Goal: Task Accomplishment & Management: Use online tool/utility

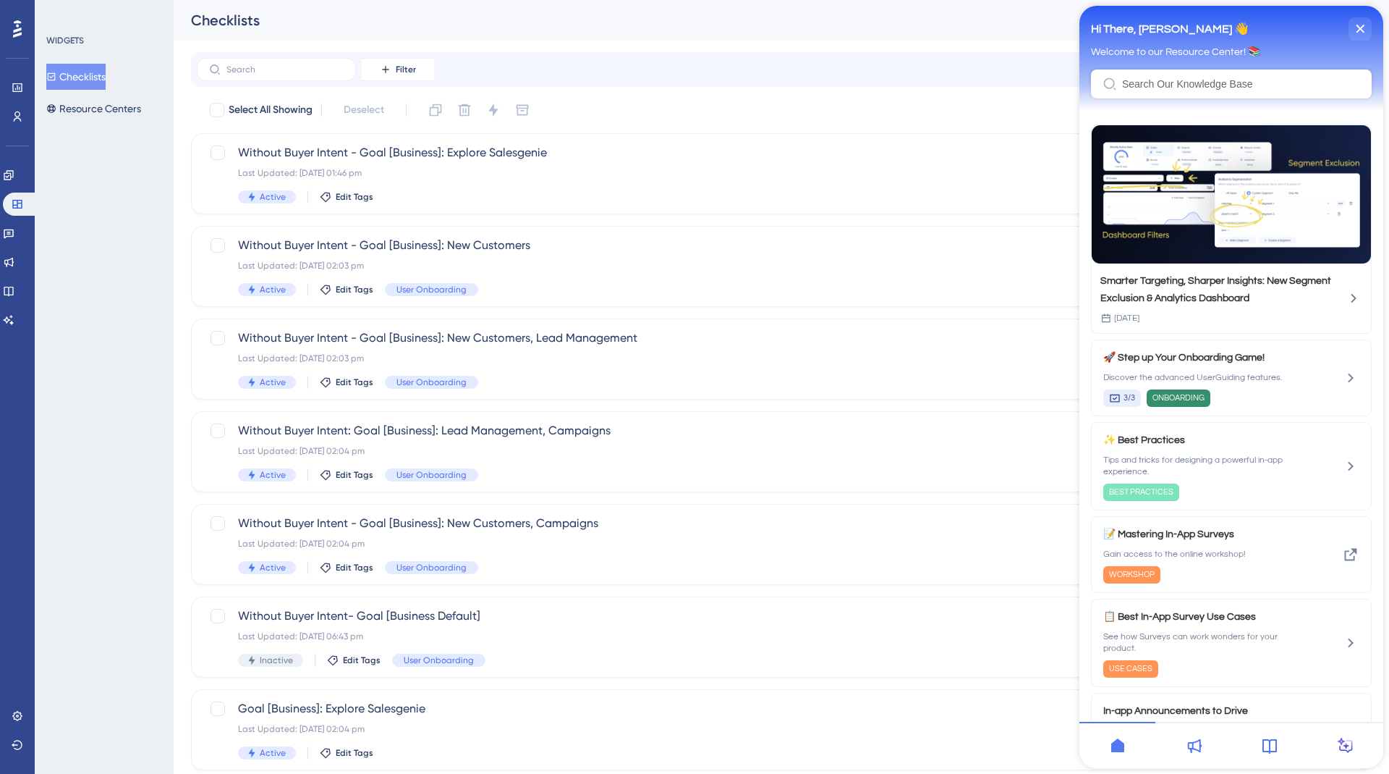
click at [73, 86] on button "Checklists" at bounding box center [75, 77] width 59 height 26
click at [415, 167] on div "Last Updated: [DATE] 01:46 pm" at bounding box center [723, 173] width 971 height 12
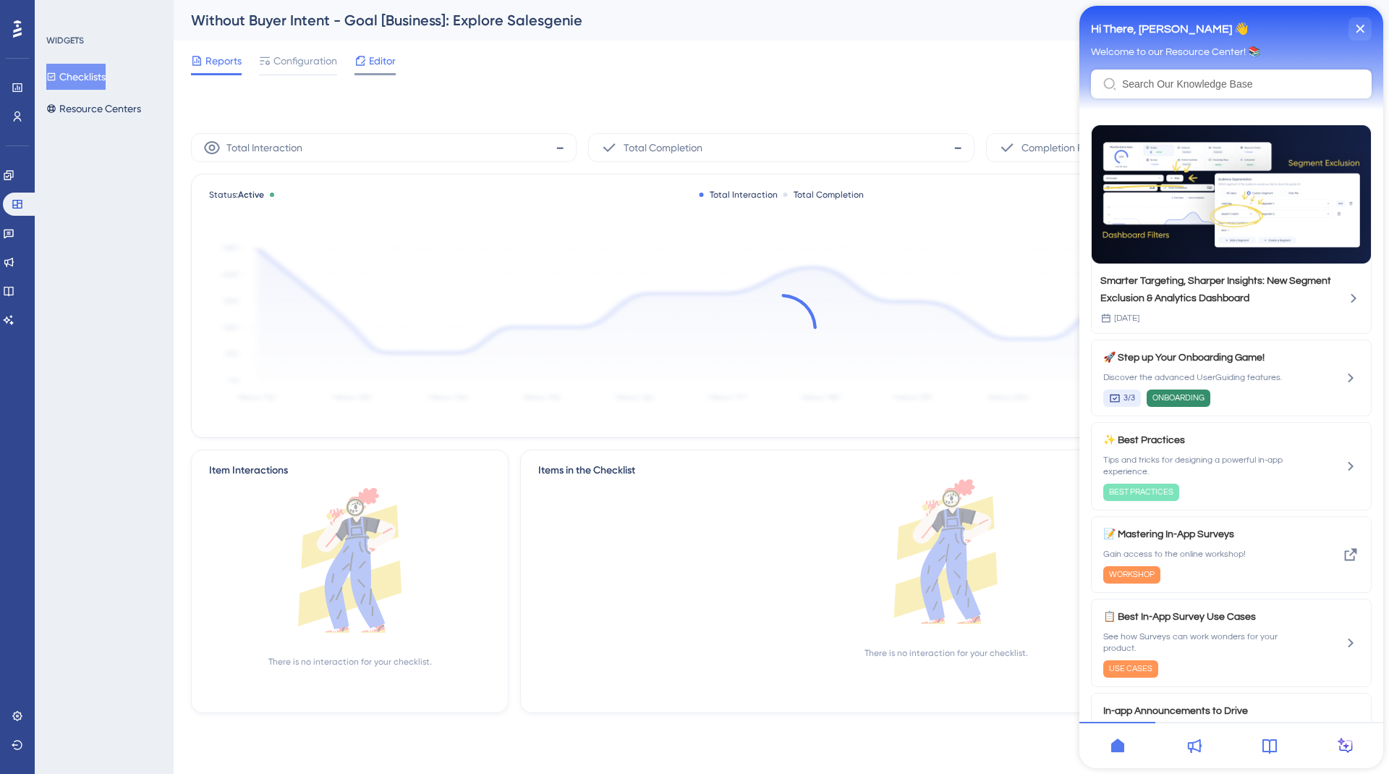
click at [371, 57] on span "Editor" at bounding box center [382, 60] width 27 height 17
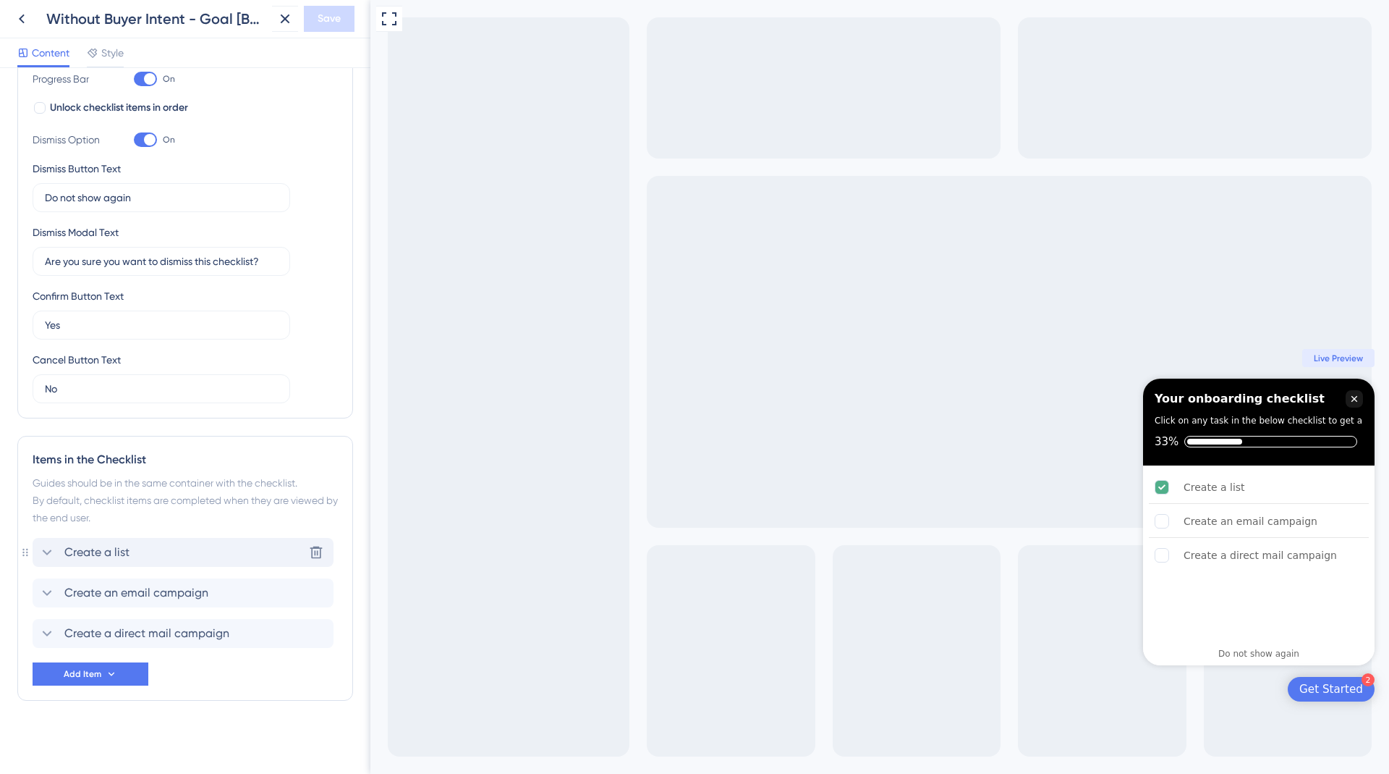
click at [214, 551] on div "Create a list Delete" at bounding box center [183, 552] width 301 height 29
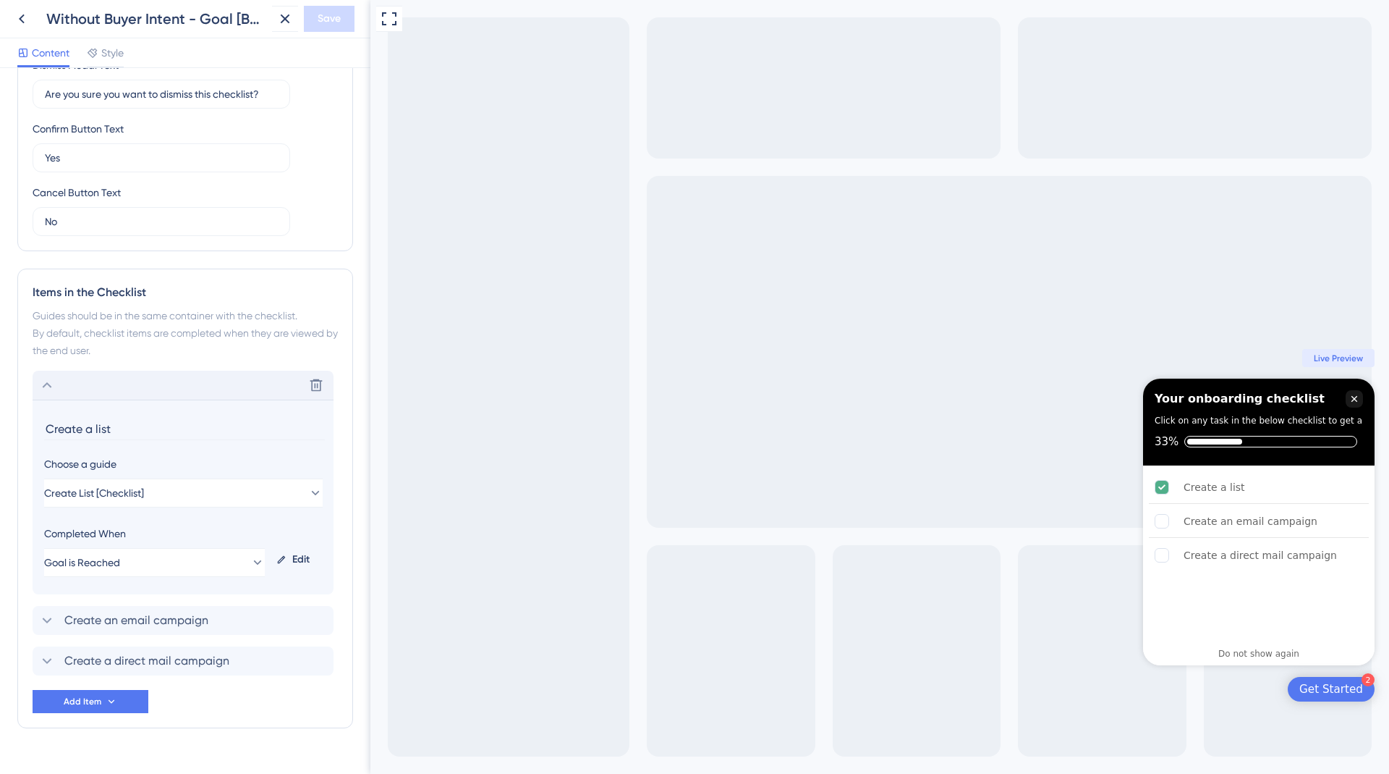
scroll to position [449, 0]
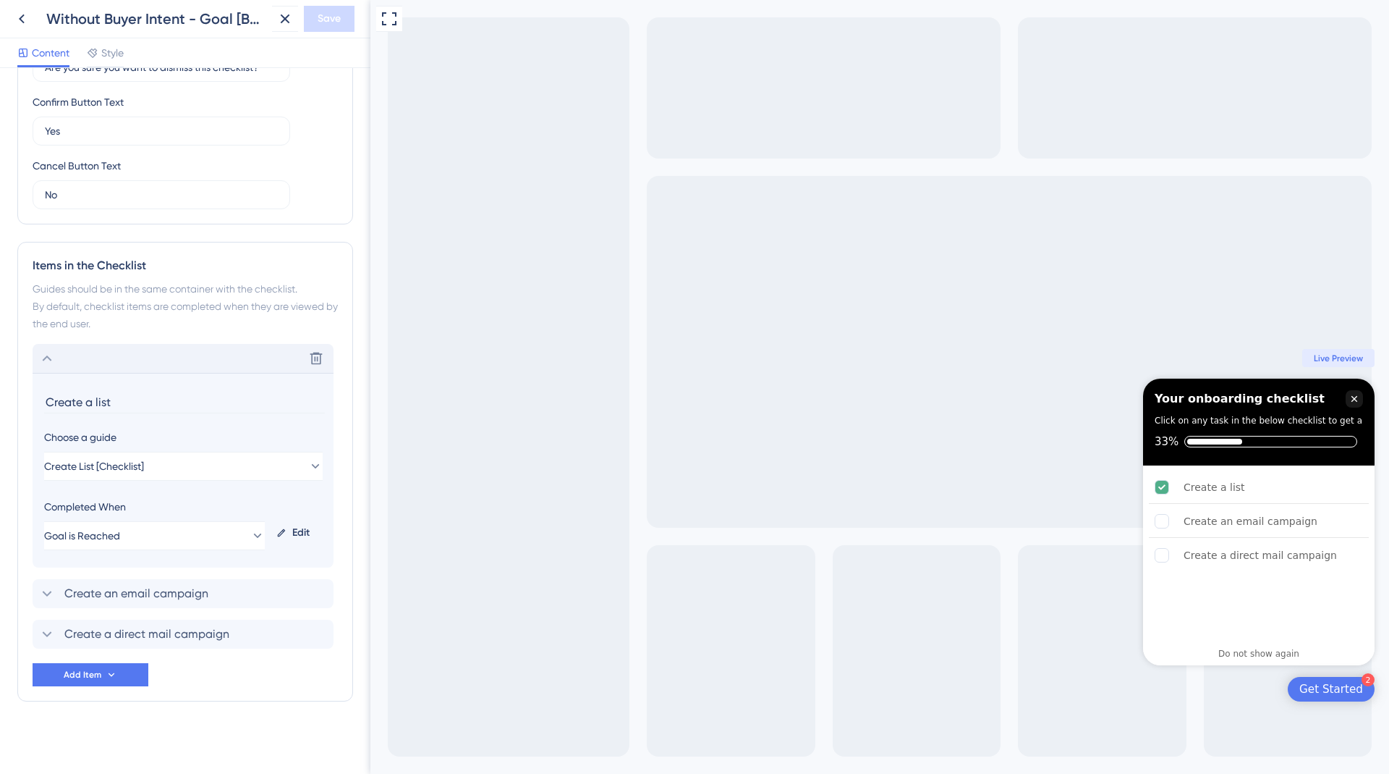
click at [33, 345] on div "Delete" at bounding box center [183, 358] width 301 height 29
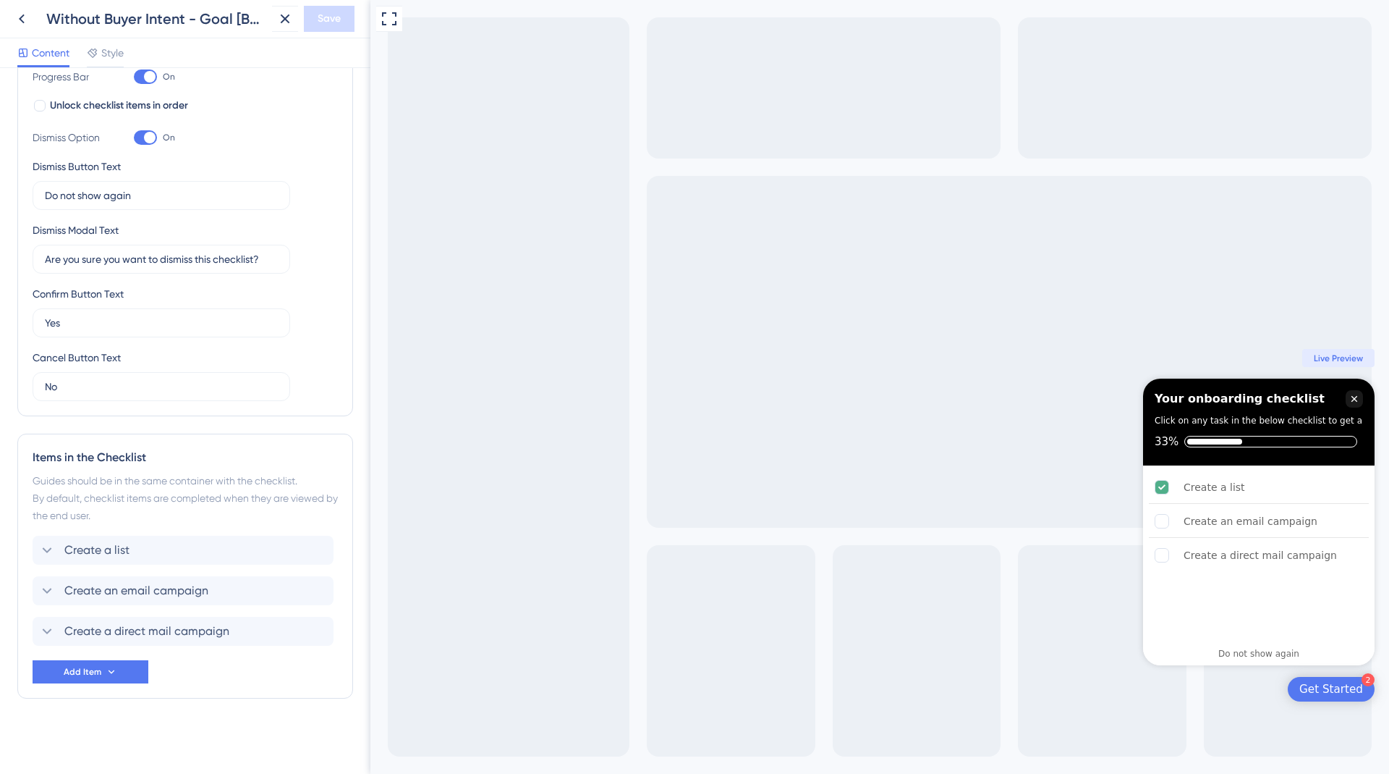
scroll to position [255, 0]
click at [114, 675] on icon at bounding box center [112, 674] width 12 height 12
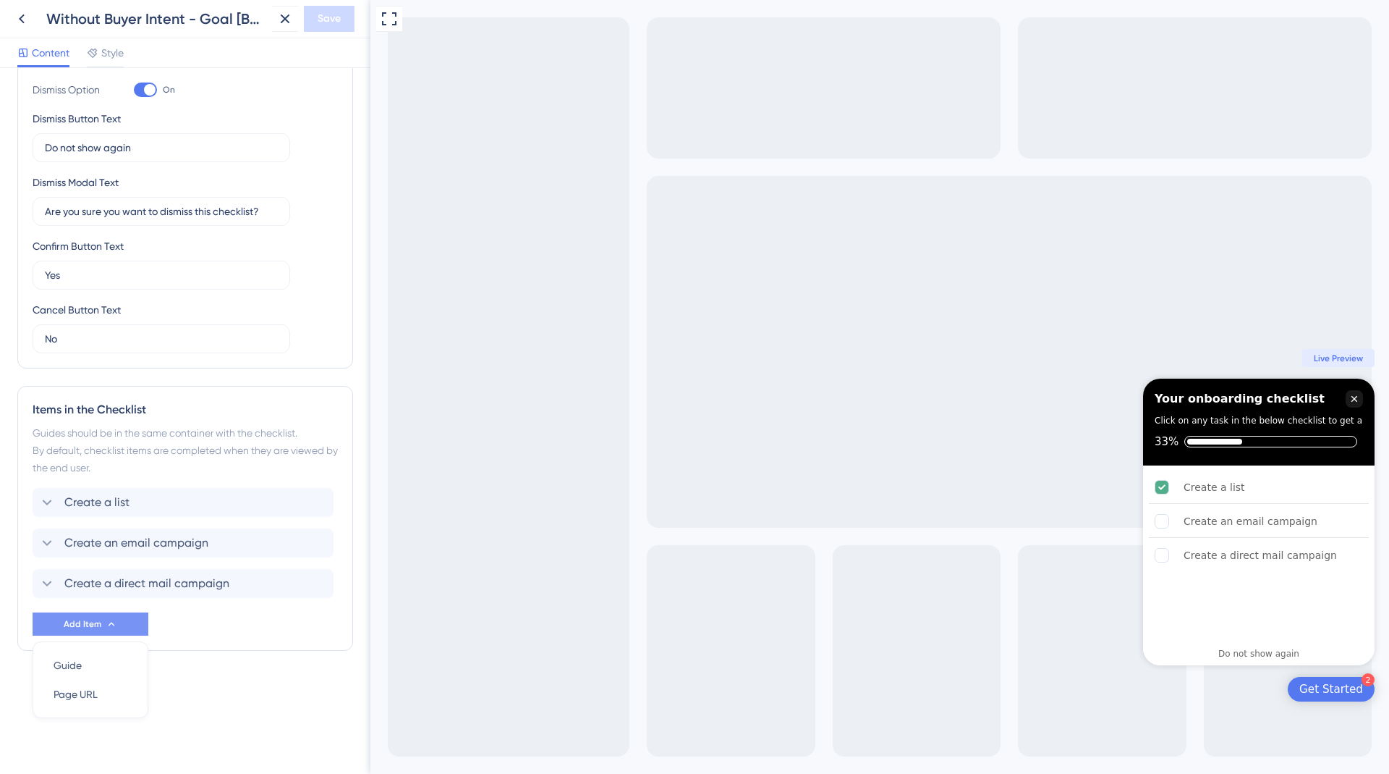
click at [245, 750] on div "Checklist Header Title Your onboarding checklist Subtitle Click on any task in …" at bounding box center [185, 421] width 371 height 706
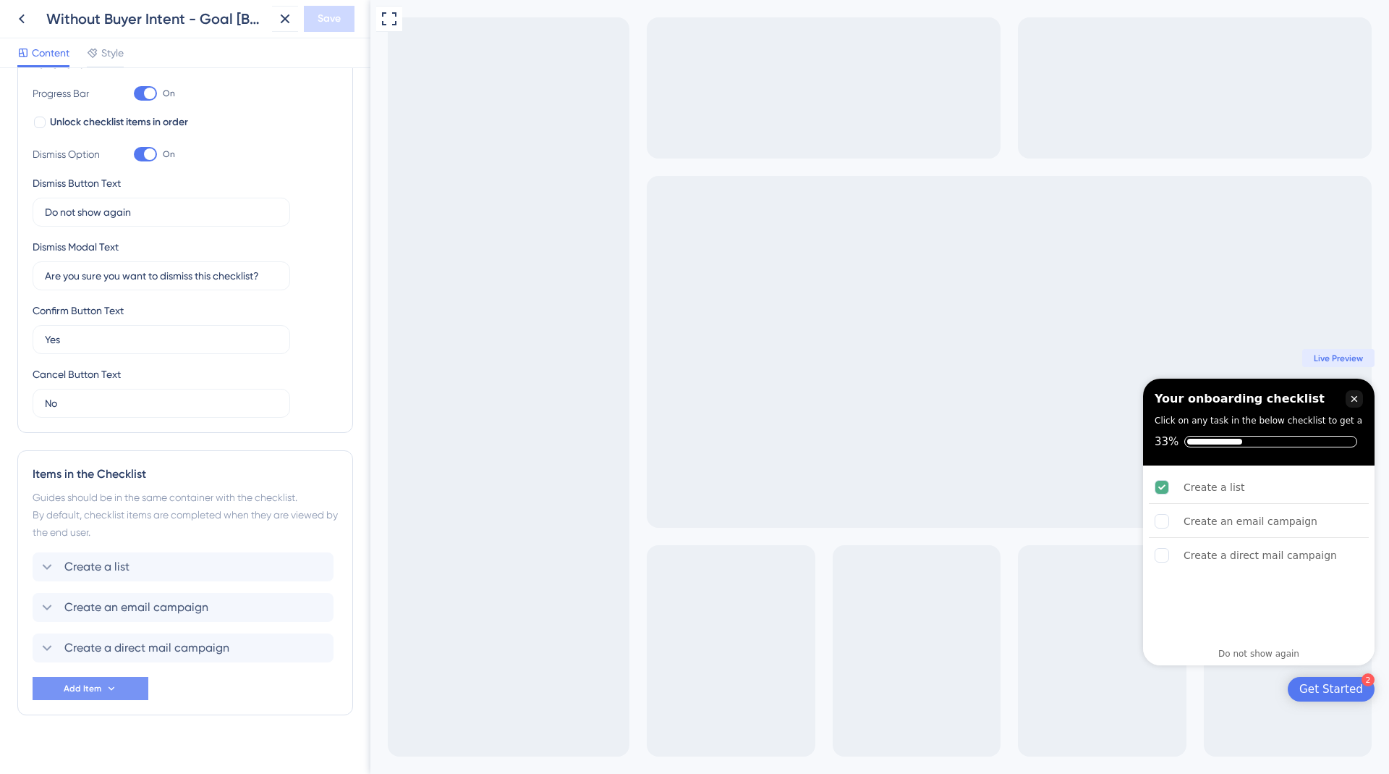
scroll to position [222, 0]
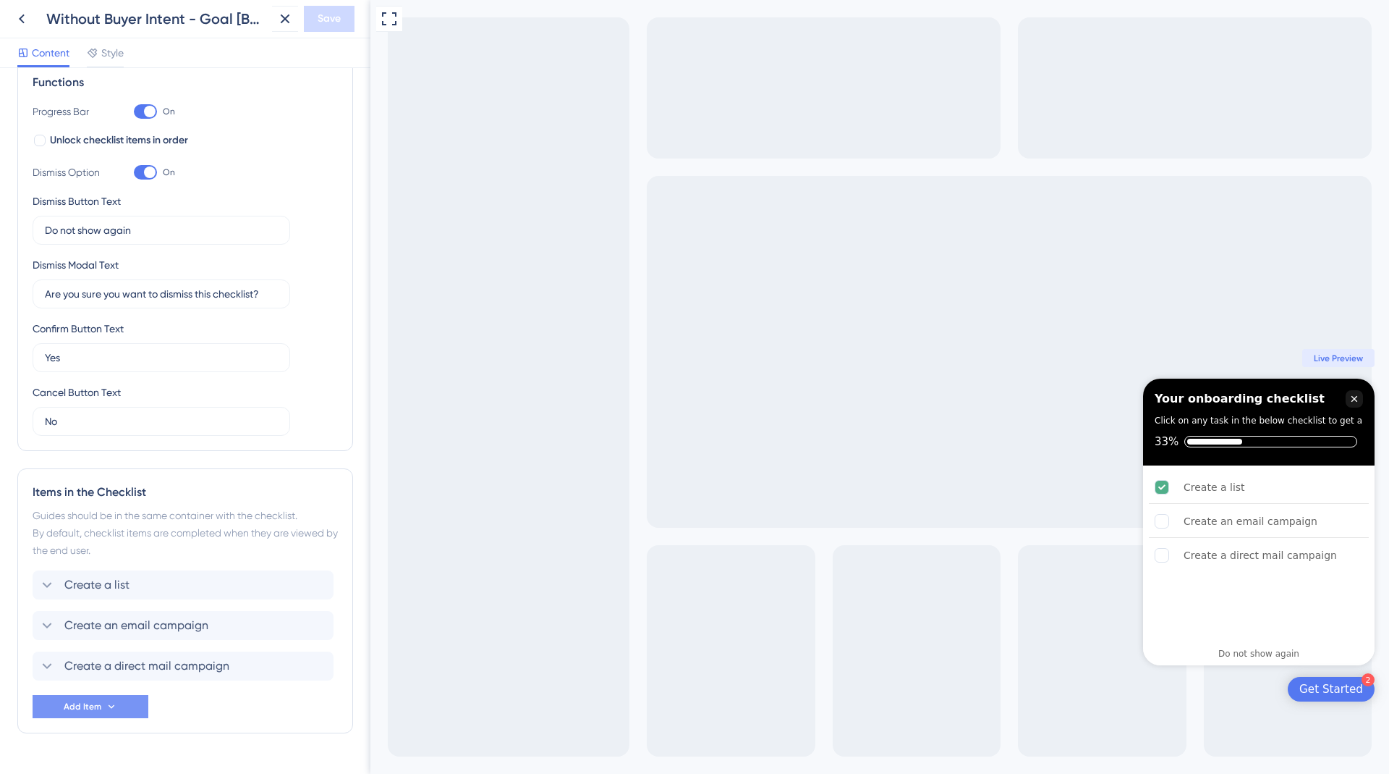
click at [556, 75] on div "Full Screen Preview 2 Get Started Your onboarding checklist Click on any task i…" at bounding box center [880, 387] width 1019 height 774
click at [546, 77] on div "Full Screen Preview 2 Get Started Your onboarding checklist Click on any task i…" at bounding box center [880, 387] width 1019 height 774
click at [541, 106] on div "Full Screen Preview 2 Get Started Your onboarding checklist Click on any task i…" at bounding box center [880, 387] width 1019 height 774
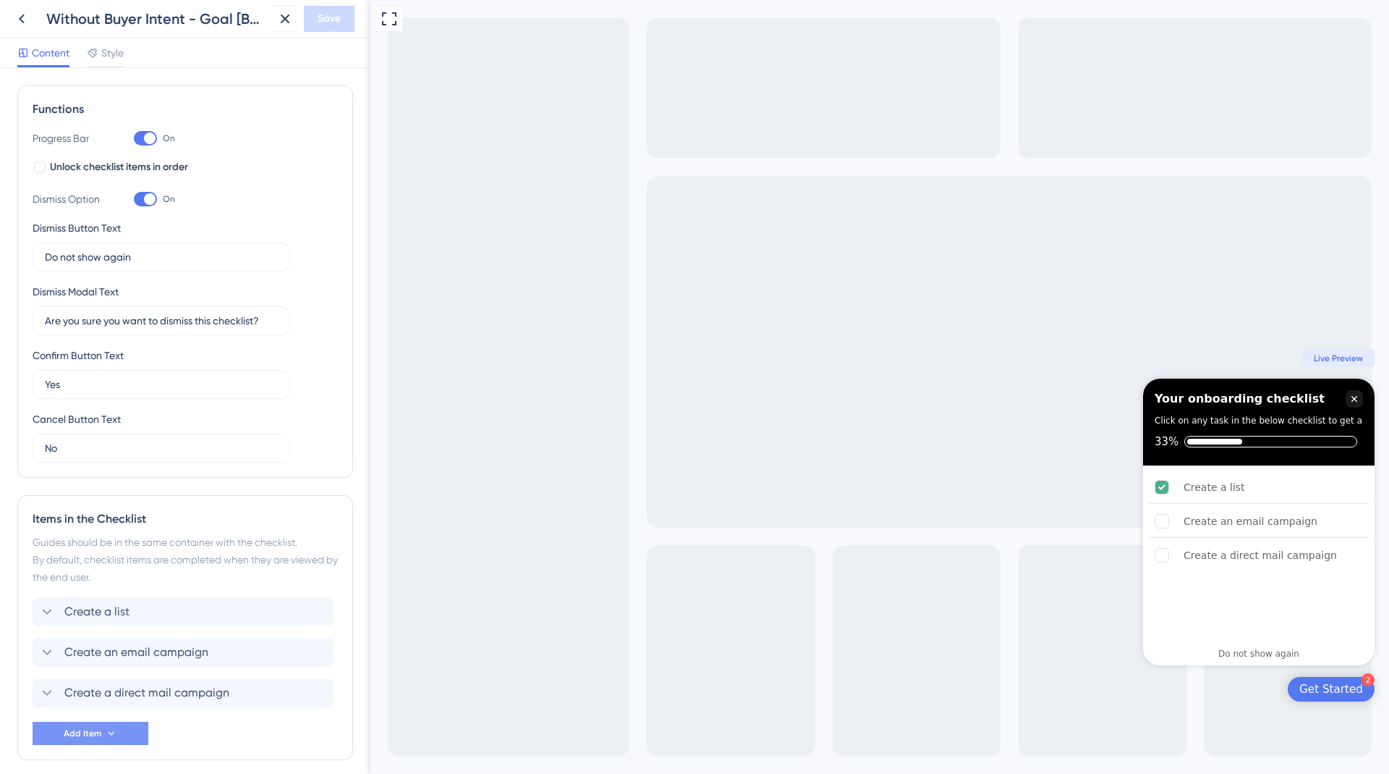
scroll to position [255, 0]
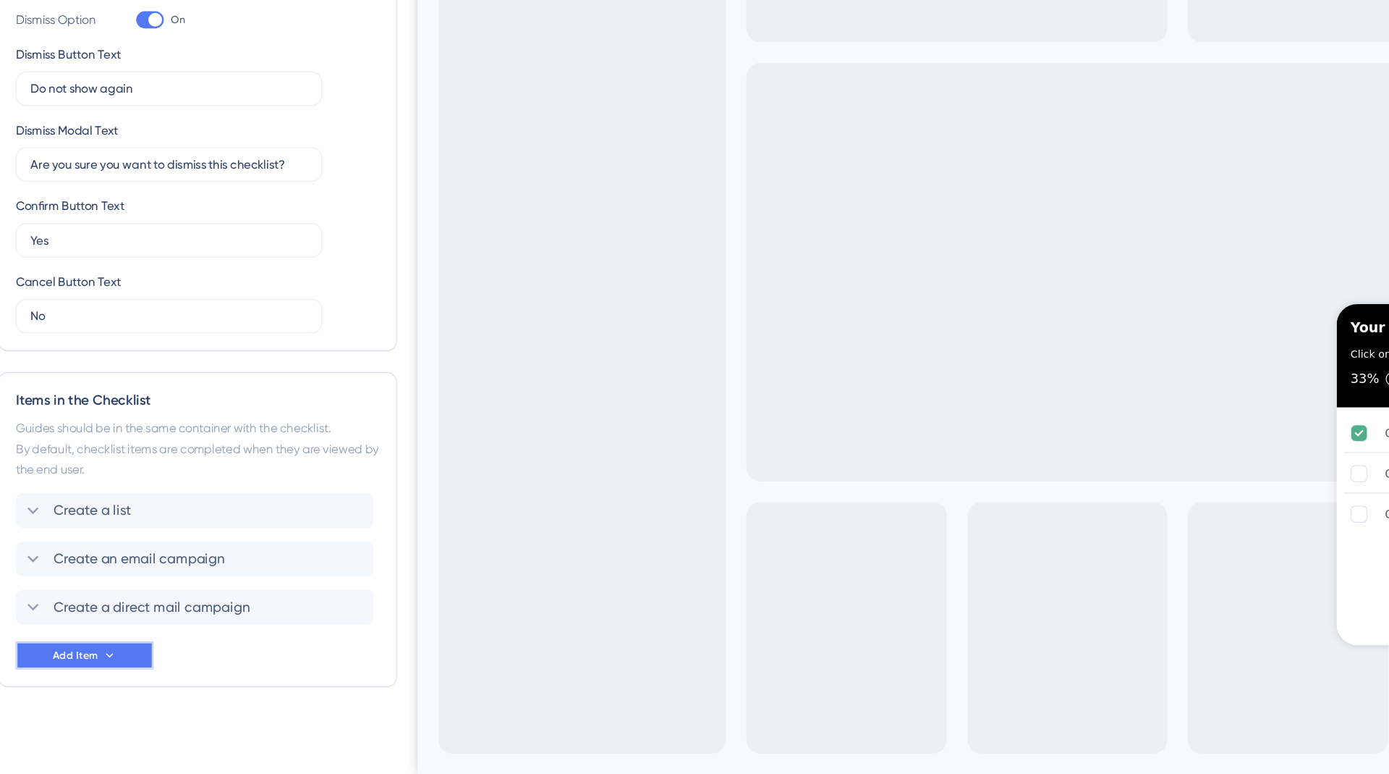
click at [109, 672] on icon at bounding box center [112, 674] width 12 height 12
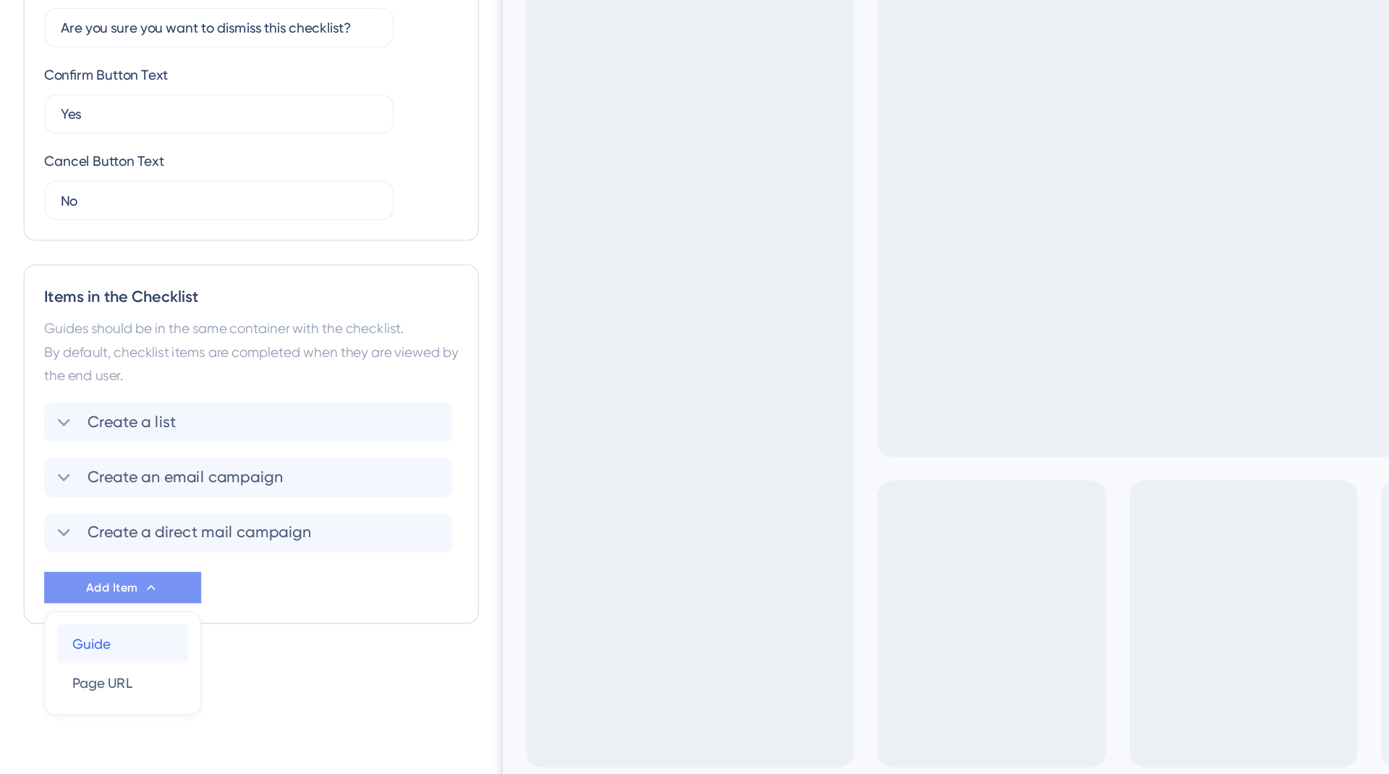
click at [85, 666] on div "Guide Guide" at bounding box center [91, 665] width 74 height 29
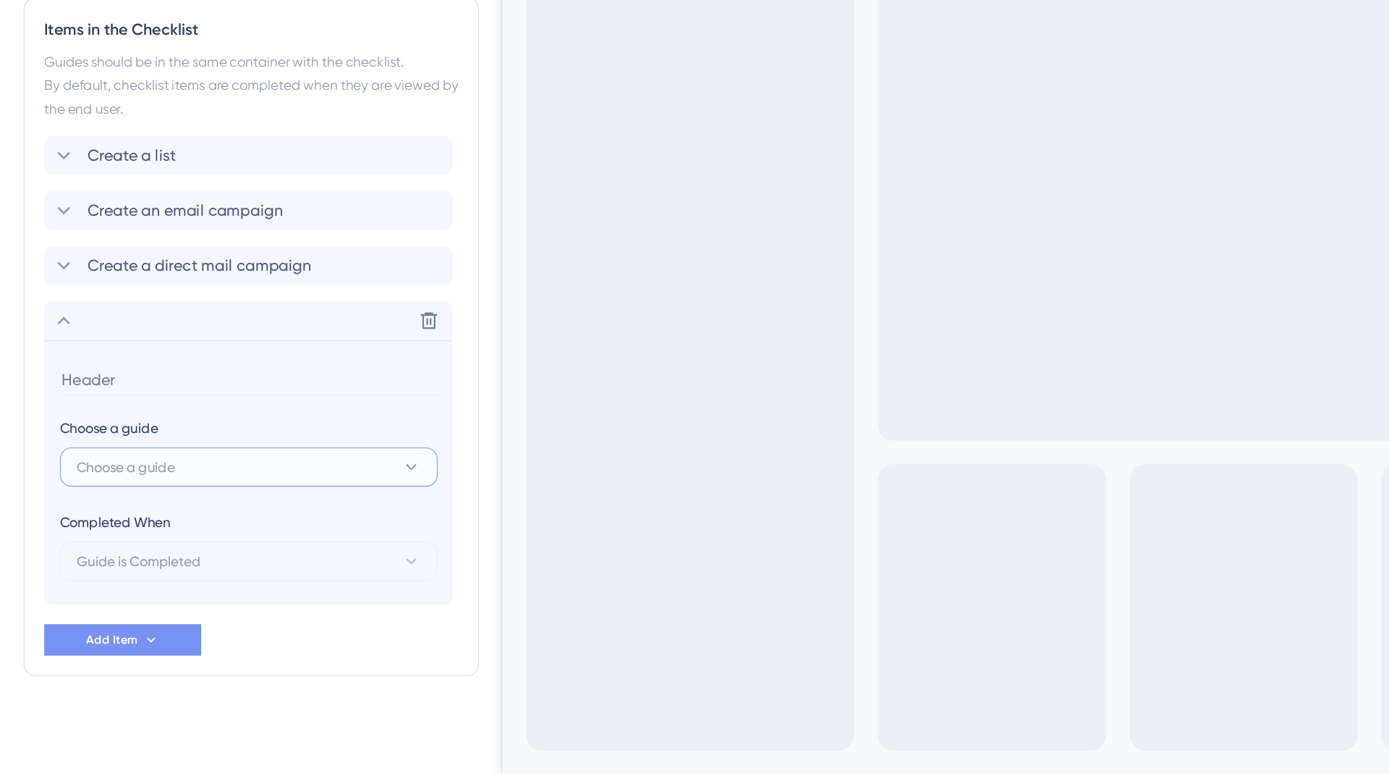
click at [142, 540] on button "Choose a guide" at bounding box center [183, 547] width 279 height 29
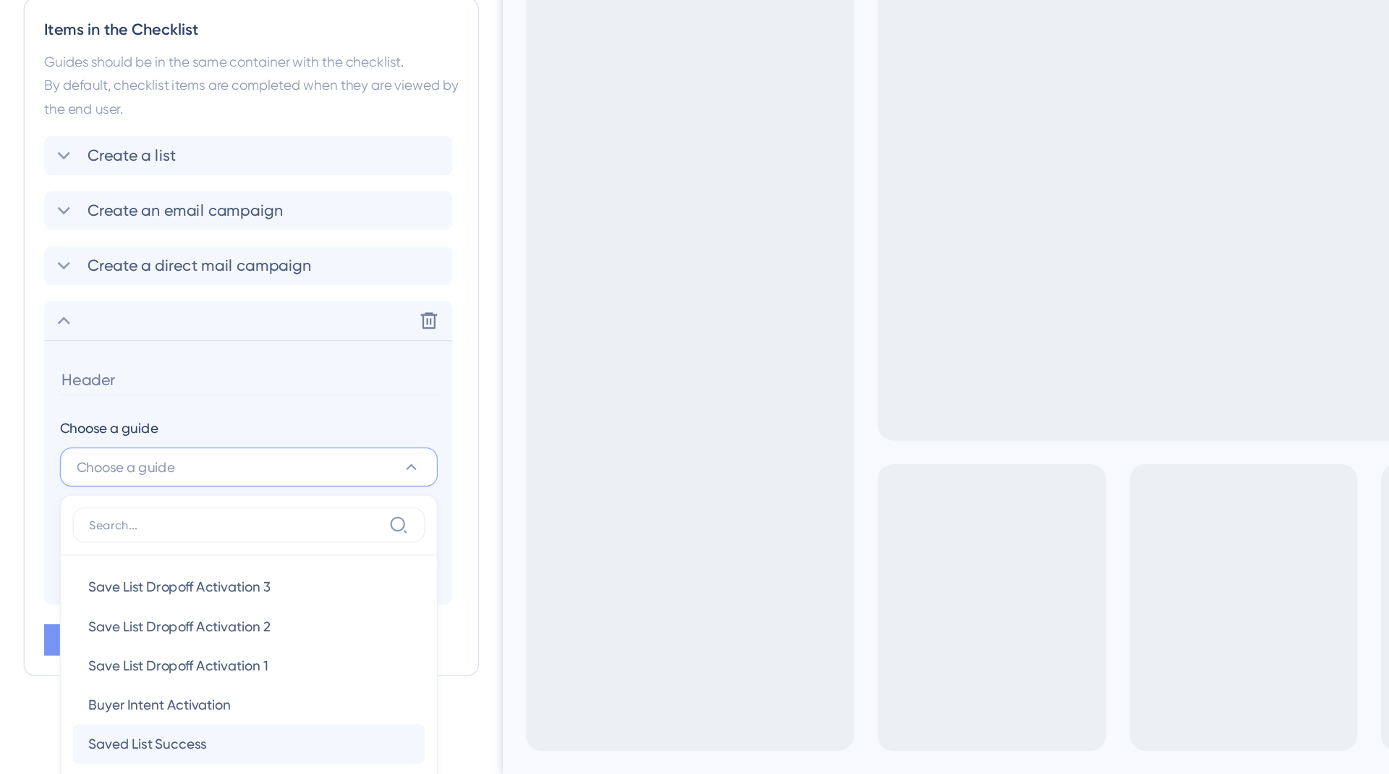
scroll to position [768, 0]
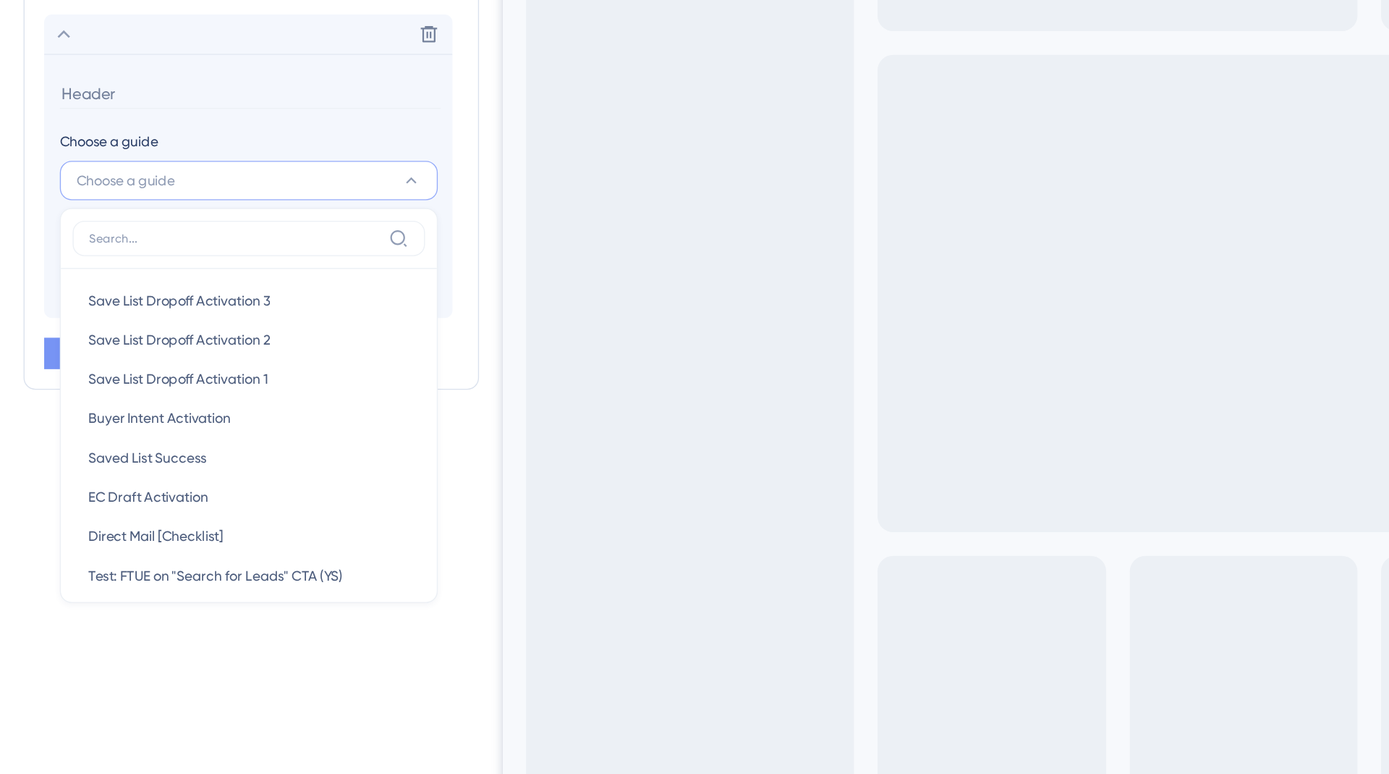
click at [62, 175] on section "Choose a guide Choose a guide Save List Dropoff Activation 3 Save List Dropoff …" at bounding box center [183, 272] width 301 height 195
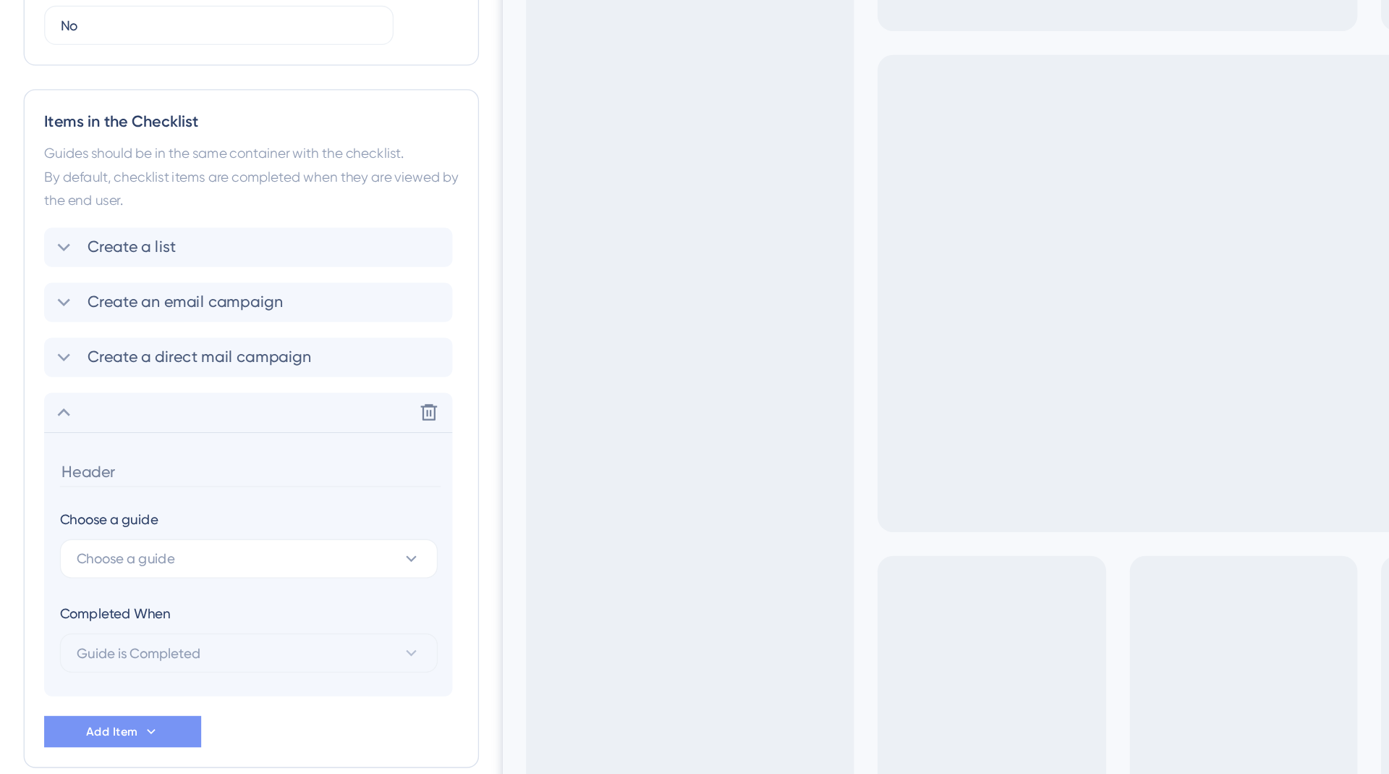
scroll to position [0, 0]
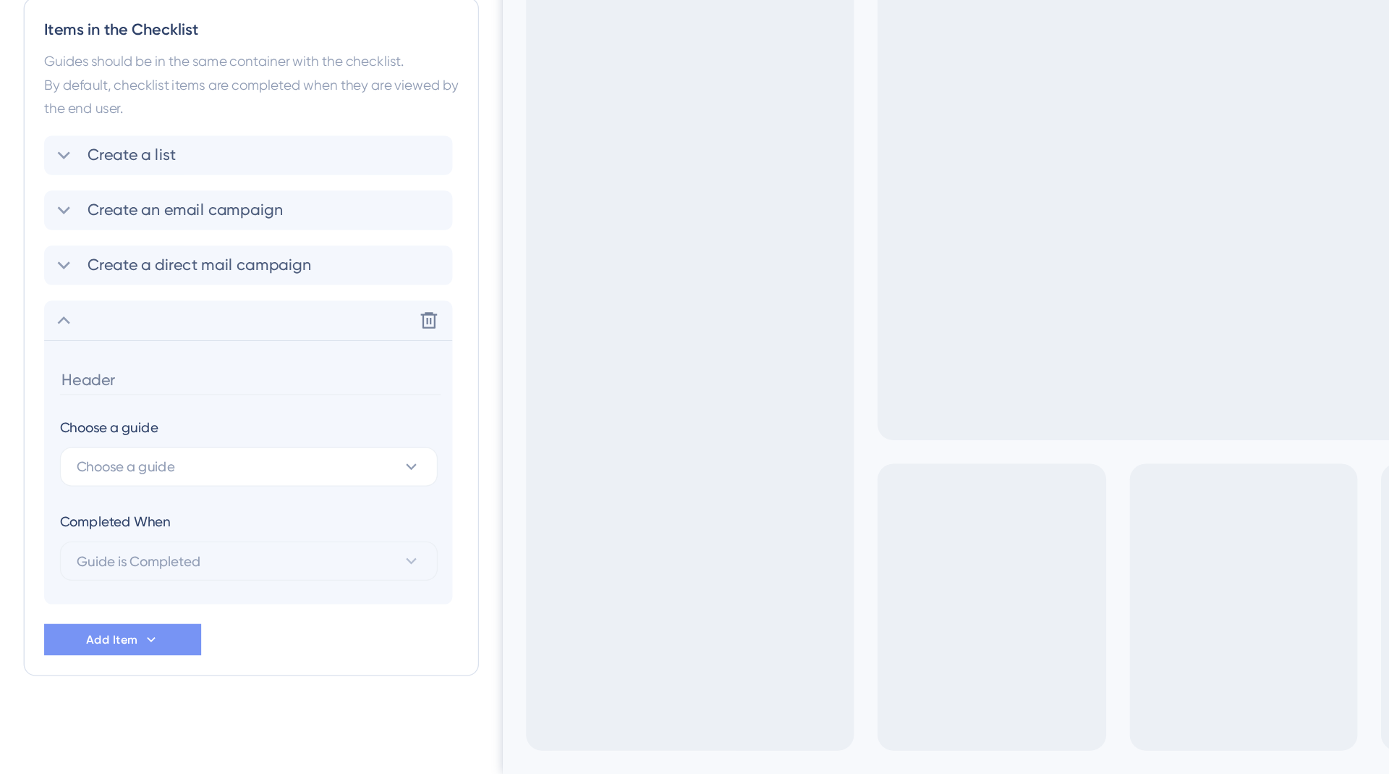
click at [102, 676] on button "Add Item" at bounding box center [91, 674] width 116 height 23
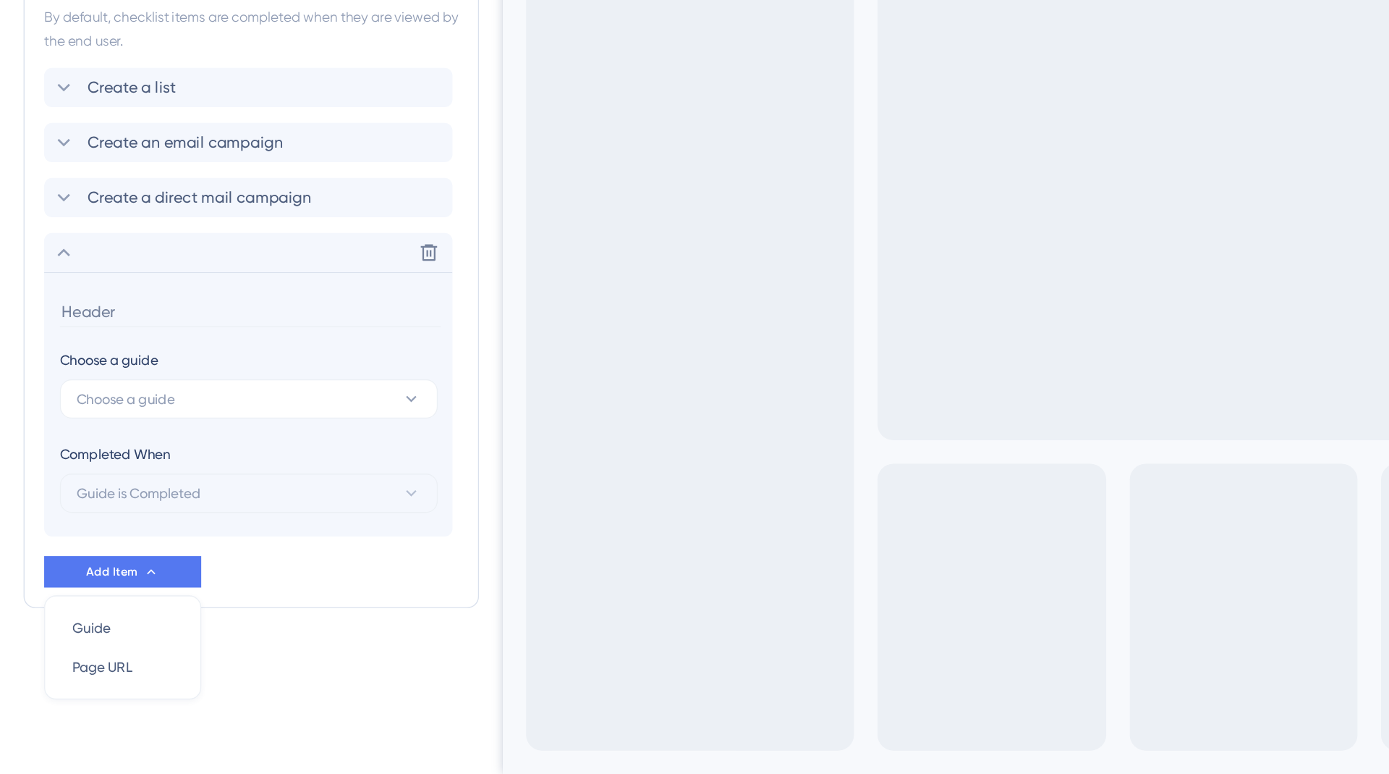
click at [218, 653] on div "Checklist Header Title Your onboarding checklist Subtitle Click on any task in …" at bounding box center [185, 127] width 336 height 1163
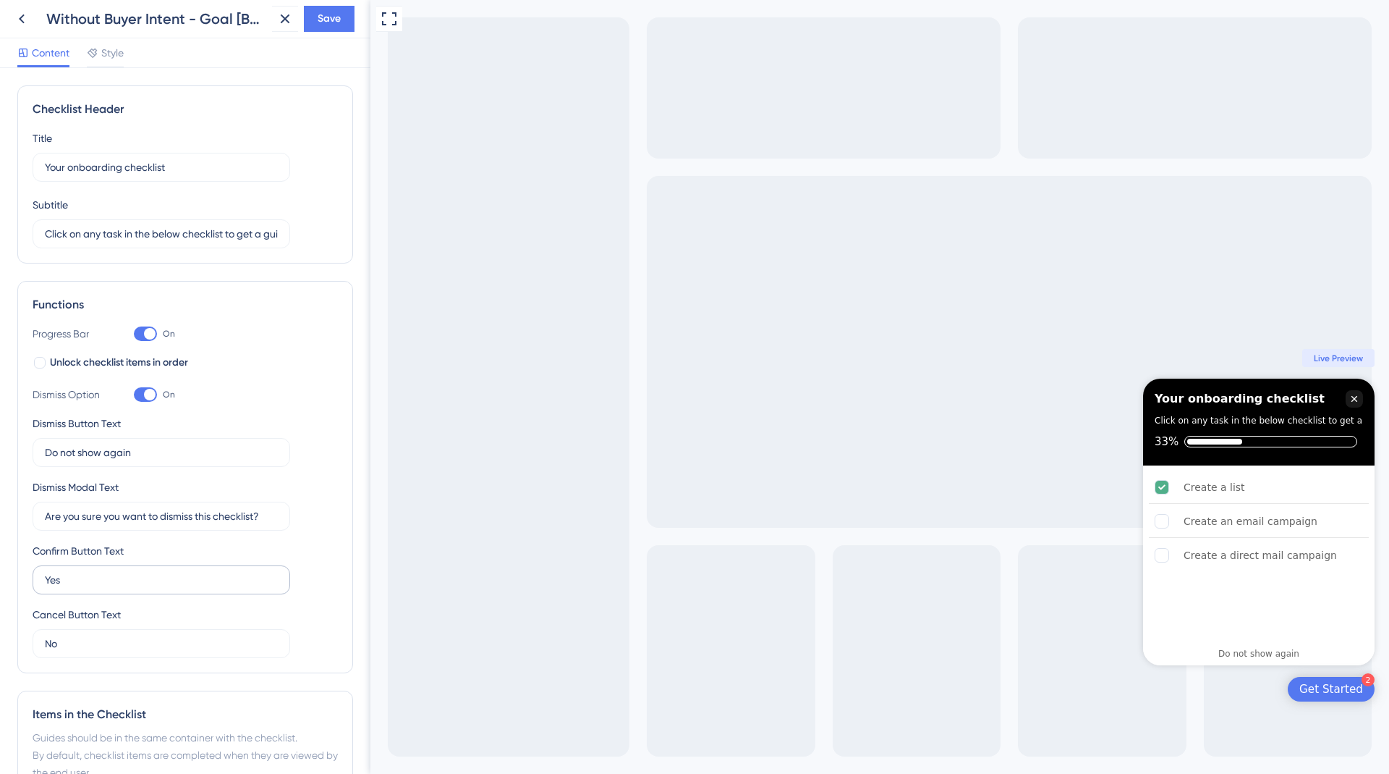
scroll to position [489, 0]
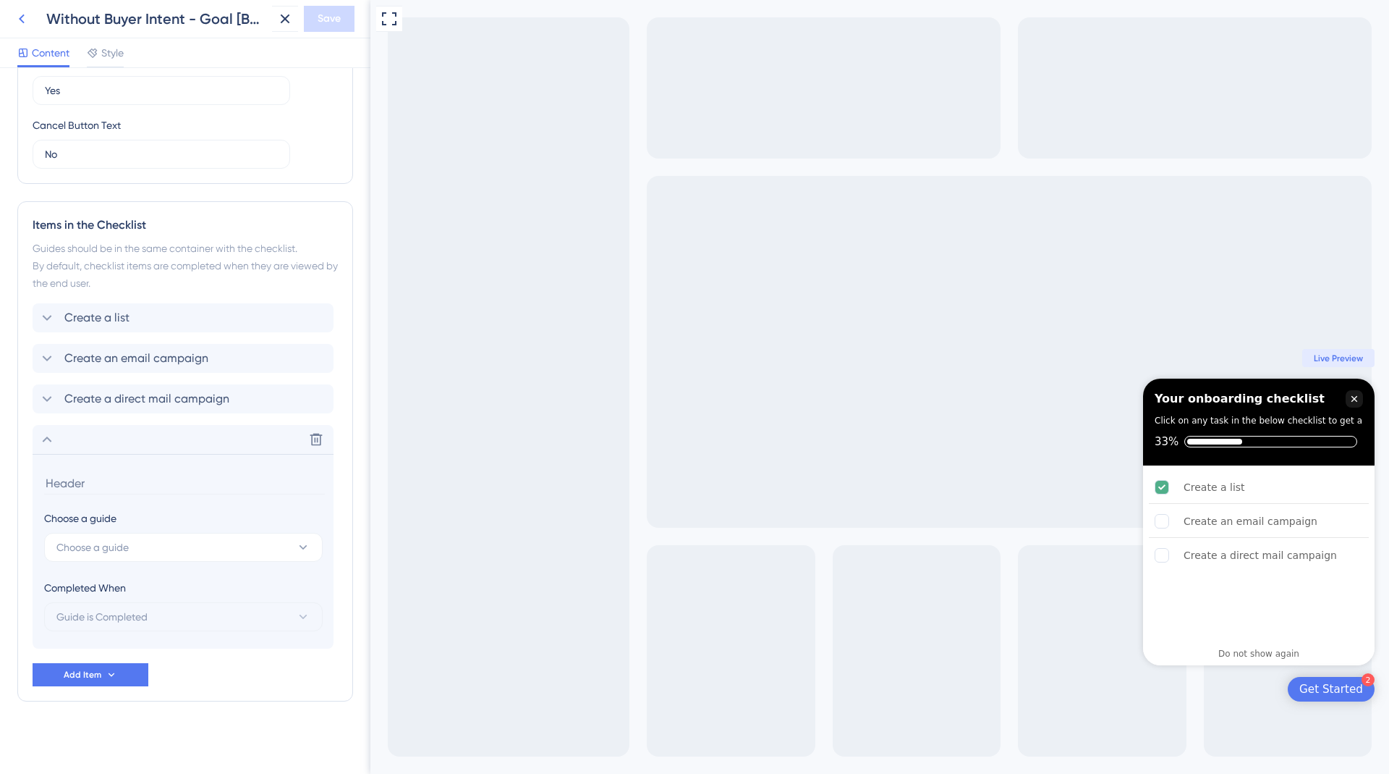
click at [14, 18] on icon at bounding box center [21, 18] width 17 height 17
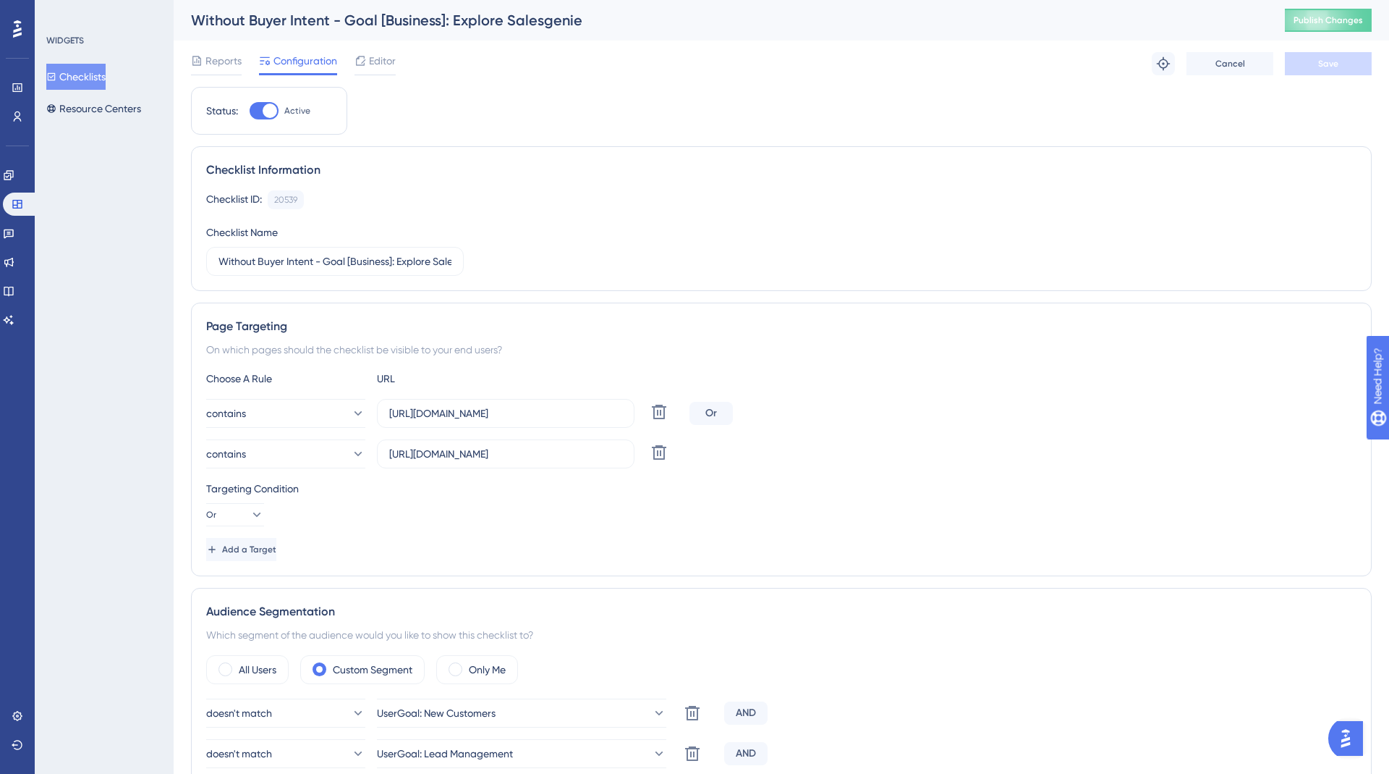
click at [91, 71] on button "Checklists" at bounding box center [75, 77] width 59 height 26
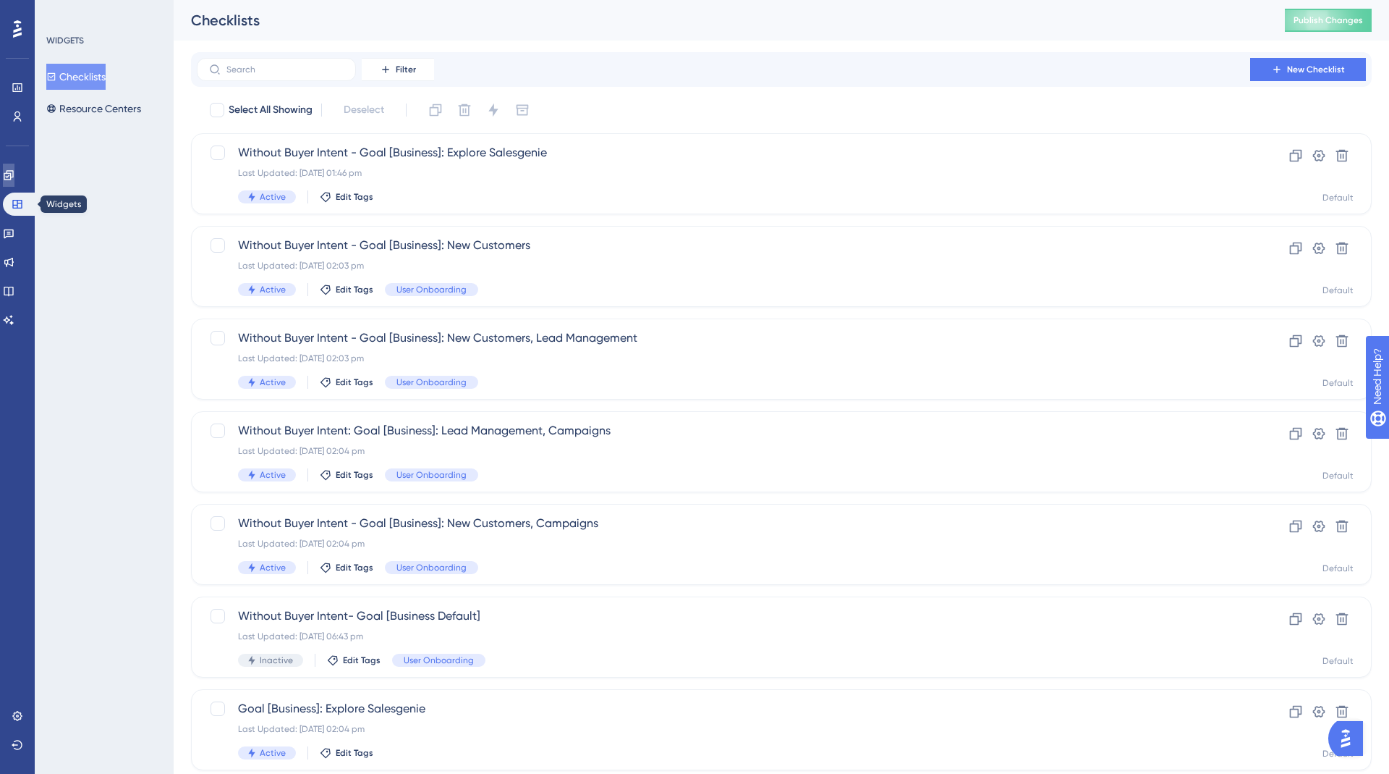
click at [14, 175] on icon at bounding box center [9, 175] width 12 height 12
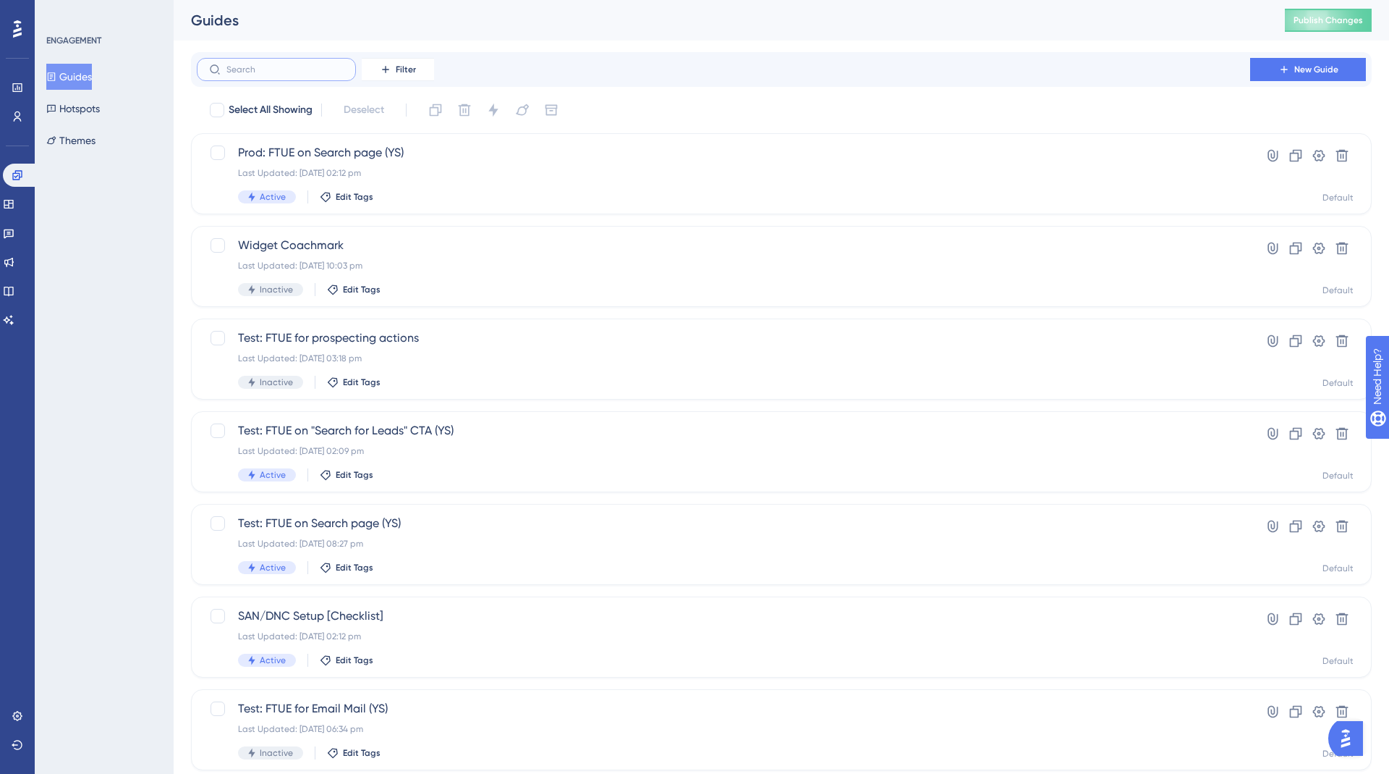
click at [319, 64] on input "text" at bounding box center [285, 69] width 117 height 10
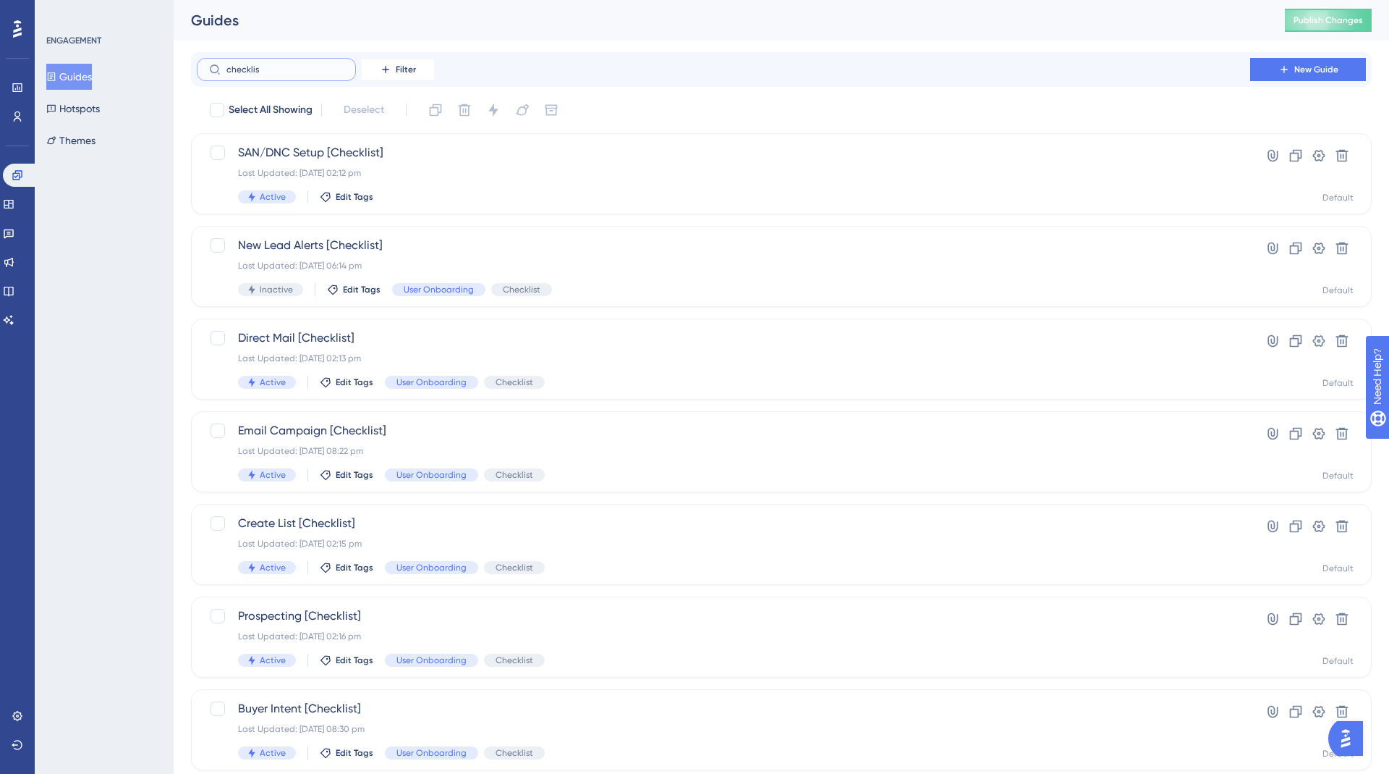
type input "checklis"
click at [13, 232] on icon at bounding box center [9, 233] width 10 height 9
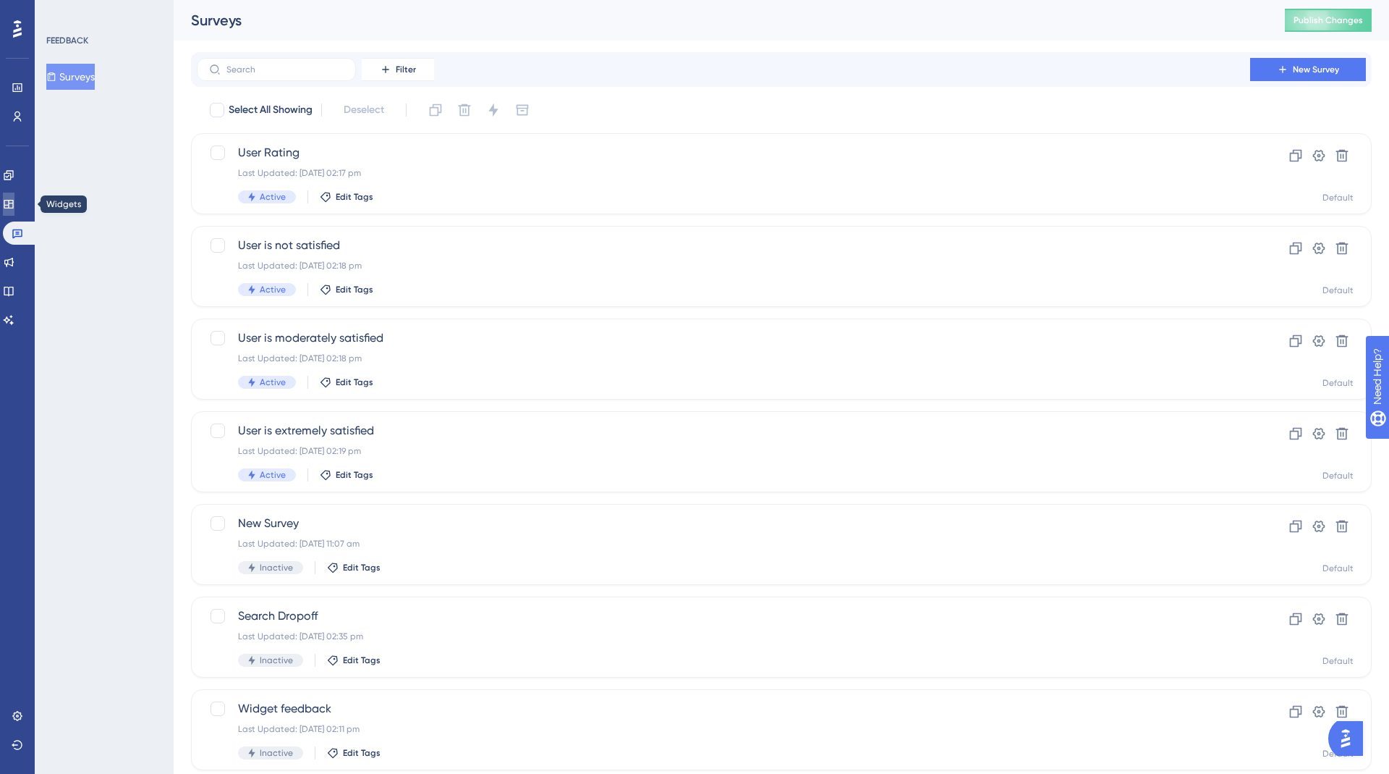
click at [11, 200] on icon at bounding box center [9, 204] width 12 height 12
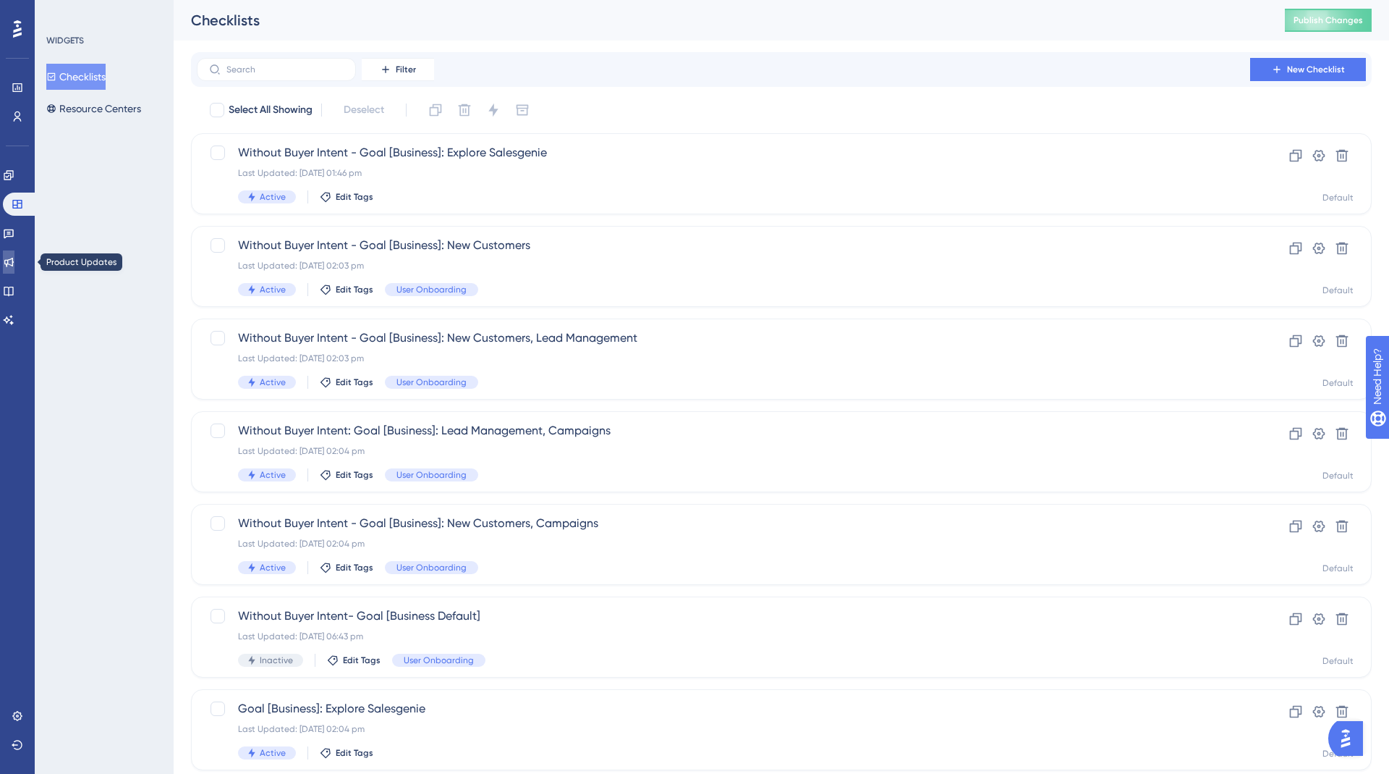
click at [14, 256] on icon at bounding box center [9, 262] width 12 height 12
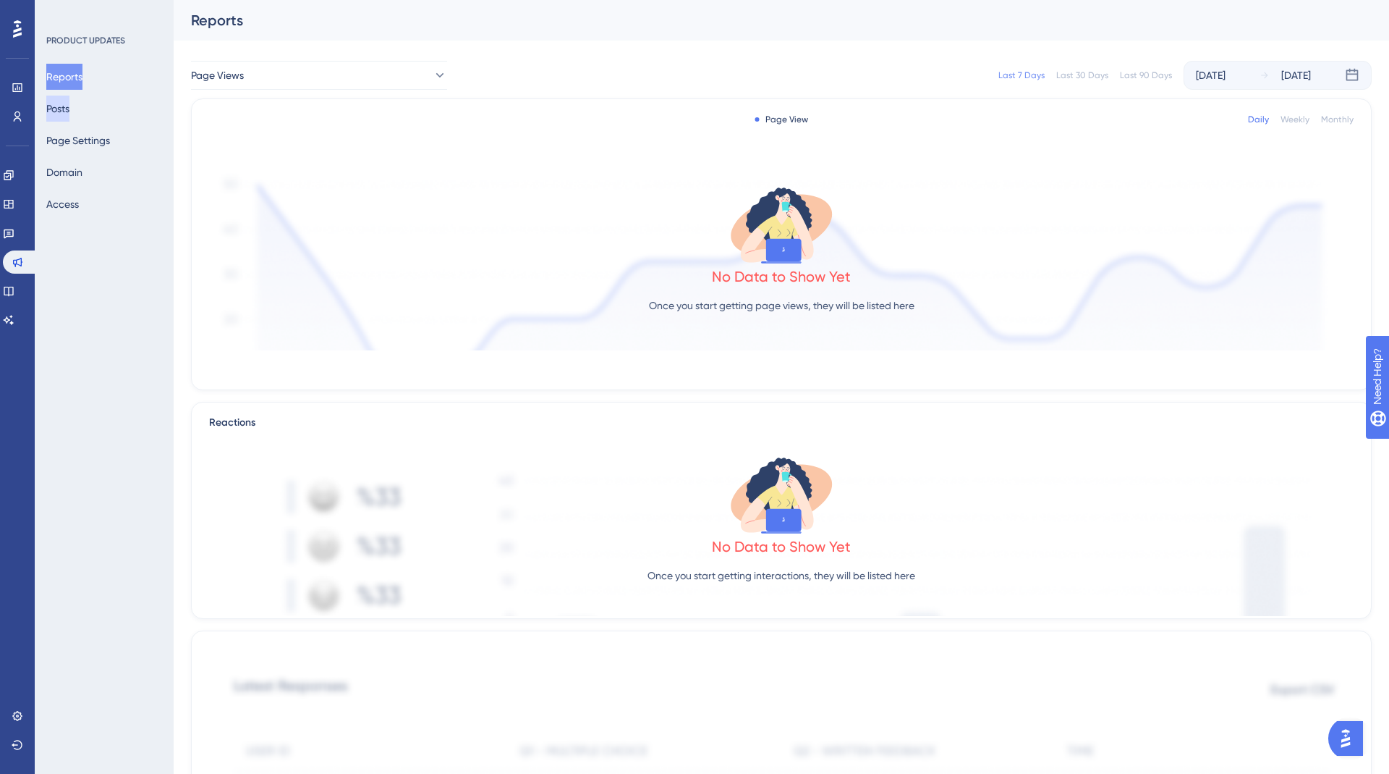
click at [69, 111] on button "Posts" at bounding box center [57, 109] width 23 height 26
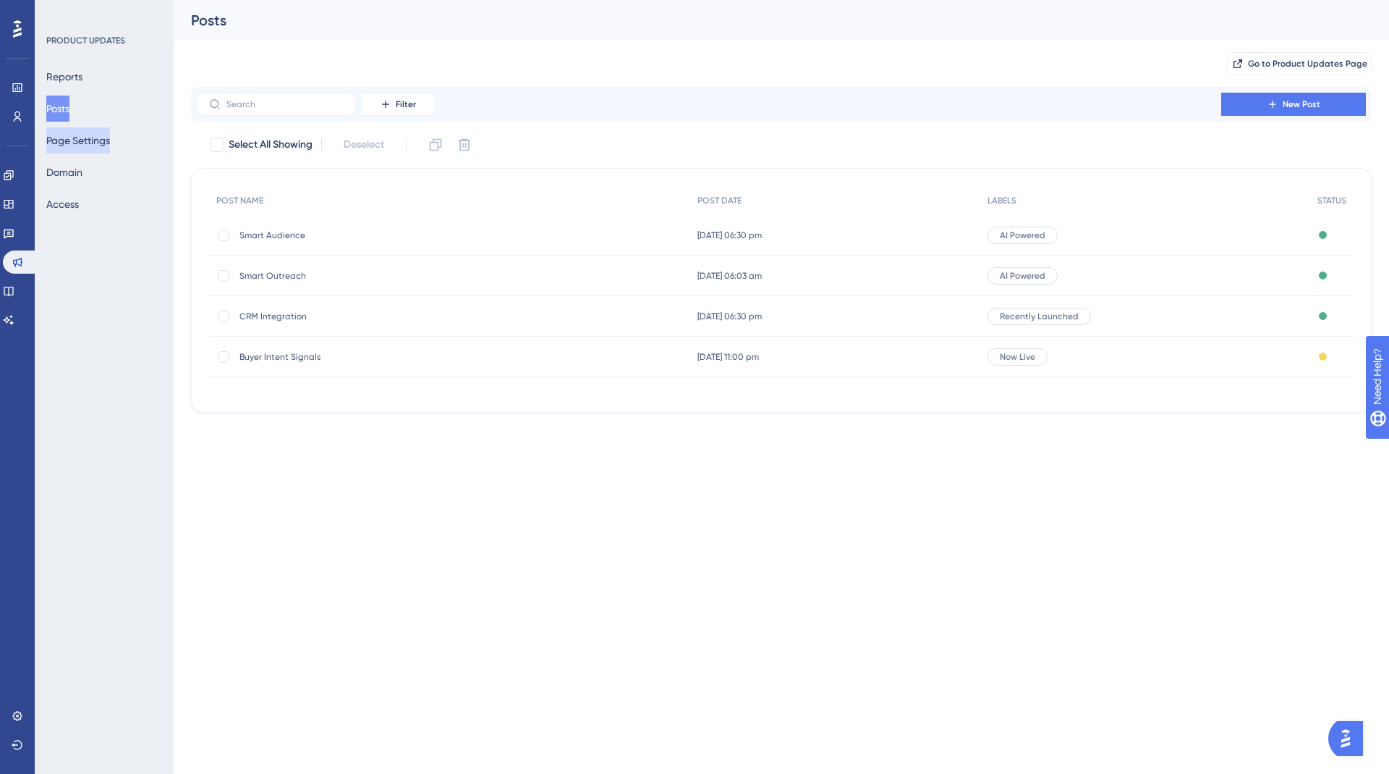
click at [85, 146] on button "Page Settings" at bounding box center [78, 140] width 64 height 26
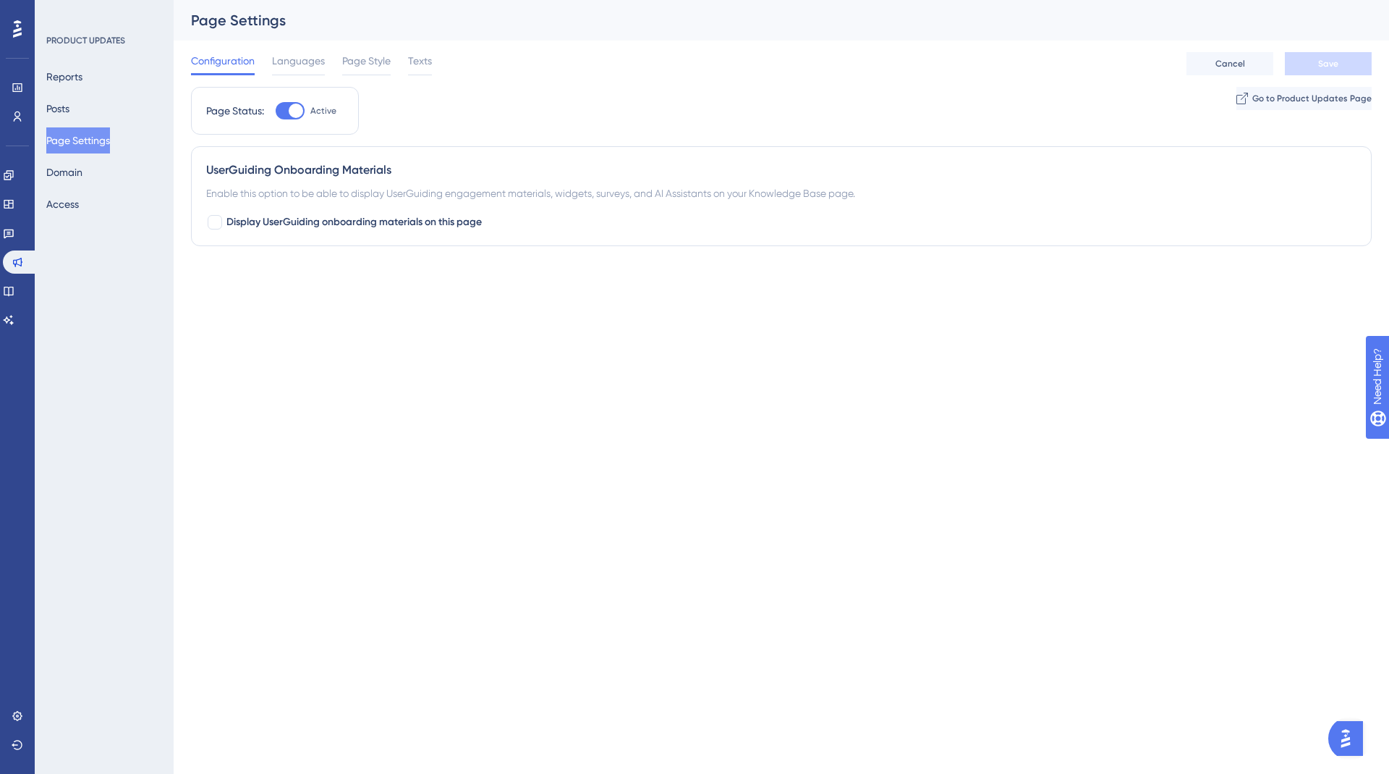
click at [135, 361] on div "PRODUCT UPDATES Reports Posts Page Settings Domain Access" at bounding box center [104, 387] width 139 height 774
click at [63, 113] on button "Posts" at bounding box center [57, 109] width 23 height 26
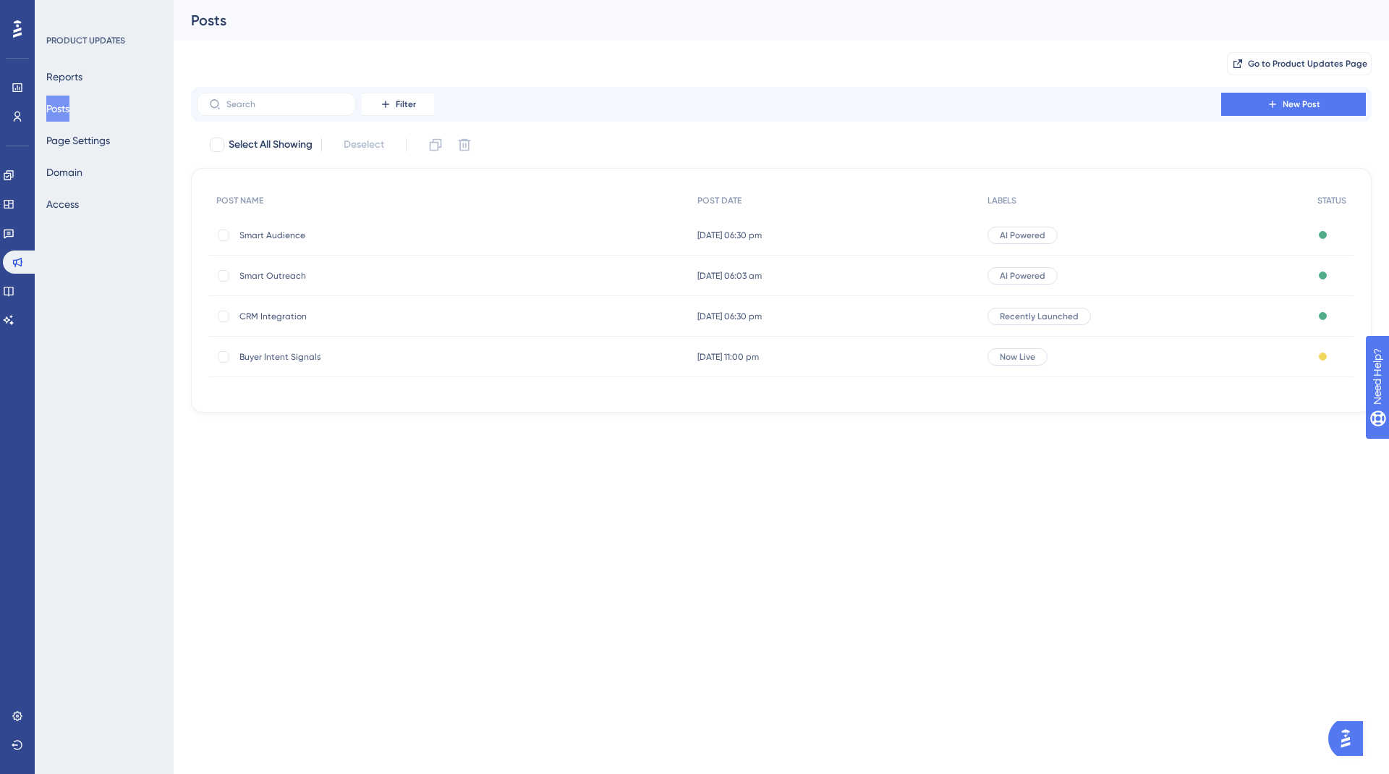
click at [274, 228] on div "Smart Audience Smart Audience" at bounding box center [356, 235] width 232 height 41
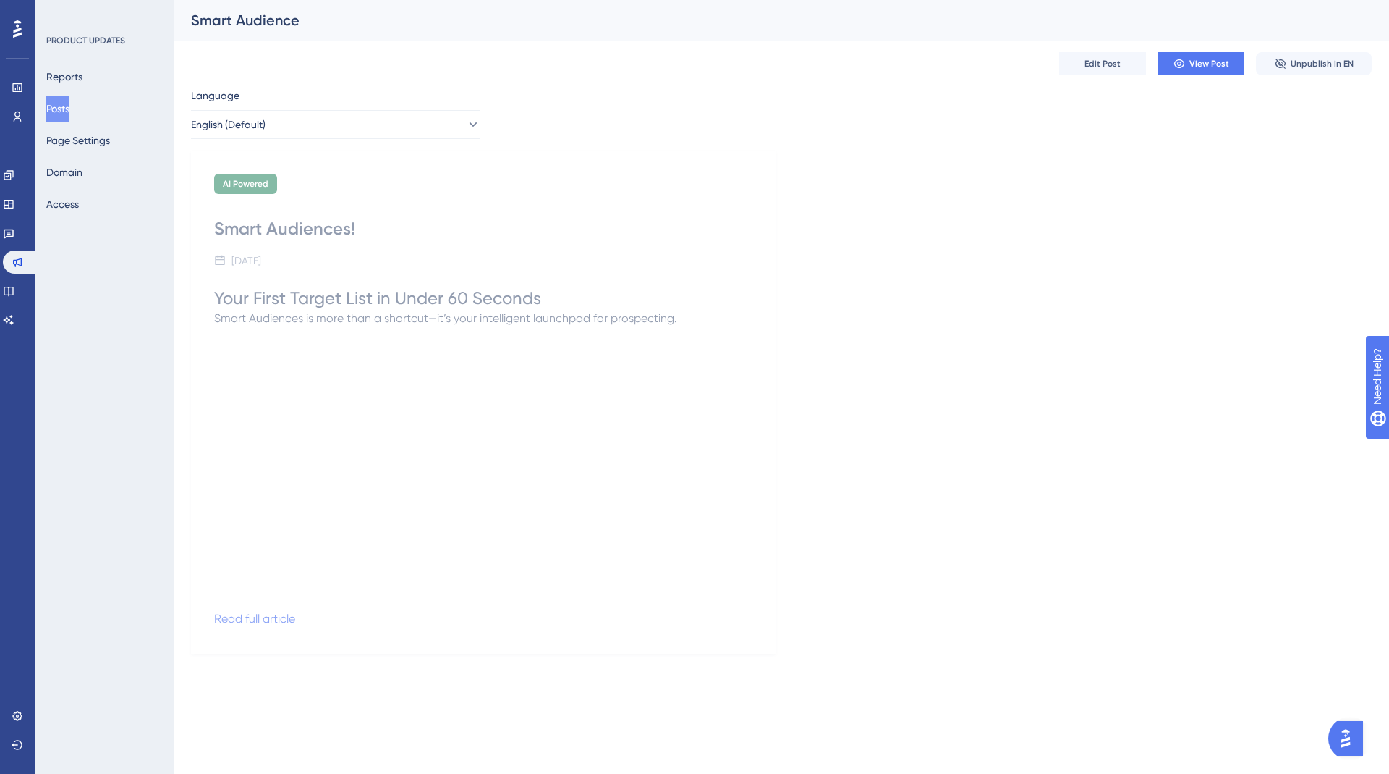
click at [59, 108] on button "Posts" at bounding box center [57, 109] width 23 height 26
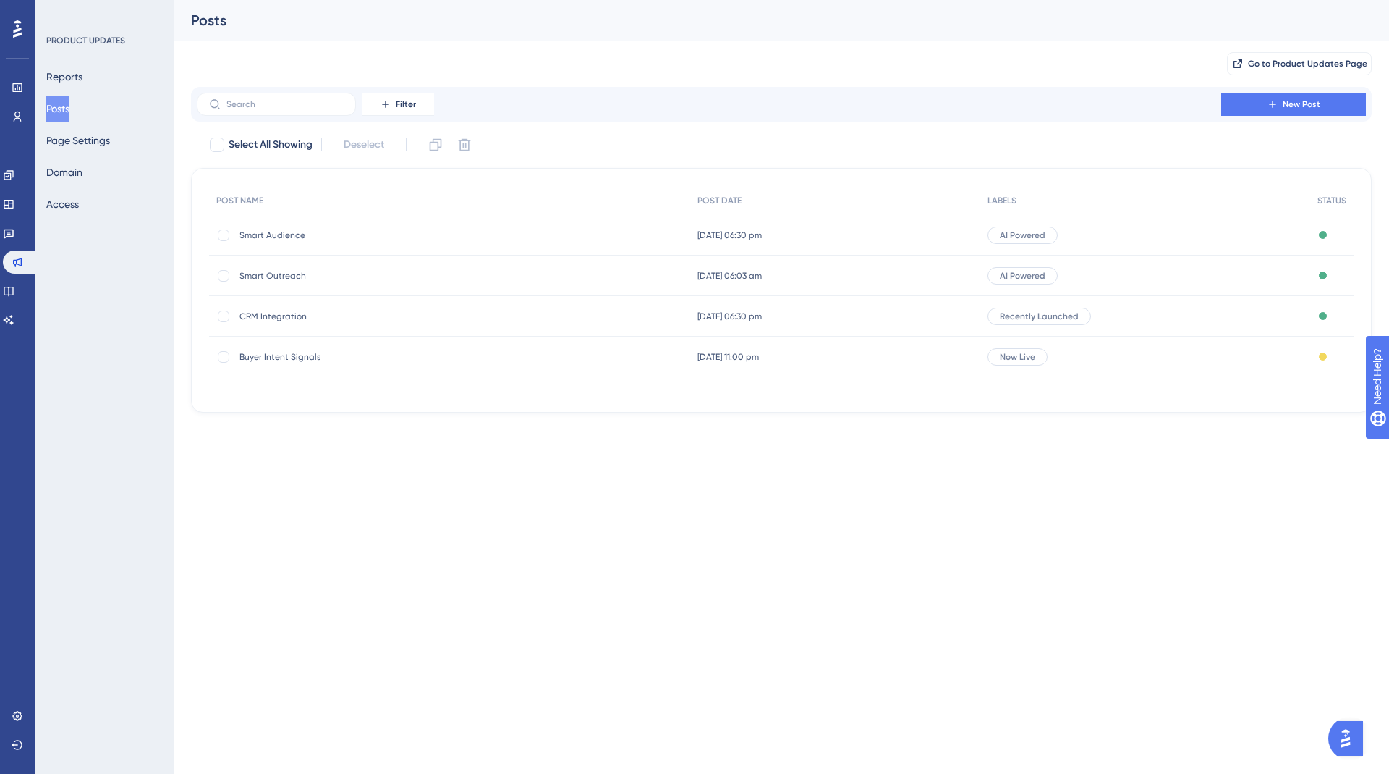
click at [267, 276] on span "Smart Outreach" at bounding box center [356, 276] width 232 height 12
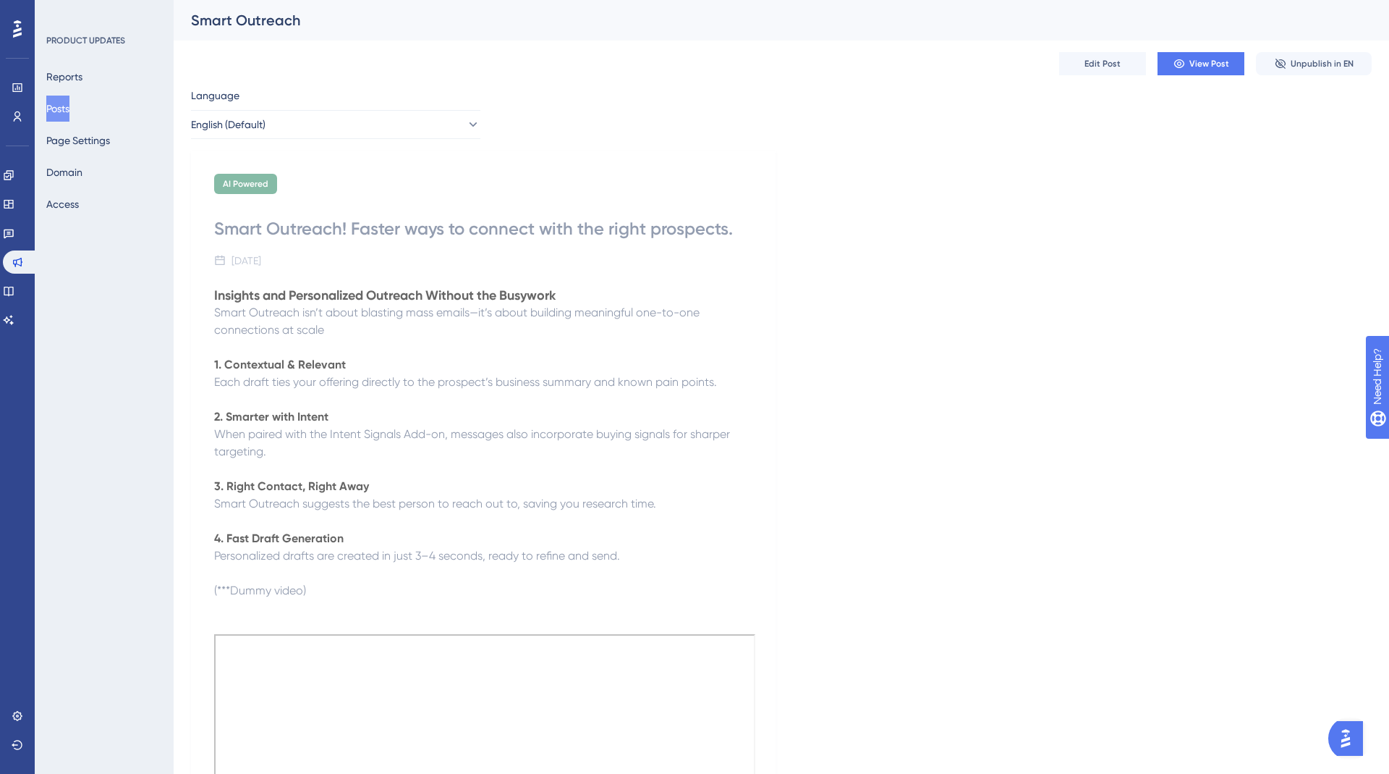
click at [68, 106] on button "Posts" at bounding box center [57, 109] width 23 height 26
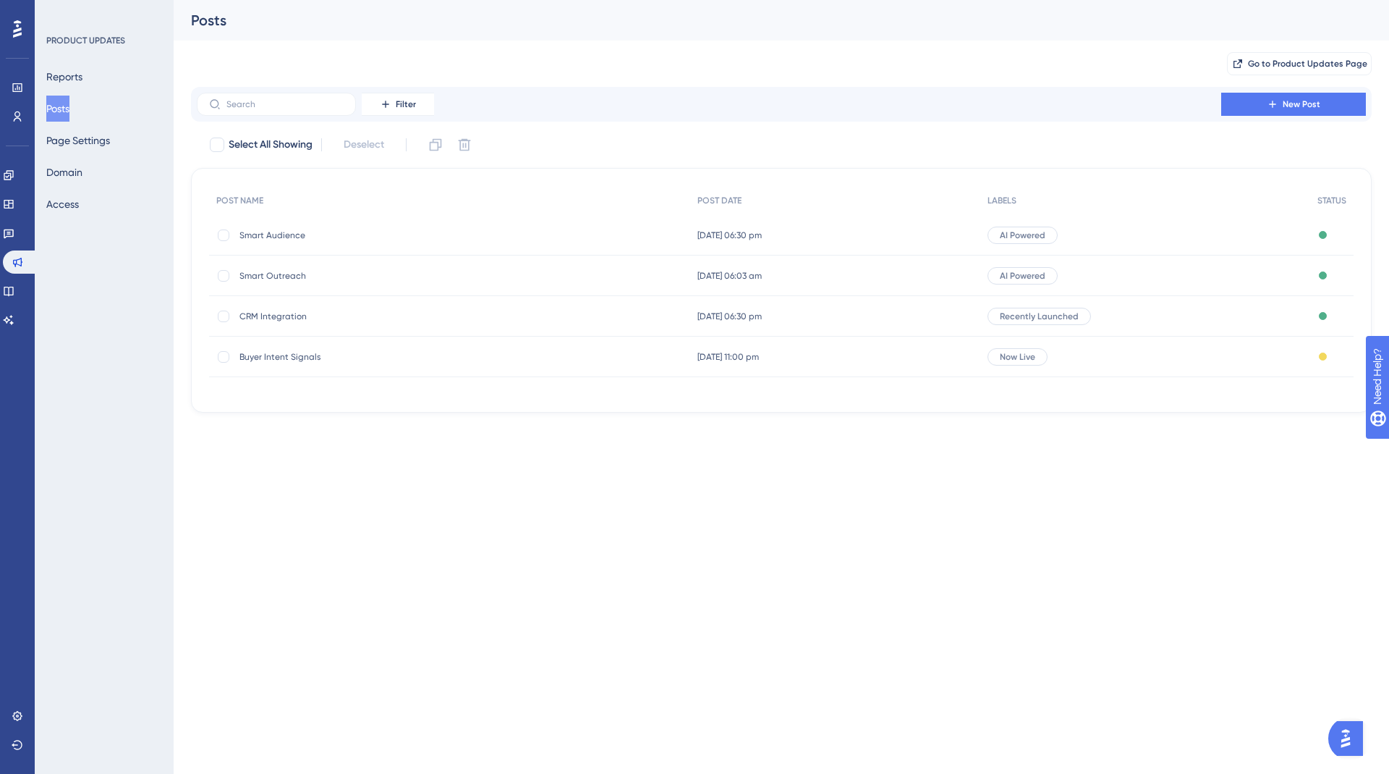
click at [62, 102] on button "Posts" at bounding box center [57, 109] width 23 height 26
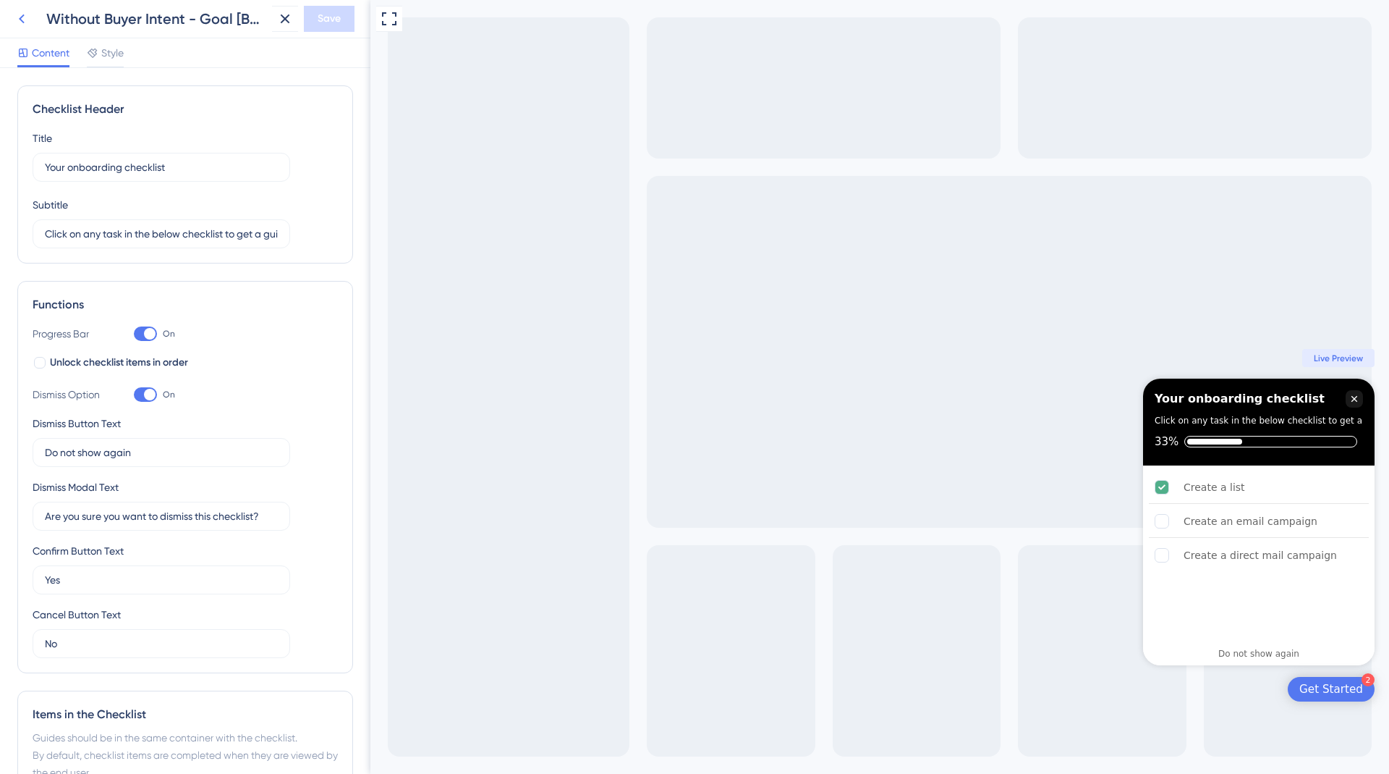
click at [18, 12] on icon at bounding box center [21, 18] width 17 height 17
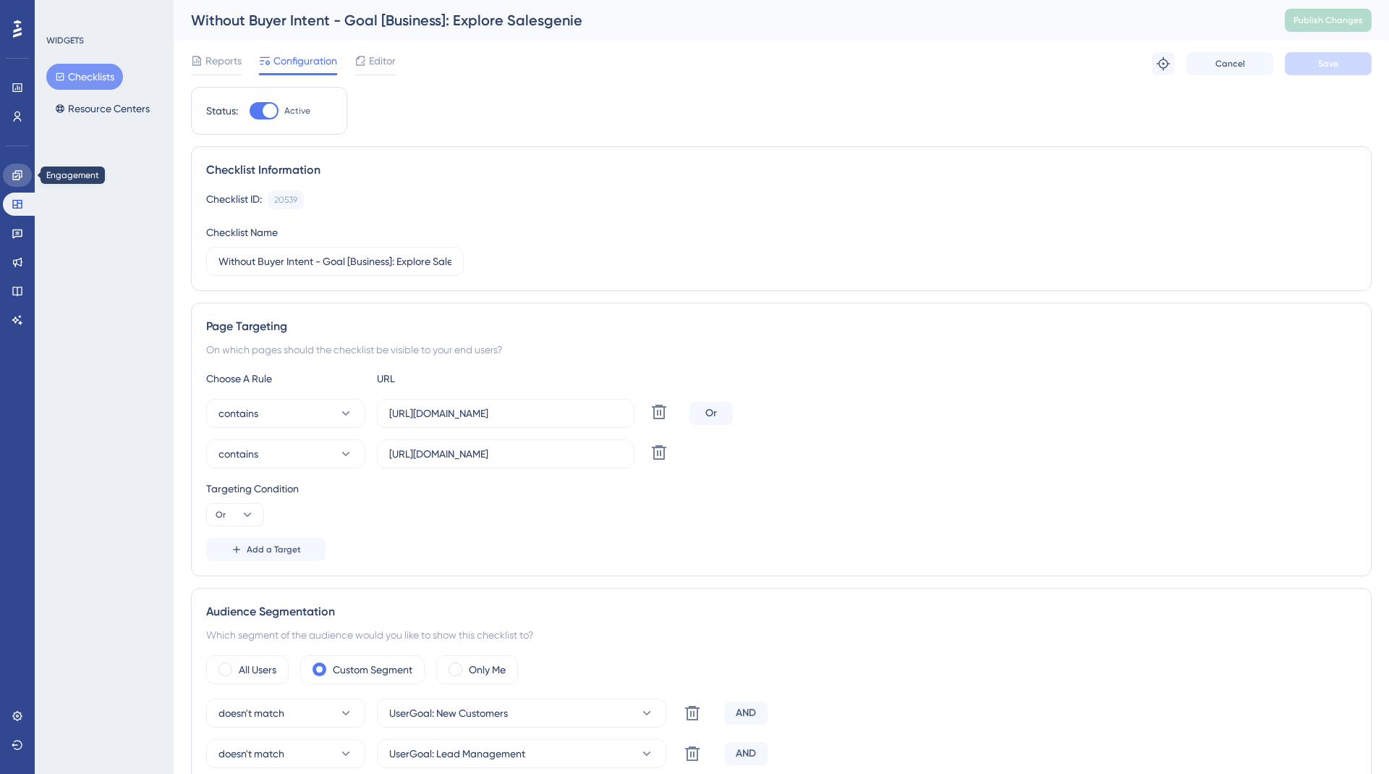
click at [16, 179] on icon at bounding box center [16, 174] width 9 height 9
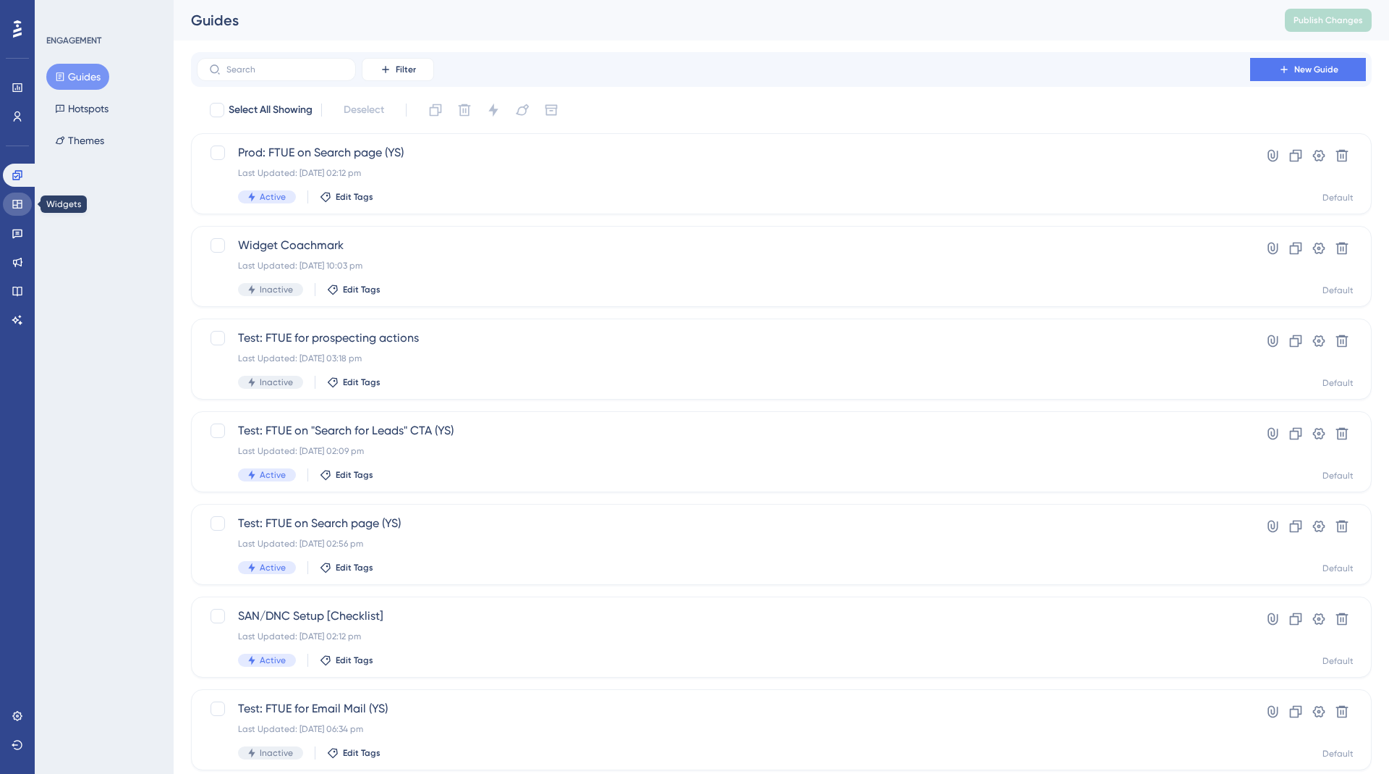
click at [5, 206] on link at bounding box center [17, 203] width 29 height 23
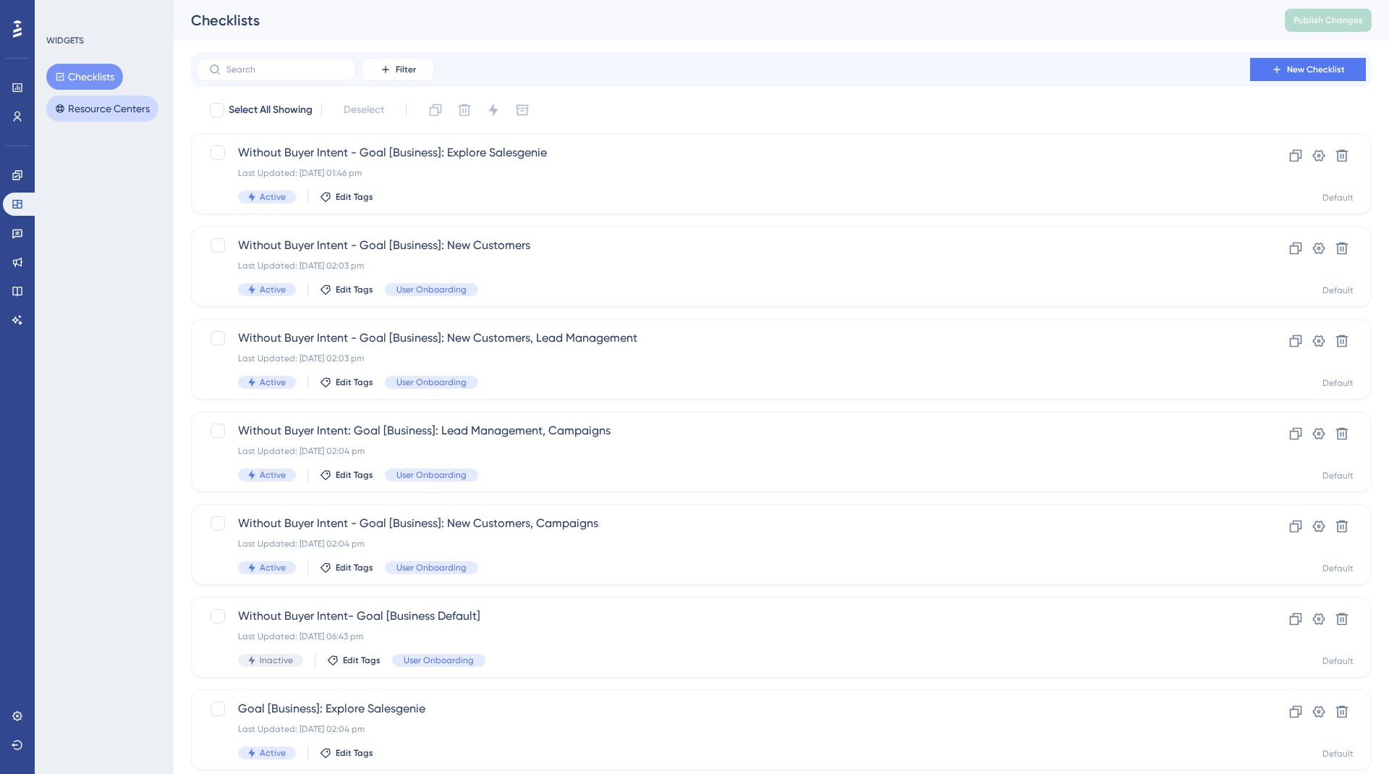
click at [90, 117] on button "Resource Centers" at bounding box center [102, 109] width 112 height 26
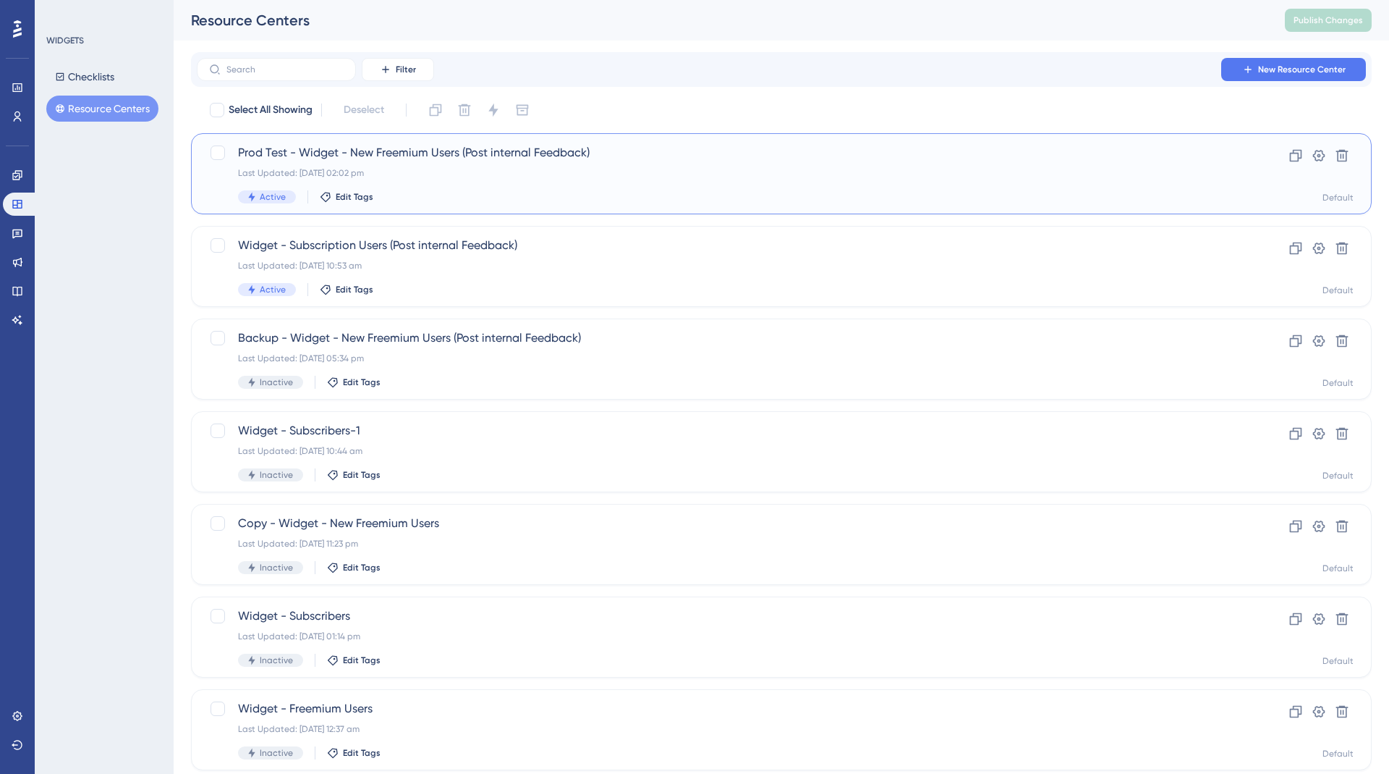
click at [508, 169] on div "Last Updated: [DATE] 02:02 pm" at bounding box center [723, 173] width 971 height 12
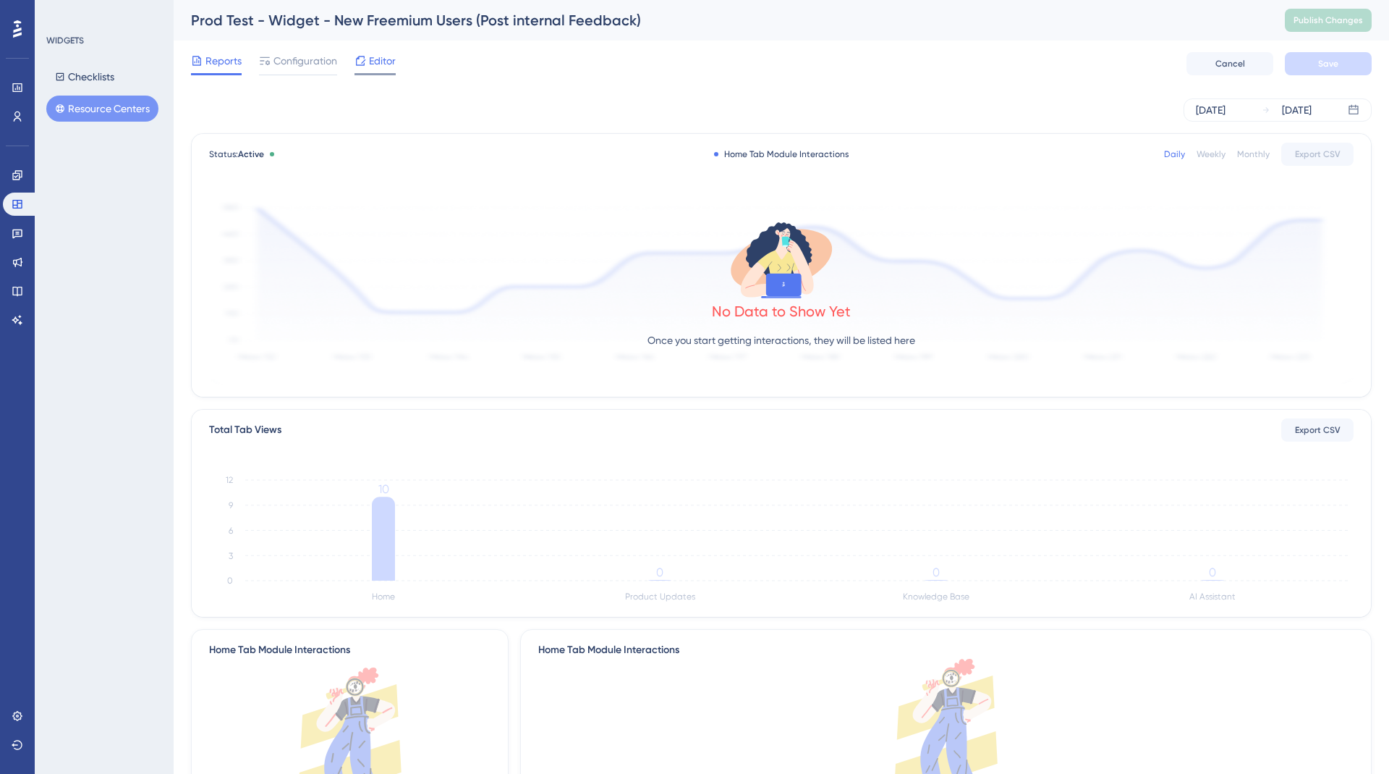
click at [376, 63] on span "Editor" at bounding box center [382, 60] width 27 height 17
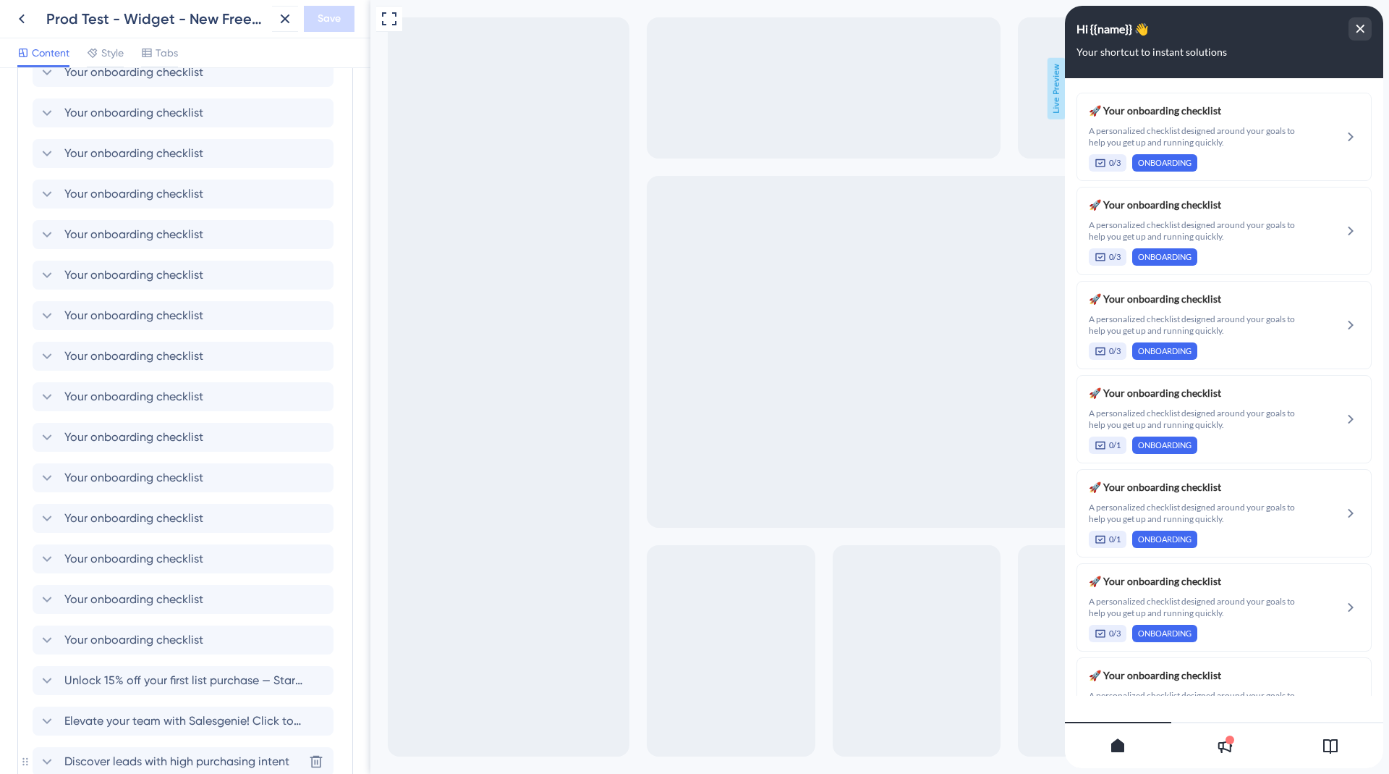
scroll to position [799, 0]
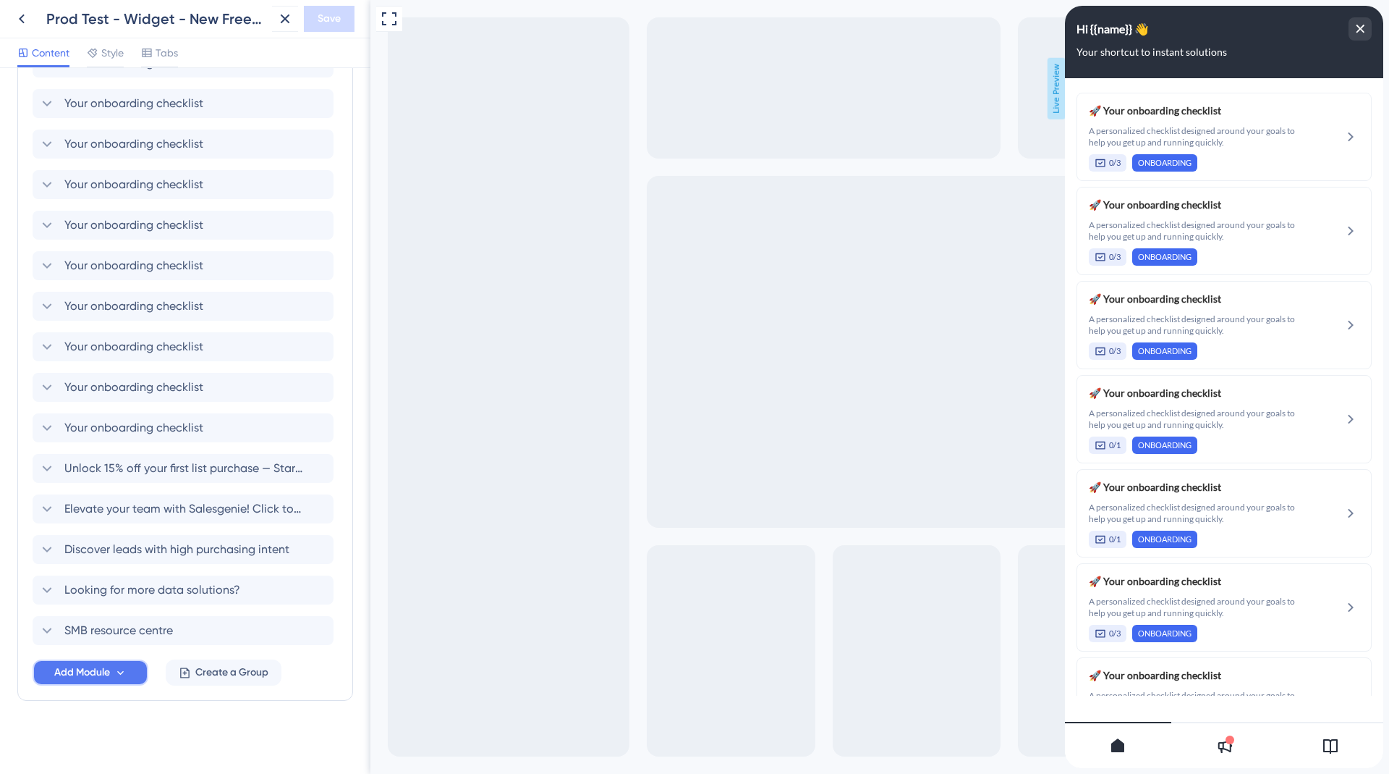
click at [130, 675] on button "Add Module" at bounding box center [91, 672] width 116 height 26
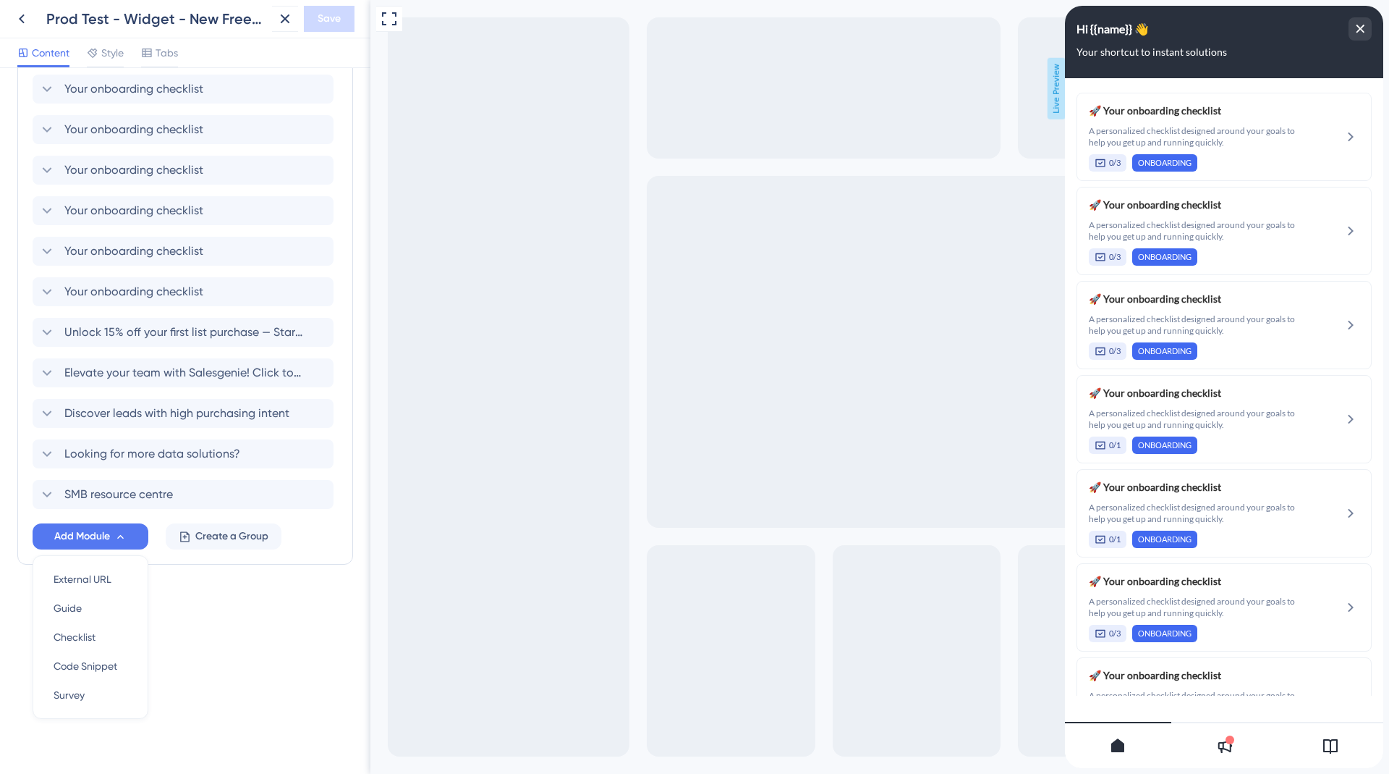
scroll to position [0, 0]
click at [551, 76] on div "Full Screen Preview Live Preview" at bounding box center [880, 401] width 1019 height 803
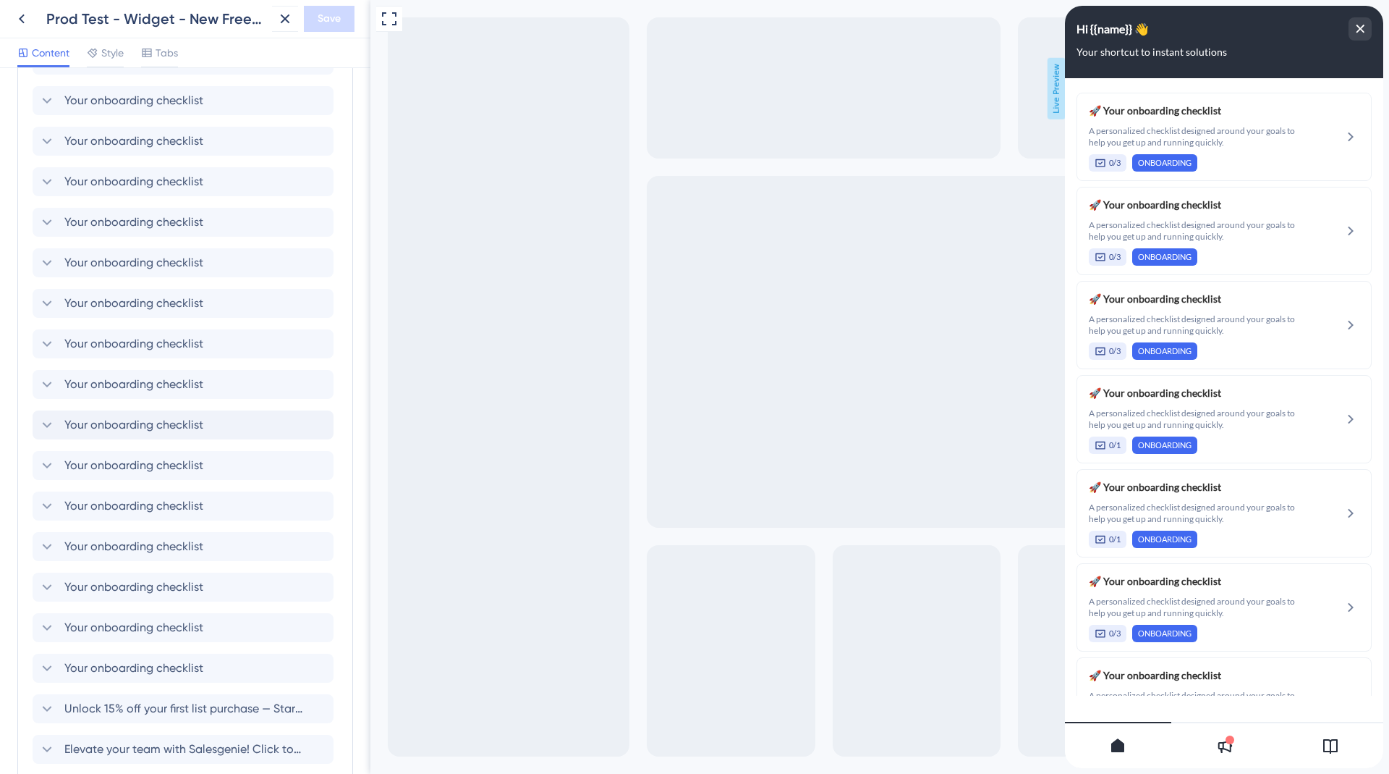
scroll to position [935, 0]
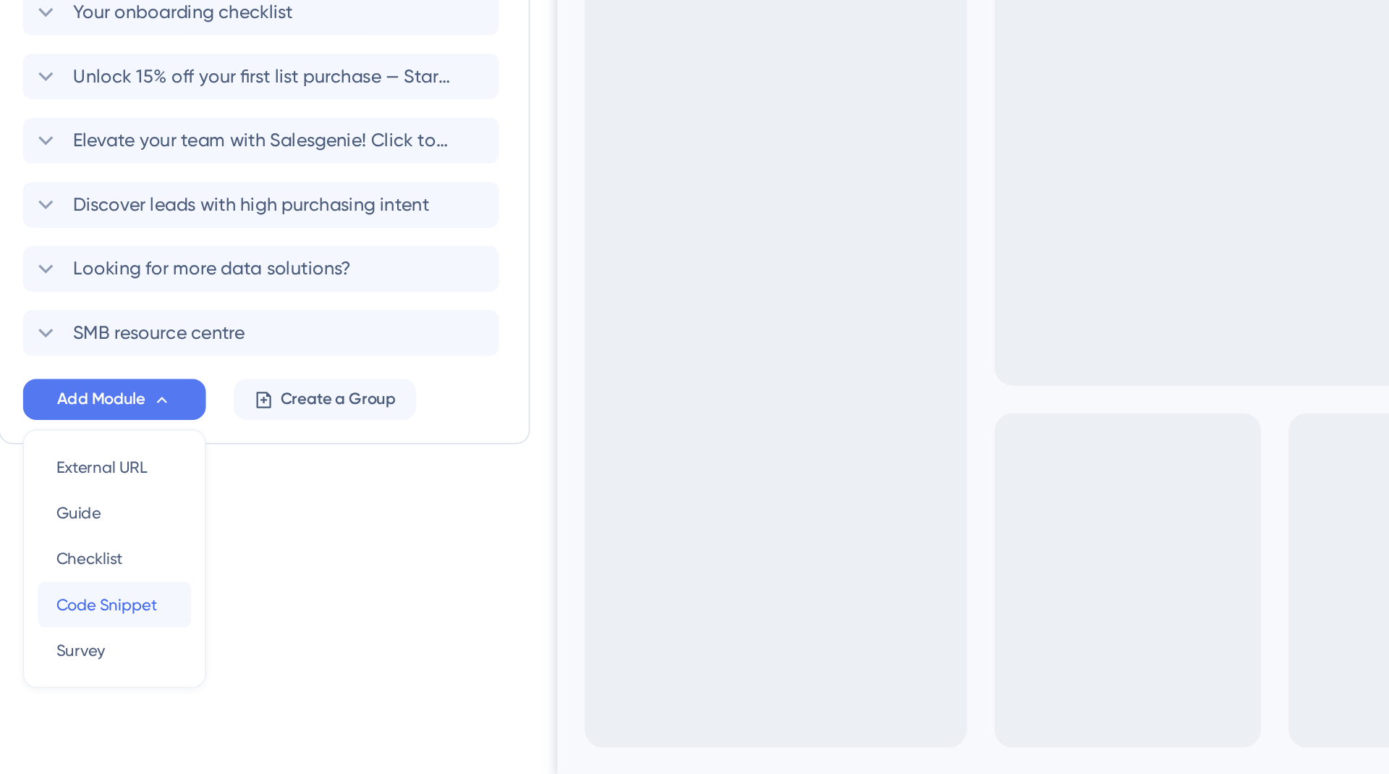
click at [96, 665] on span "Code Snippet" at bounding box center [86, 665] width 64 height 17
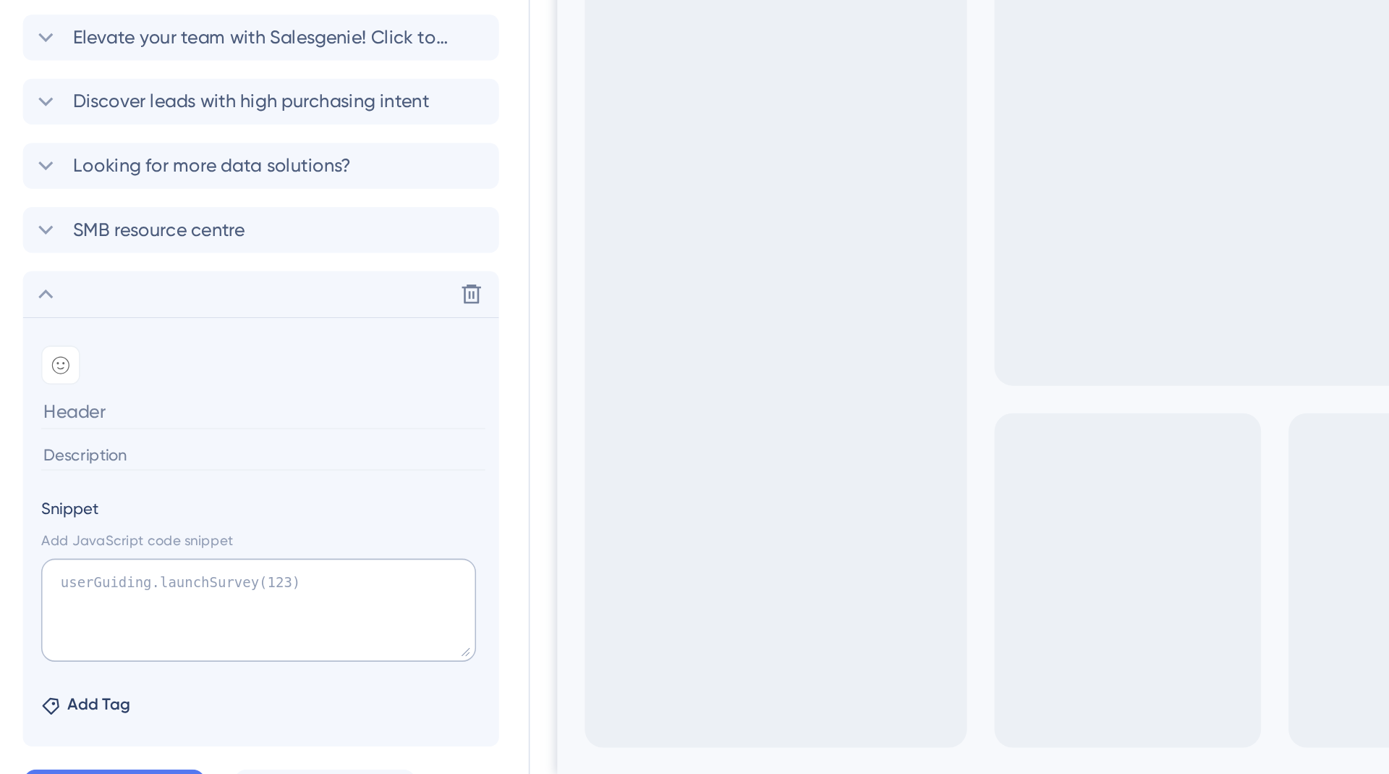
scroll to position [1018, 0]
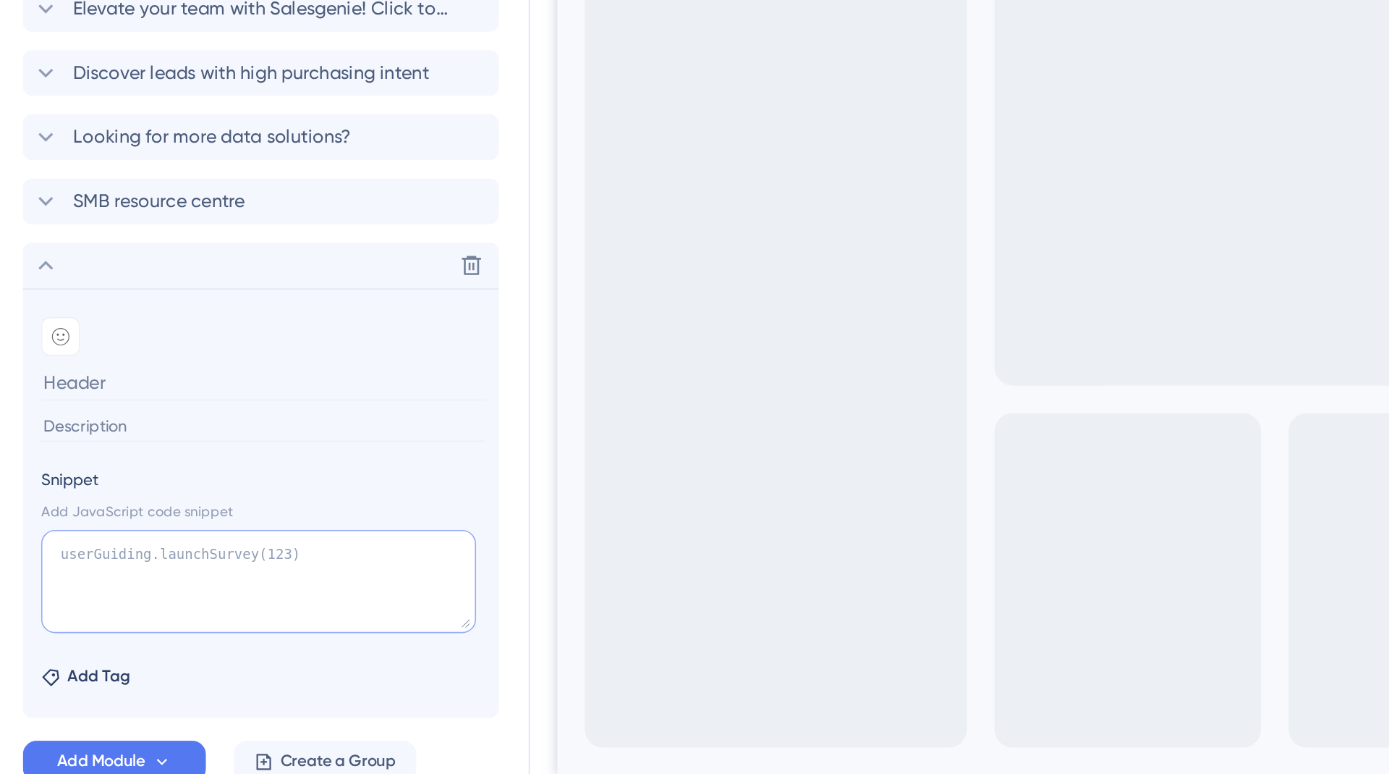
click at [109, 619] on textarea at bounding box center [181, 651] width 275 height 65
type textarea "d"
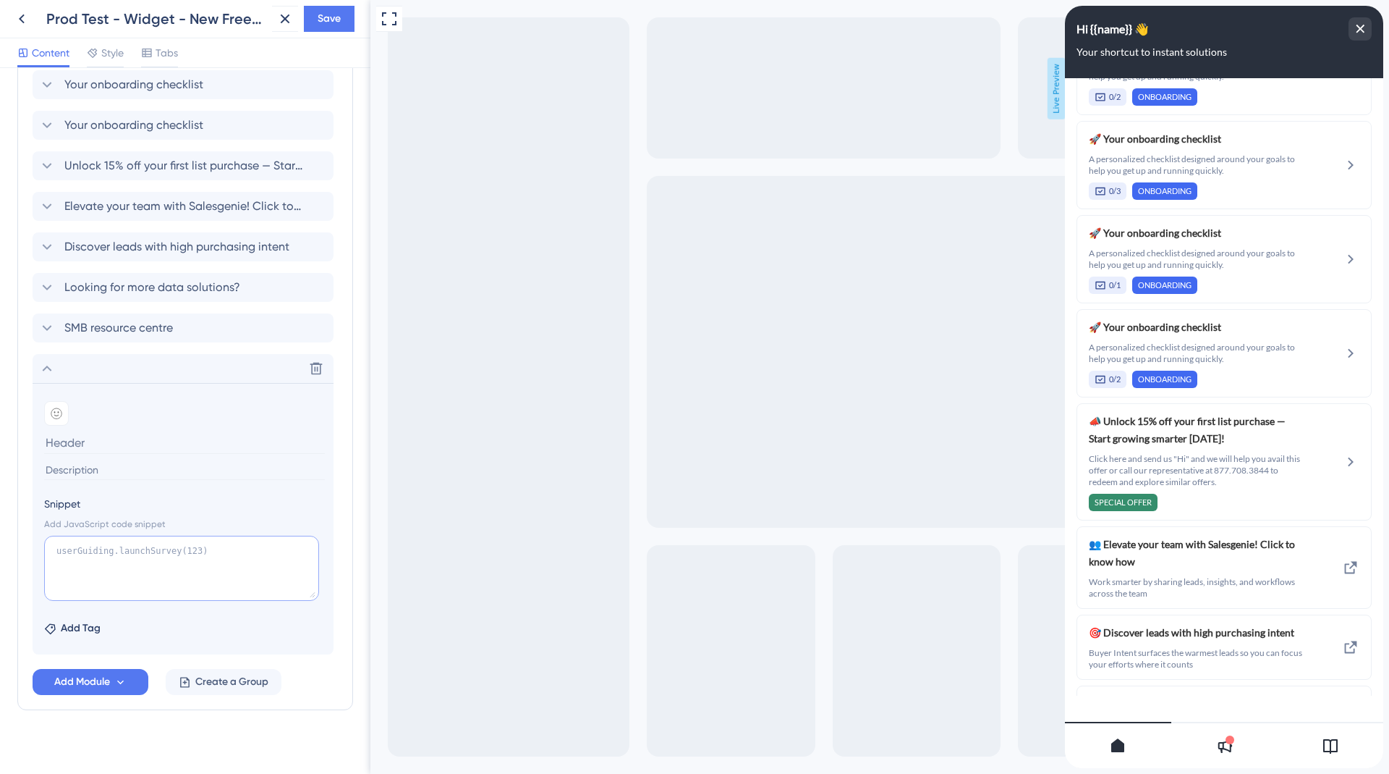
scroll to position [1109, 0]
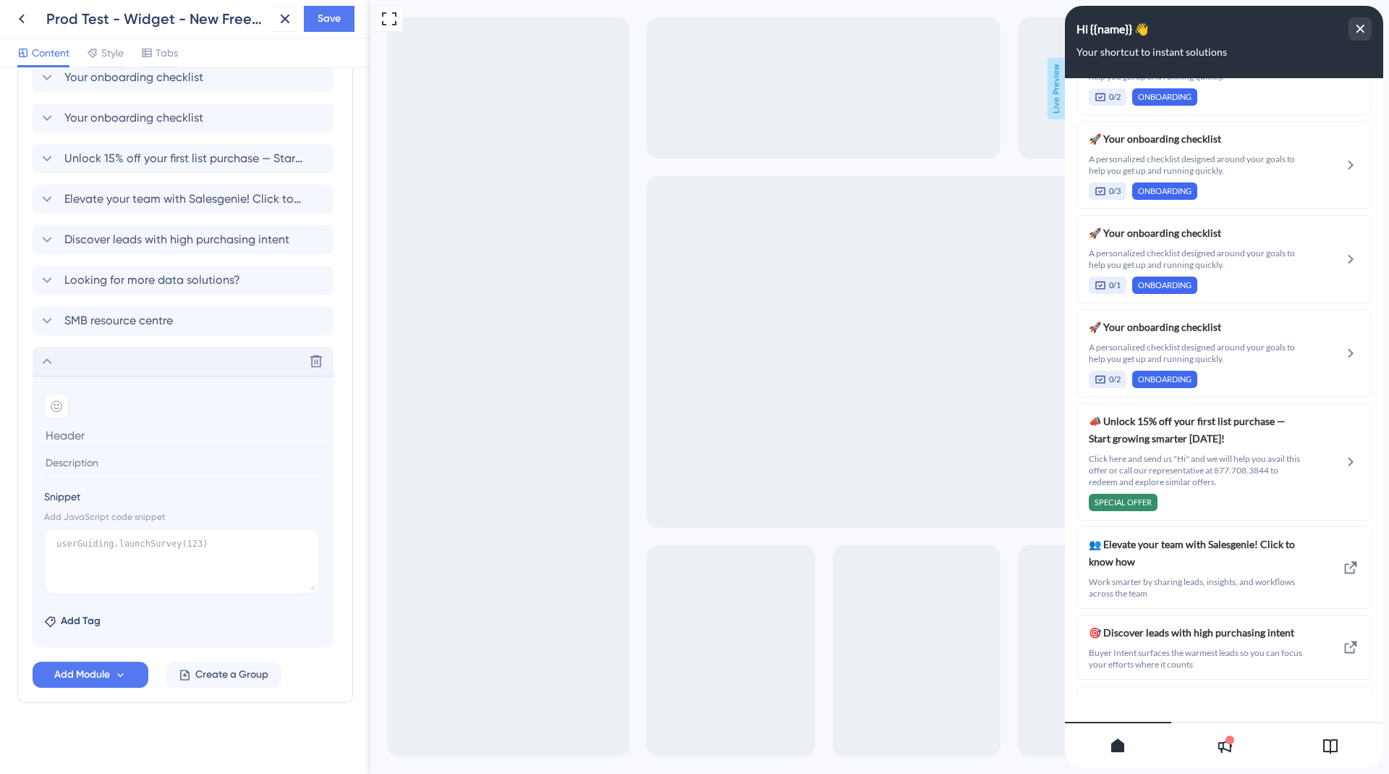
click at [53, 349] on div "Delete" at bounding box center [183, 361] width 301 height 29
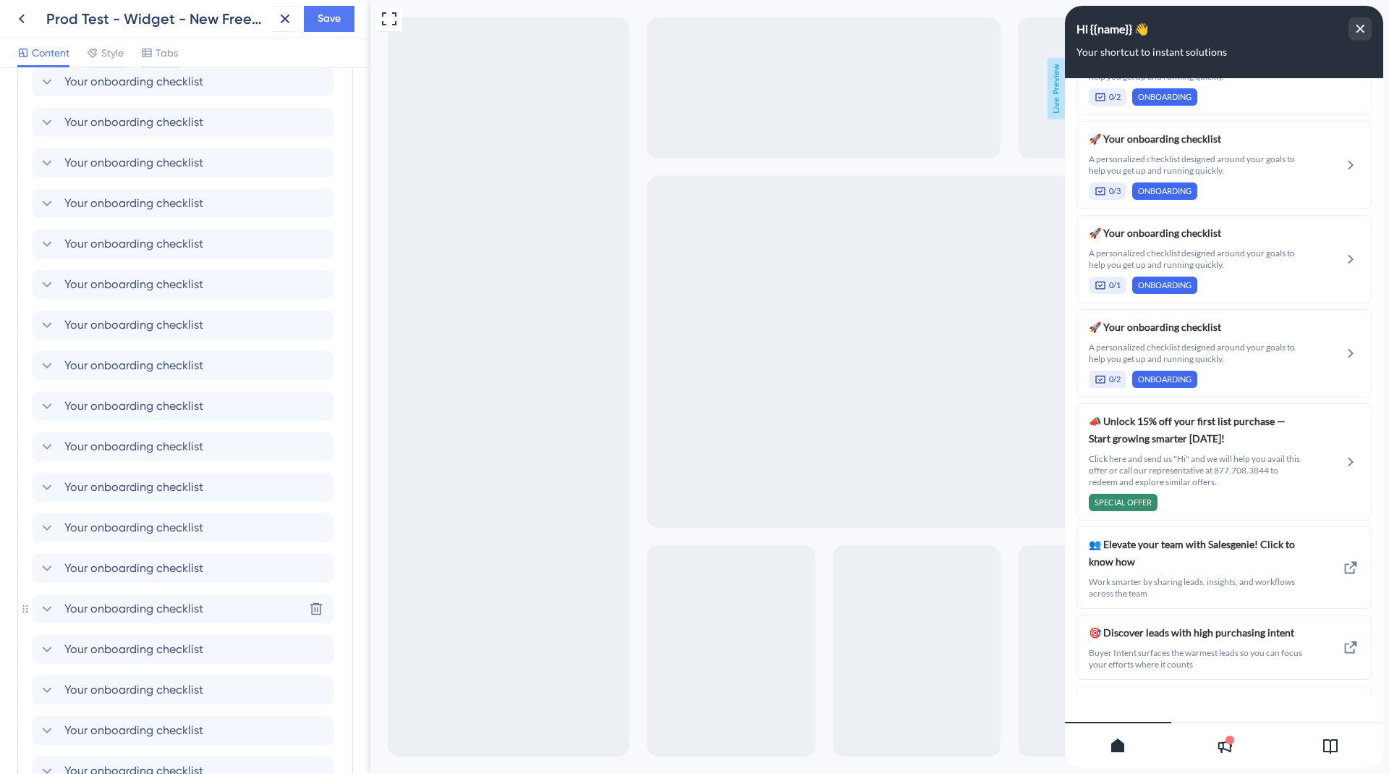
scroll to position [59, 0]
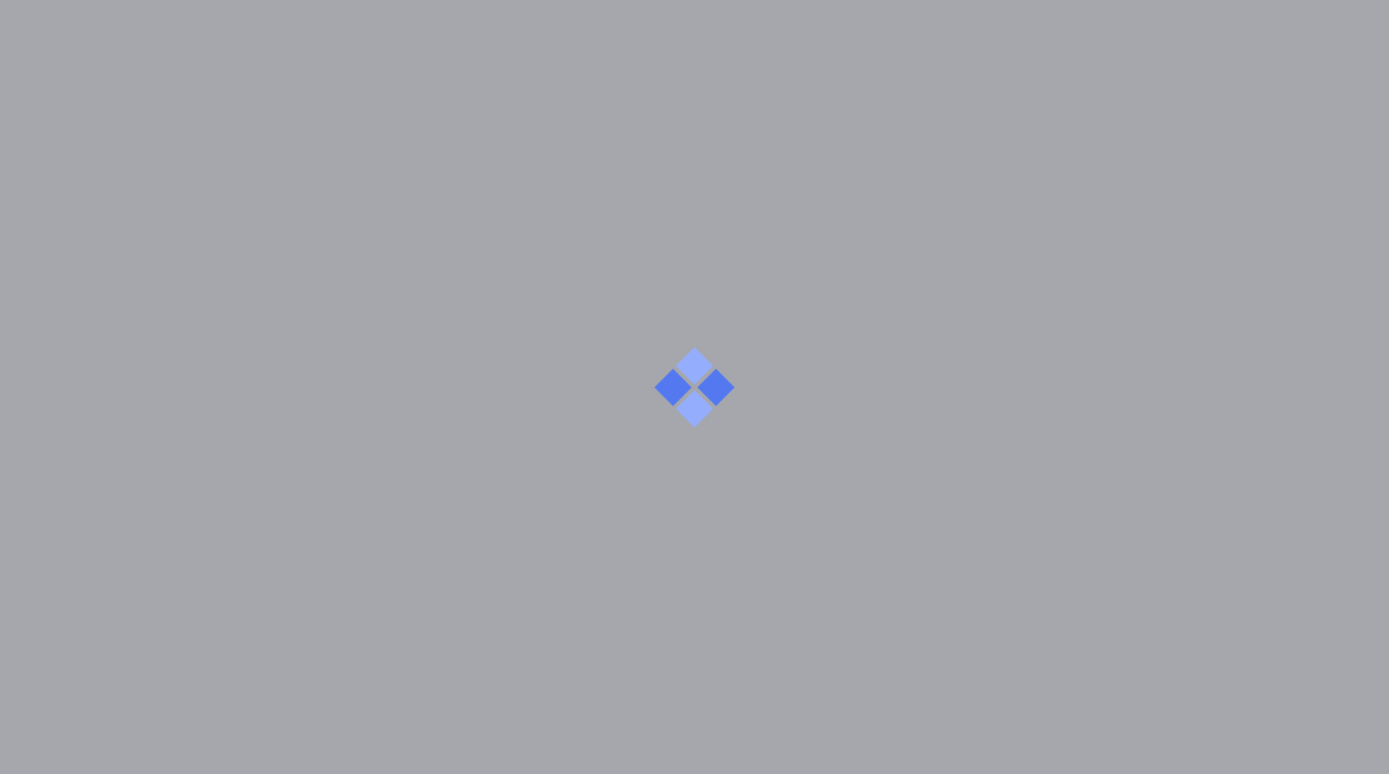
click at [19, 22] on div at bounding box center [694, 387] width 1389 height 774
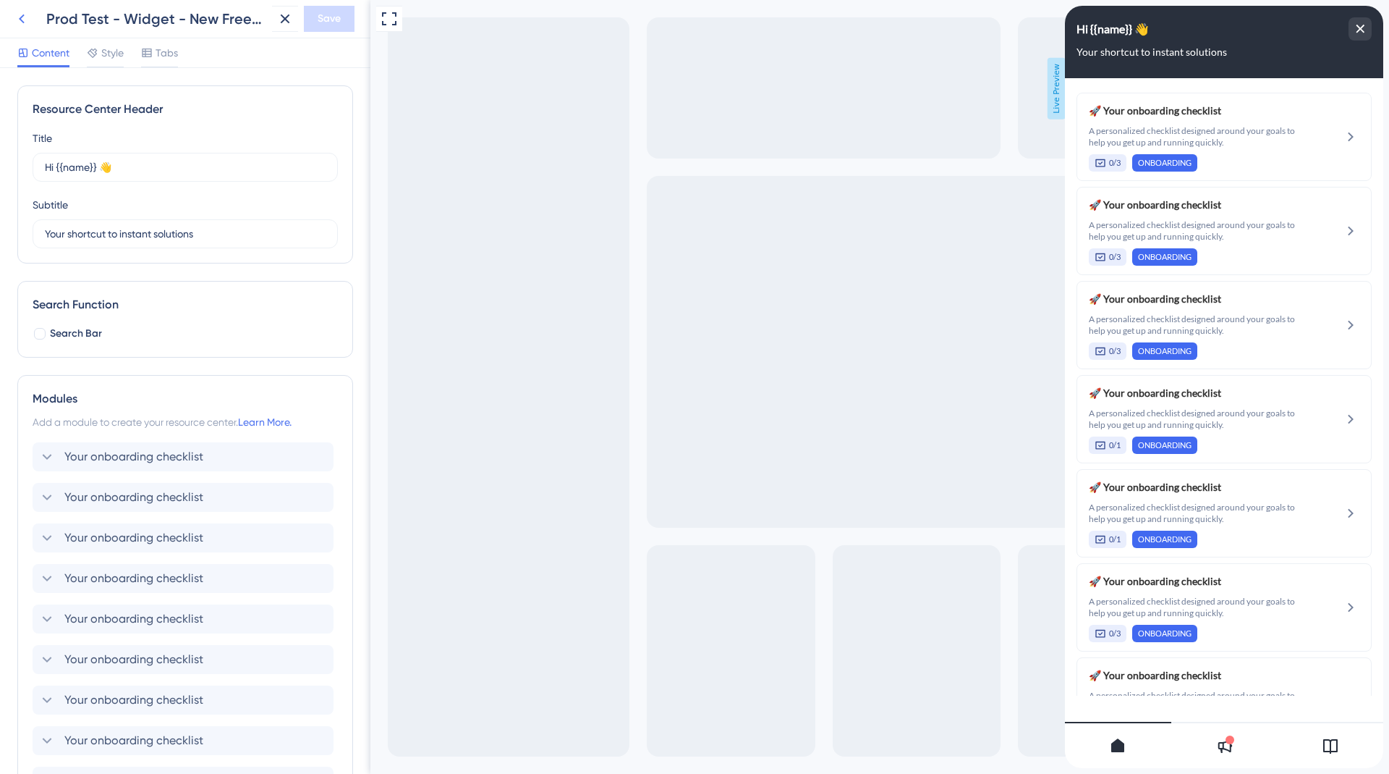
scroll to position [0, 0]
click at [17, 10] on icon at bounding box center [21, 18] width 17 height 17
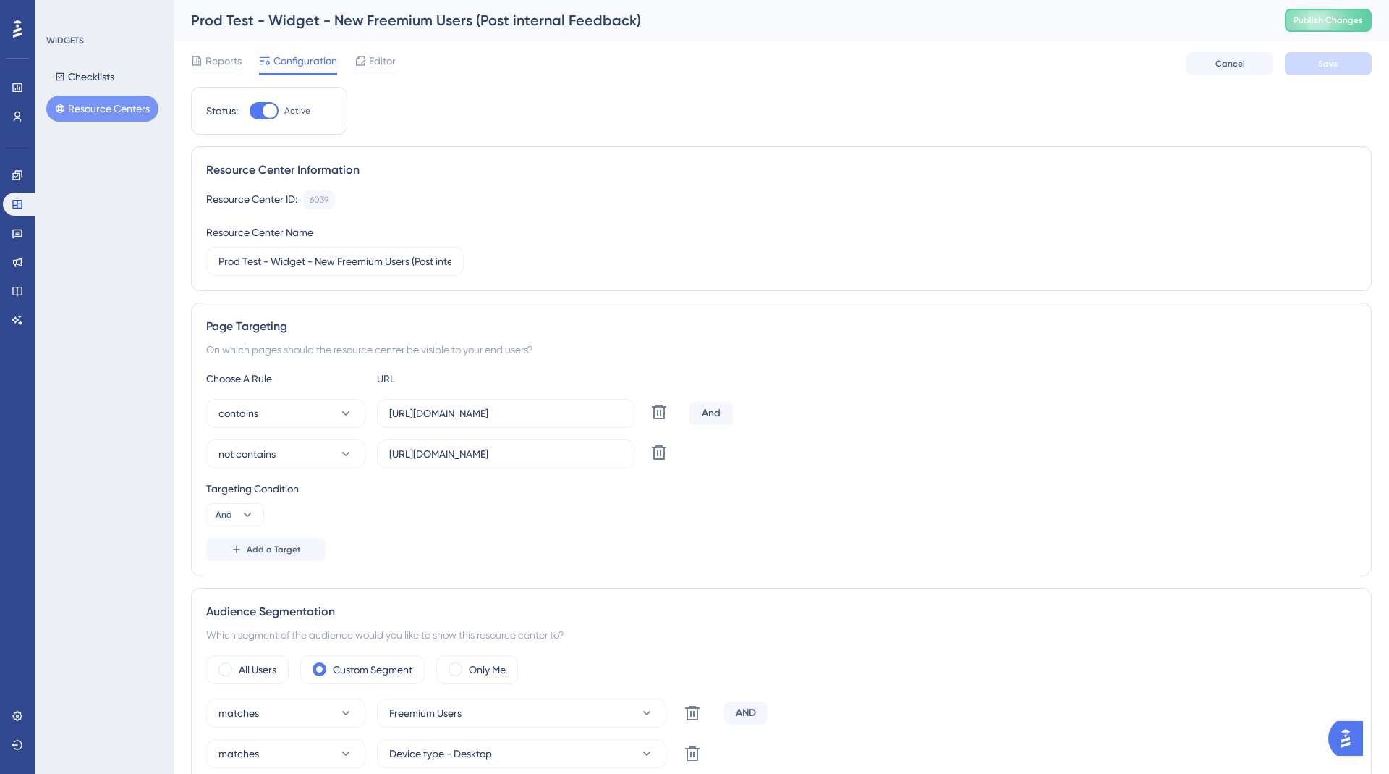
click at [69, 110] on button "Resource Centers" at bounding box center [102, 109] width 112 height 26
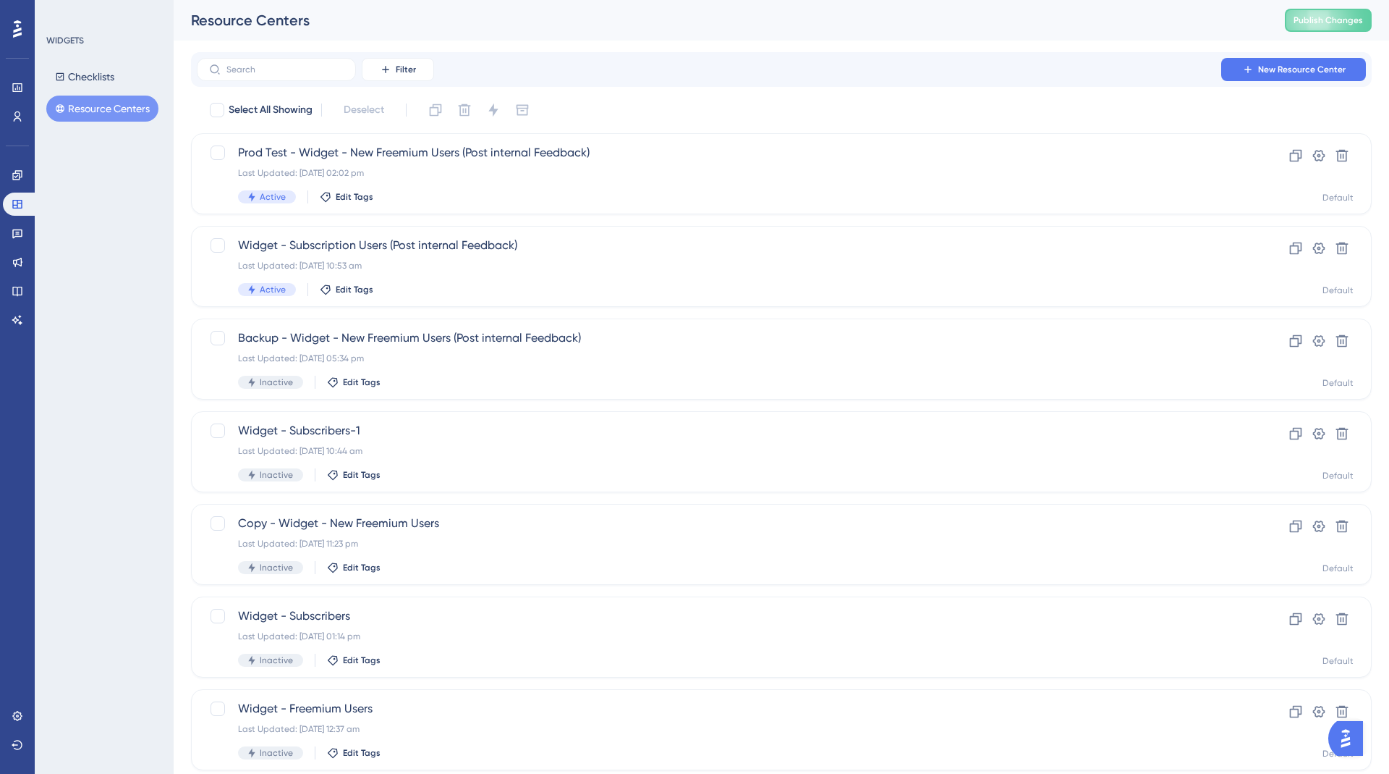
click at [0, 124] on div "Performance Users Engagement Widgets Feedback Product Updates Knowledge Base AI…" at bounding box center [17, 387] width 35 height 774
click at [9, 122] on link at bounding box center [17, 116] width 29 height 23
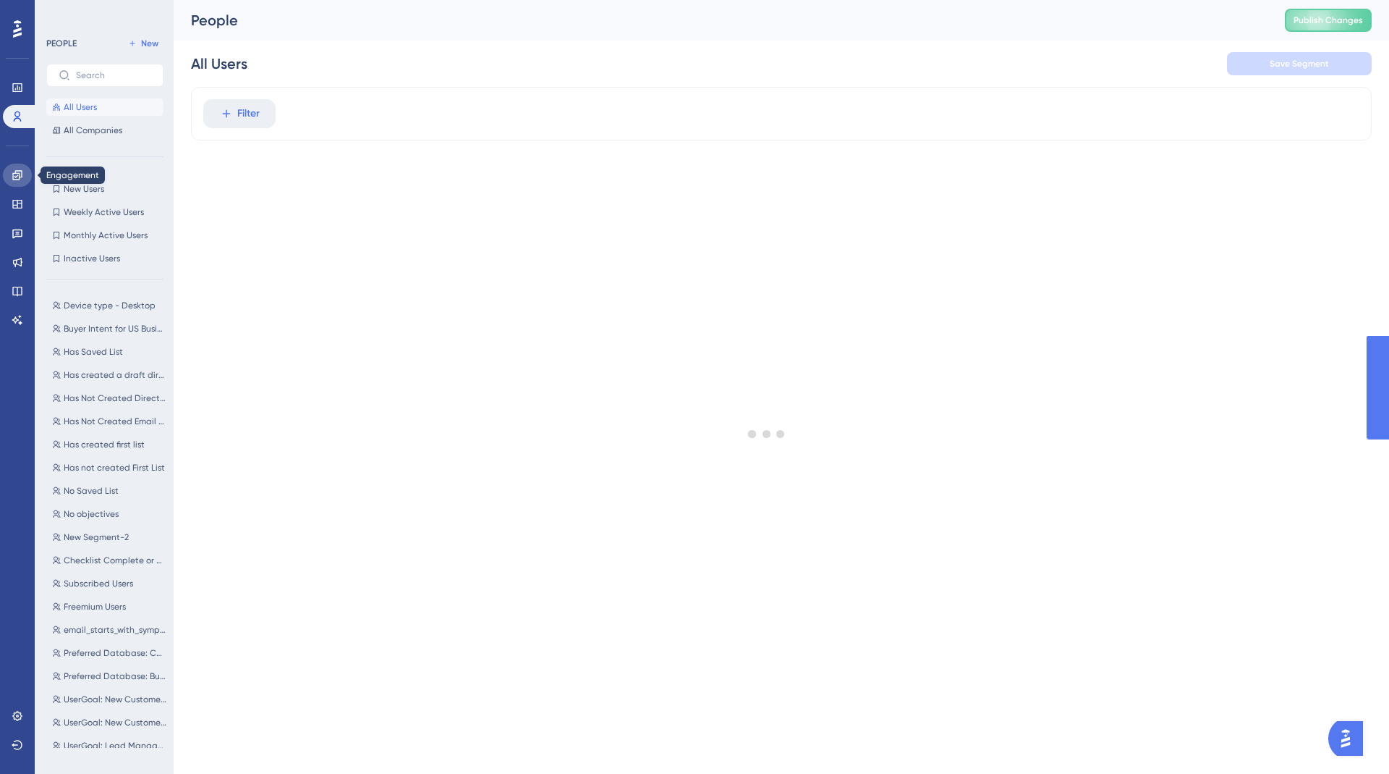
click at [14, 174] on icon at bounding box center [18, 175] width 12 height 12
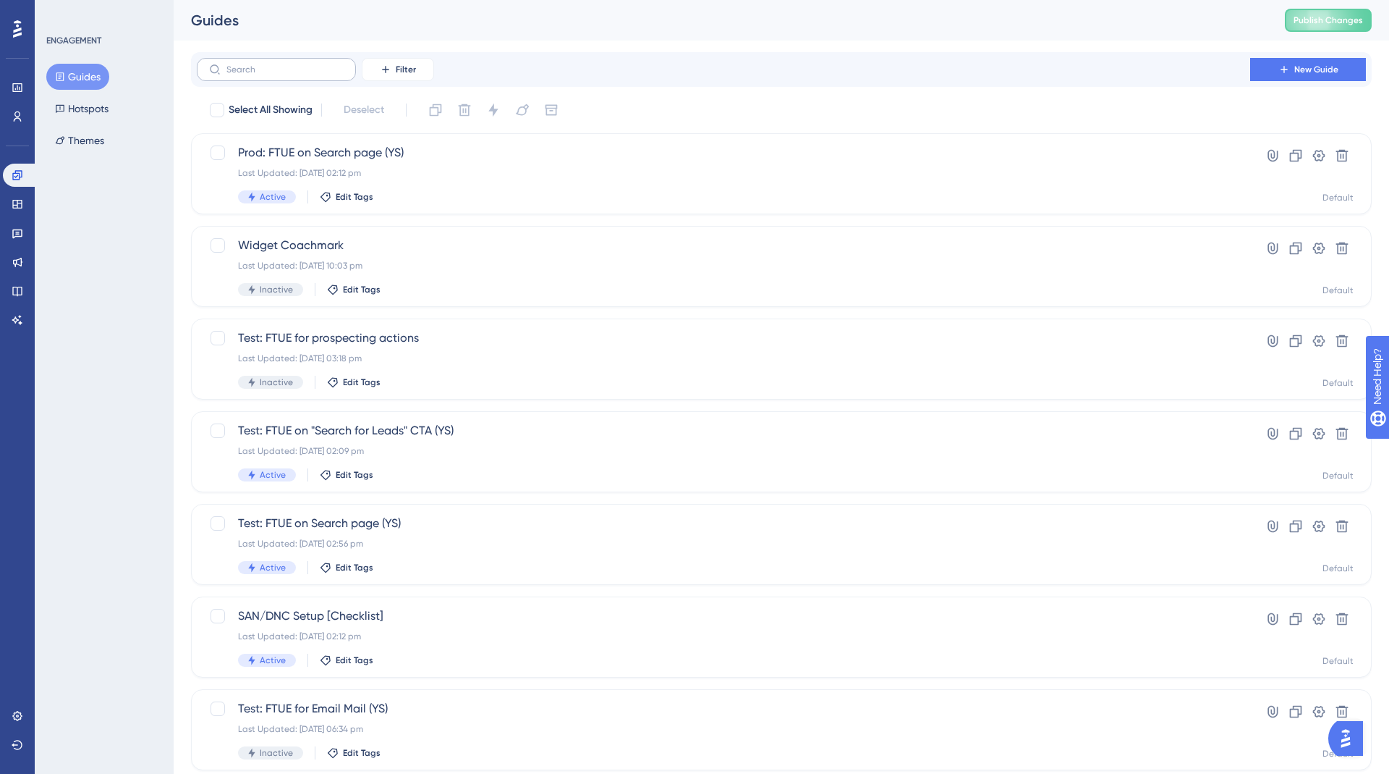
click at [271, 75] on label at bounding box center [276, 69] width 159 height 23
click at [271, 75] on input "text" at bounding box center [285, 69] width 117 height 10
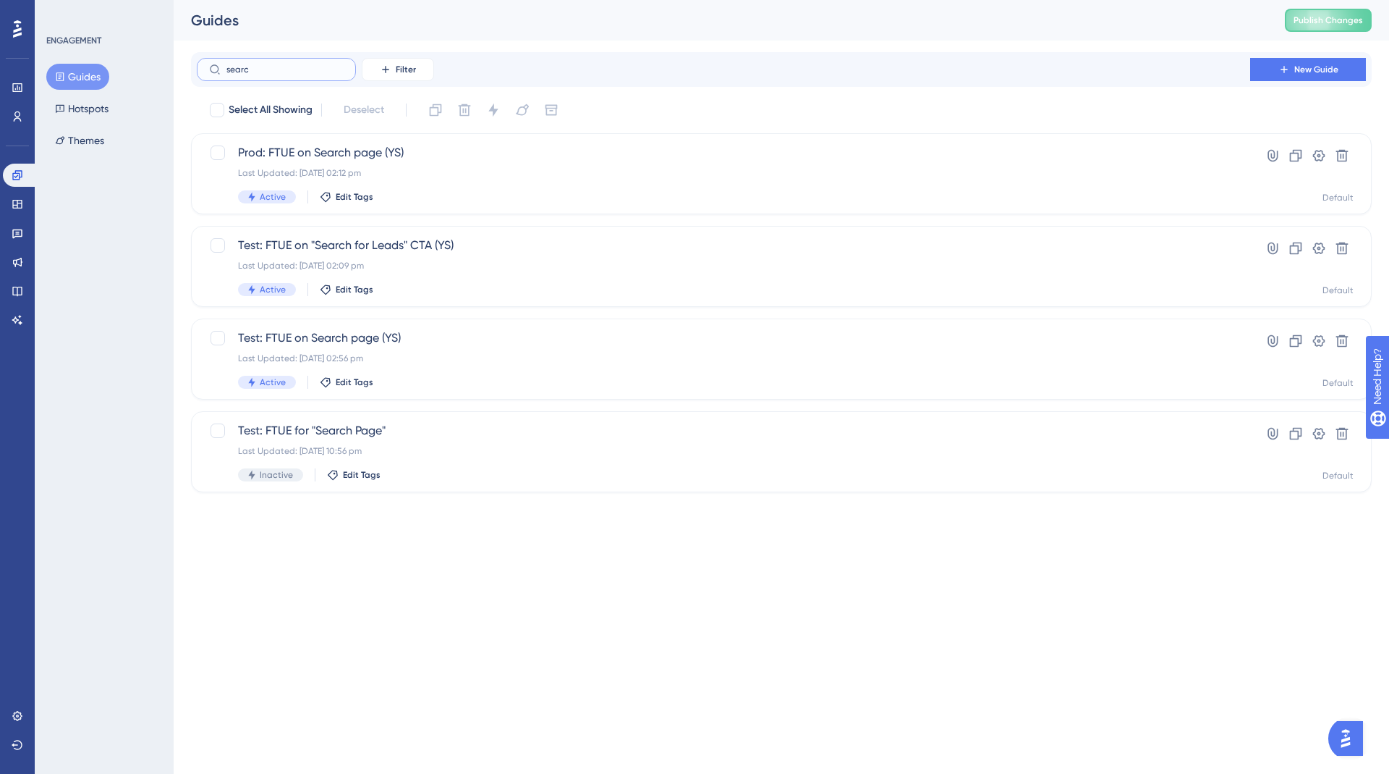
type input "searcg"
checkbox input "true"
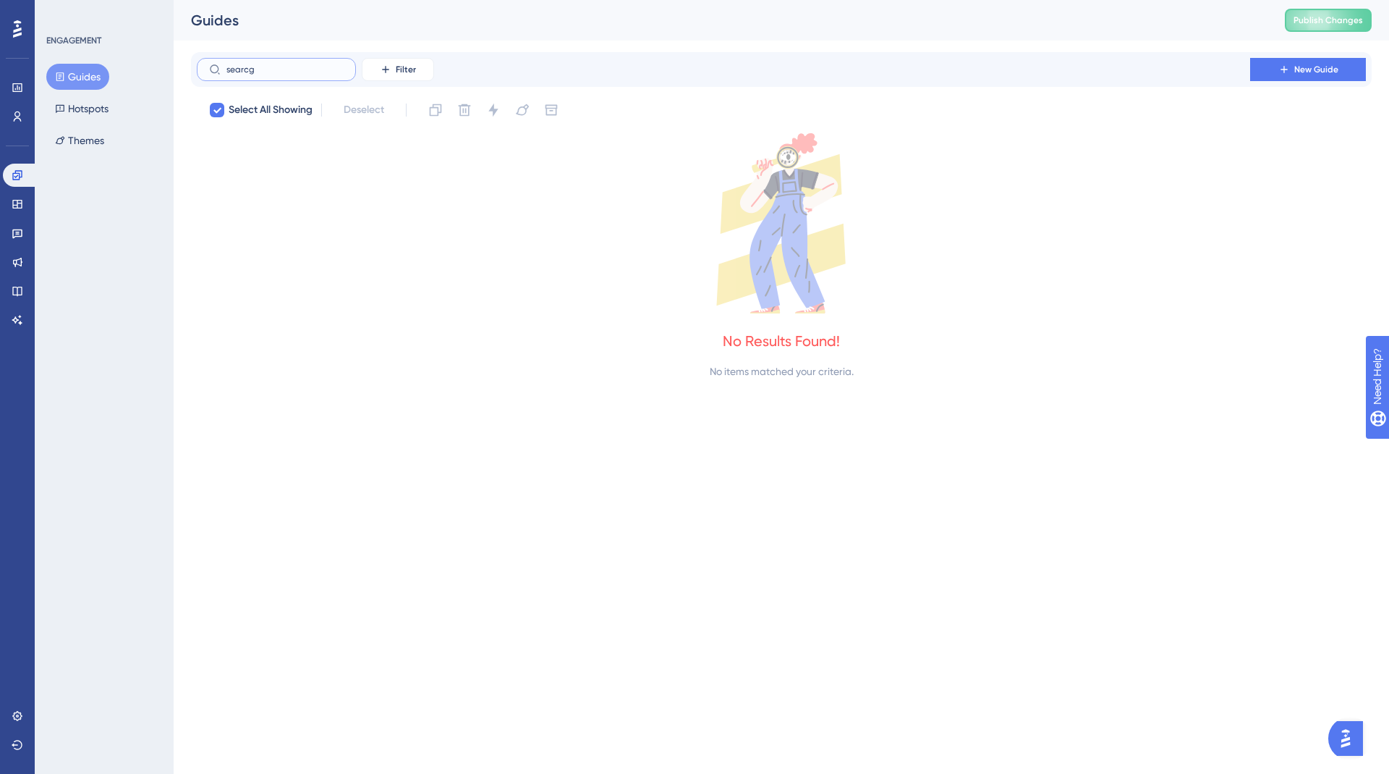
type input "searc"
checkbox input "false"
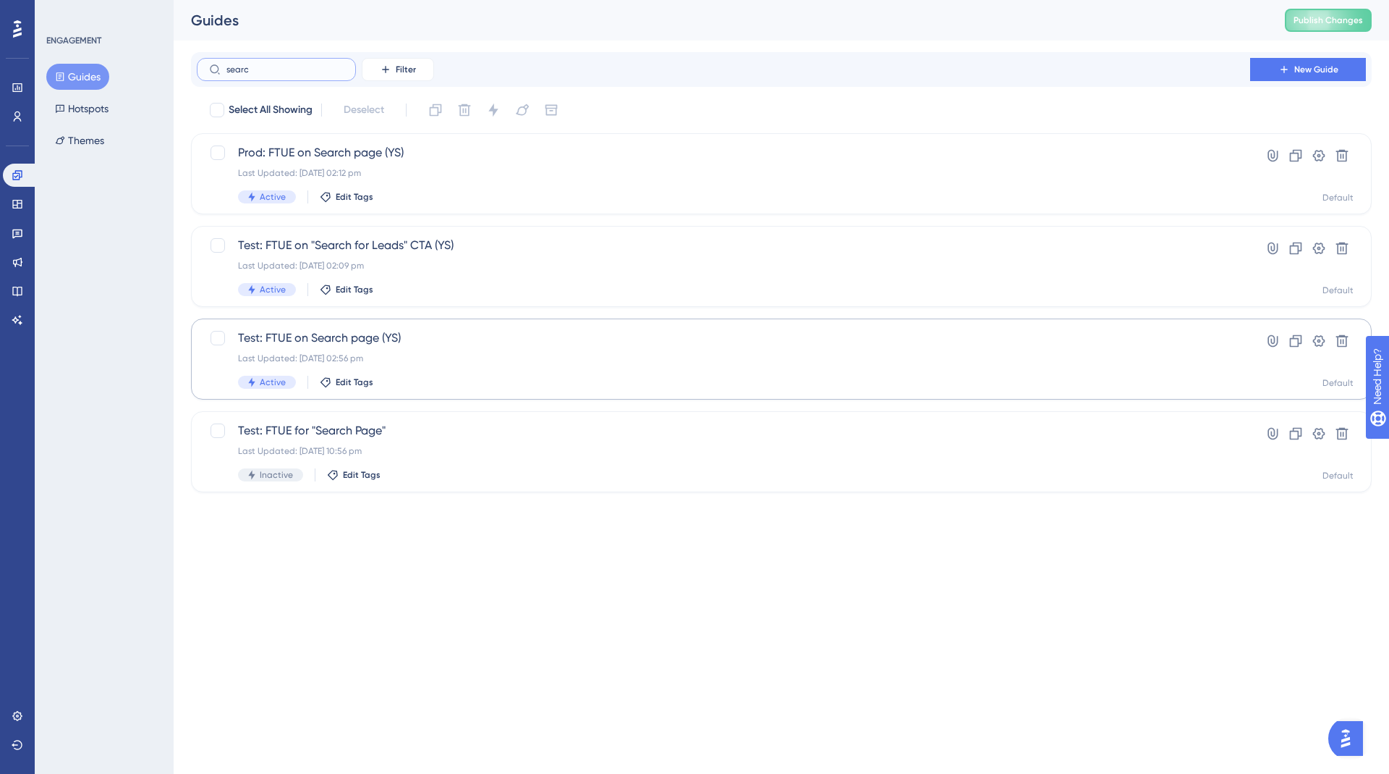
type input "searc"
click at [320, 349] on div "Test: FTUE on Search page (YS) Last Updated: [DATE] 02:56 pm Active Edit Tags" at bounding box center [723, 358] width 971 height 59
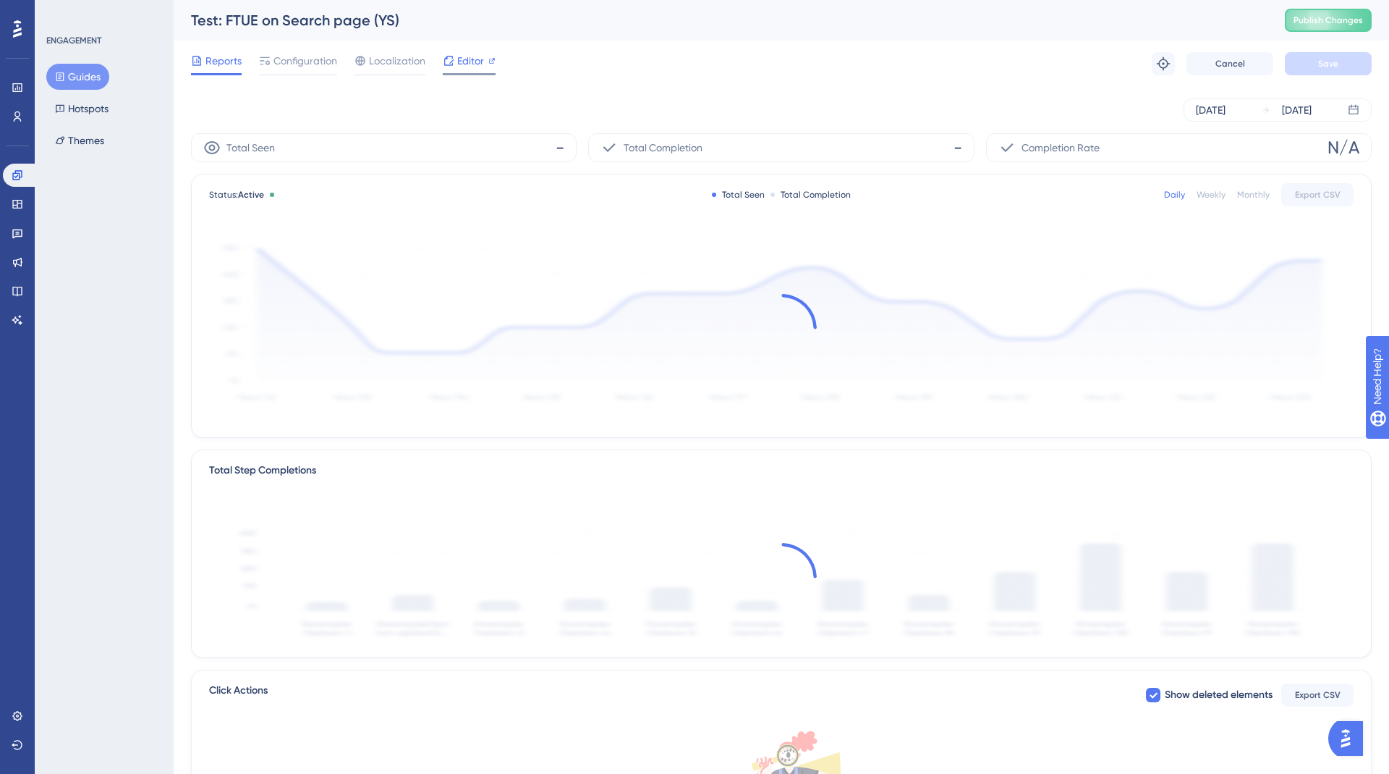
click at [467, 62] on span "Editor" at bounding box center [470, 60] width 27 height 17
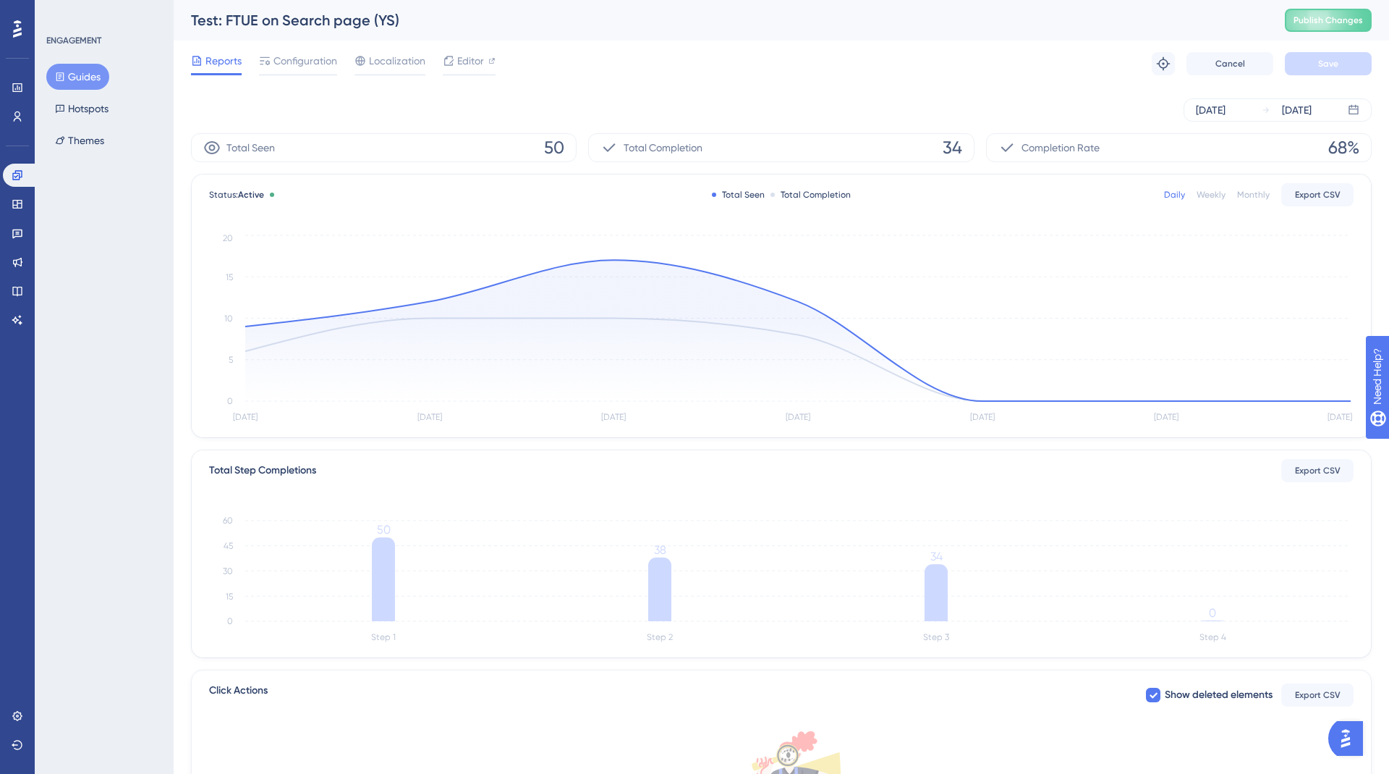
click at [86, 64] on button "Guides" at bounding box center [77, 77] width 63 height 26
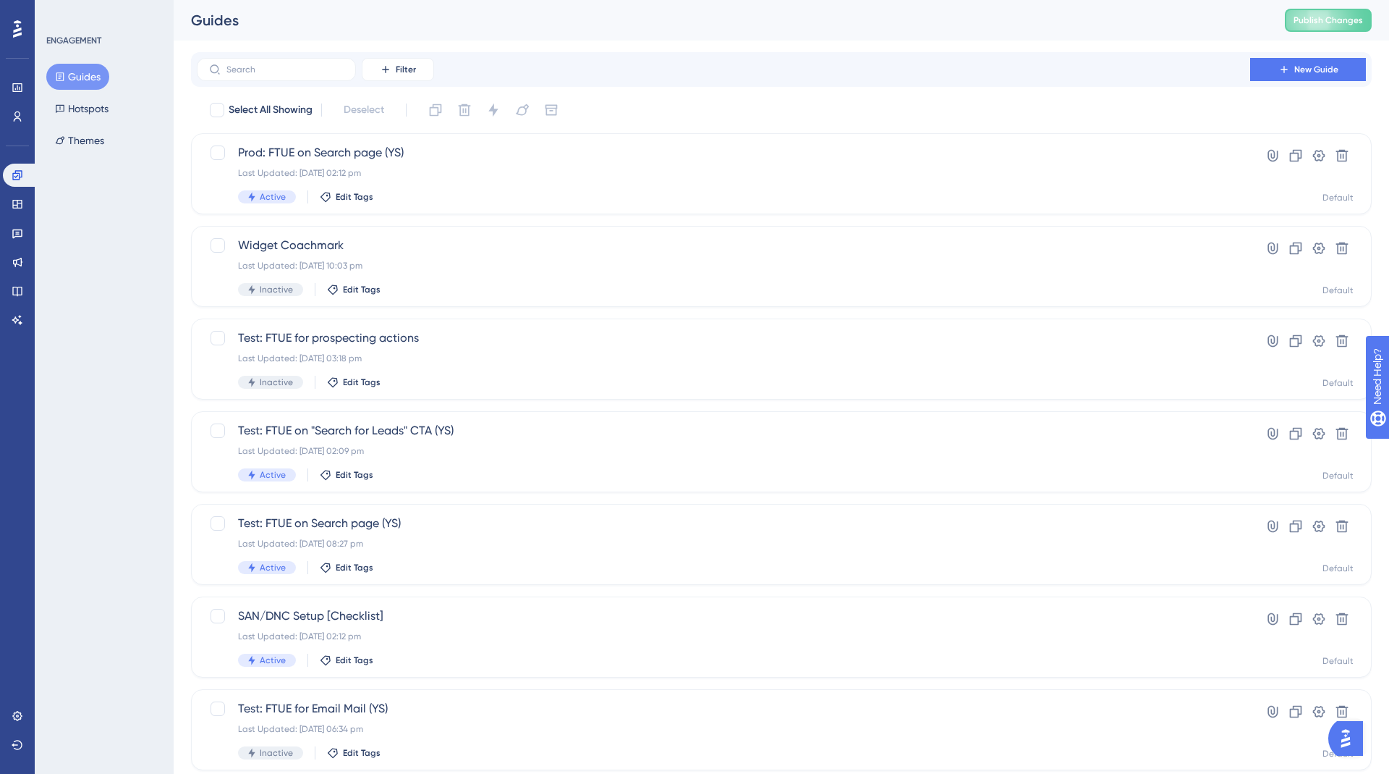
click at [76, 226] on div "ENGAGEMENT Guides Hotspots Themes" at bounding box center [104, 387] width 139 height 774
click at [78, 77] on button "Guides" at bounding box center [77, 77] width 63 height 26
click at [84, 108] on button "Hotspots" at bounding box center [81, 109] width 71 height 26
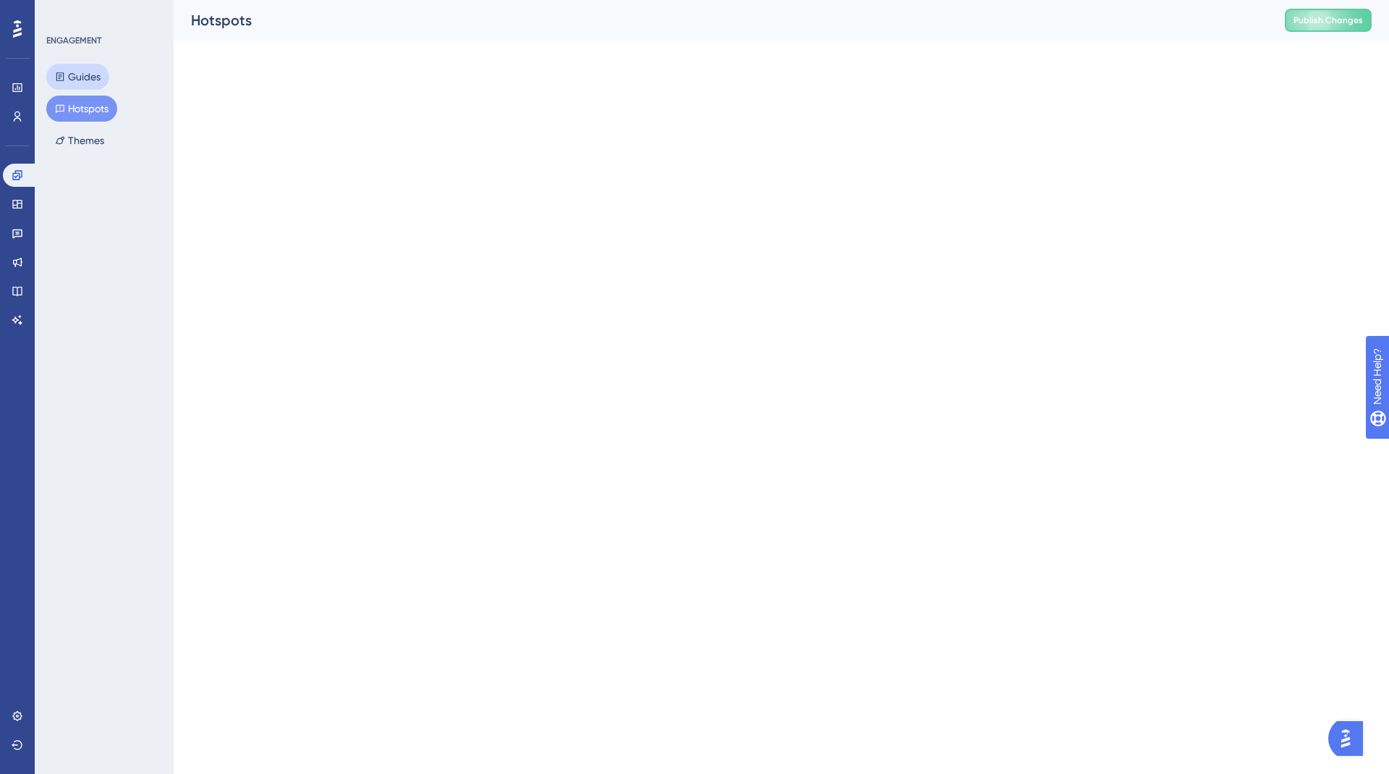
click at [75, 75] on button "Guides" at bounding box center [77, 77] width 63 height 26
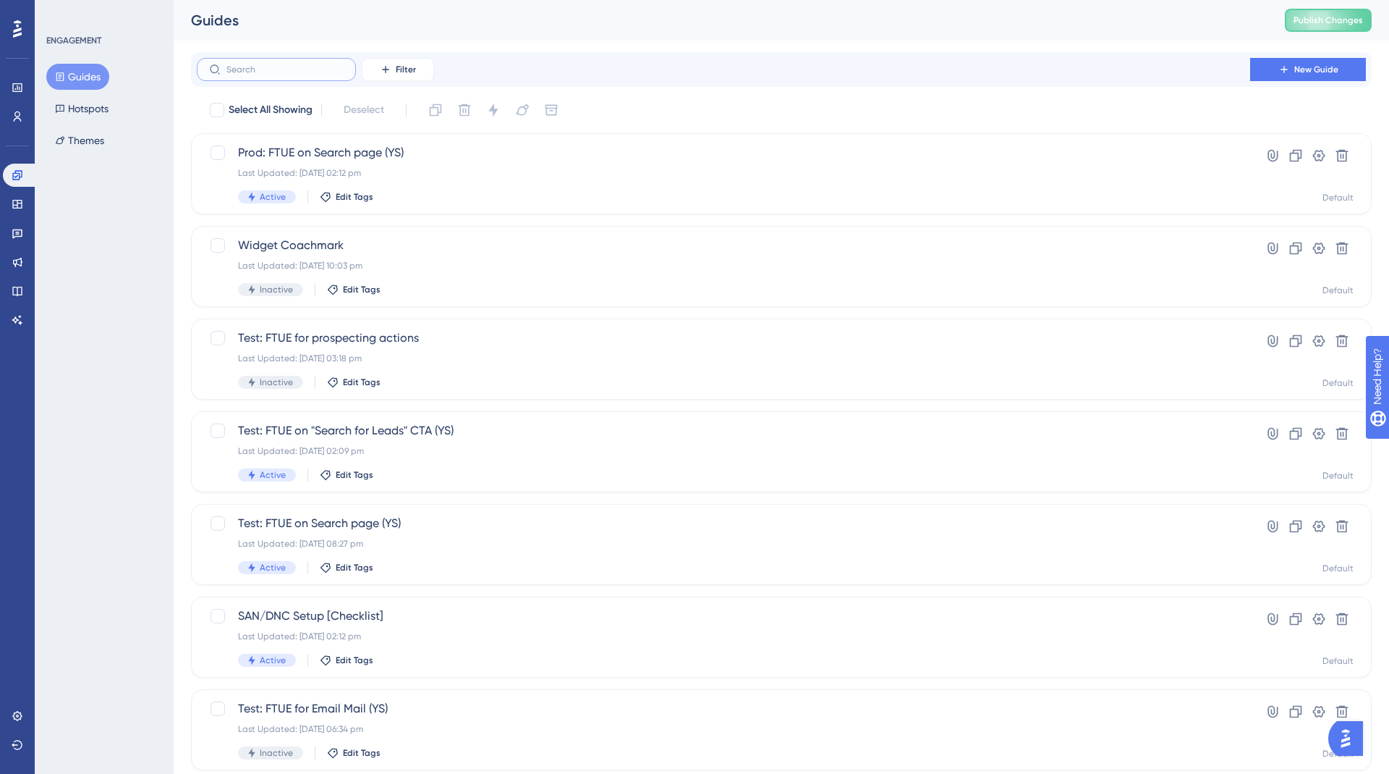
click at [279, 67] on input "text" at bounding box center [285, 69] width 117 height 10
type input "chg"
checkbox input "true"
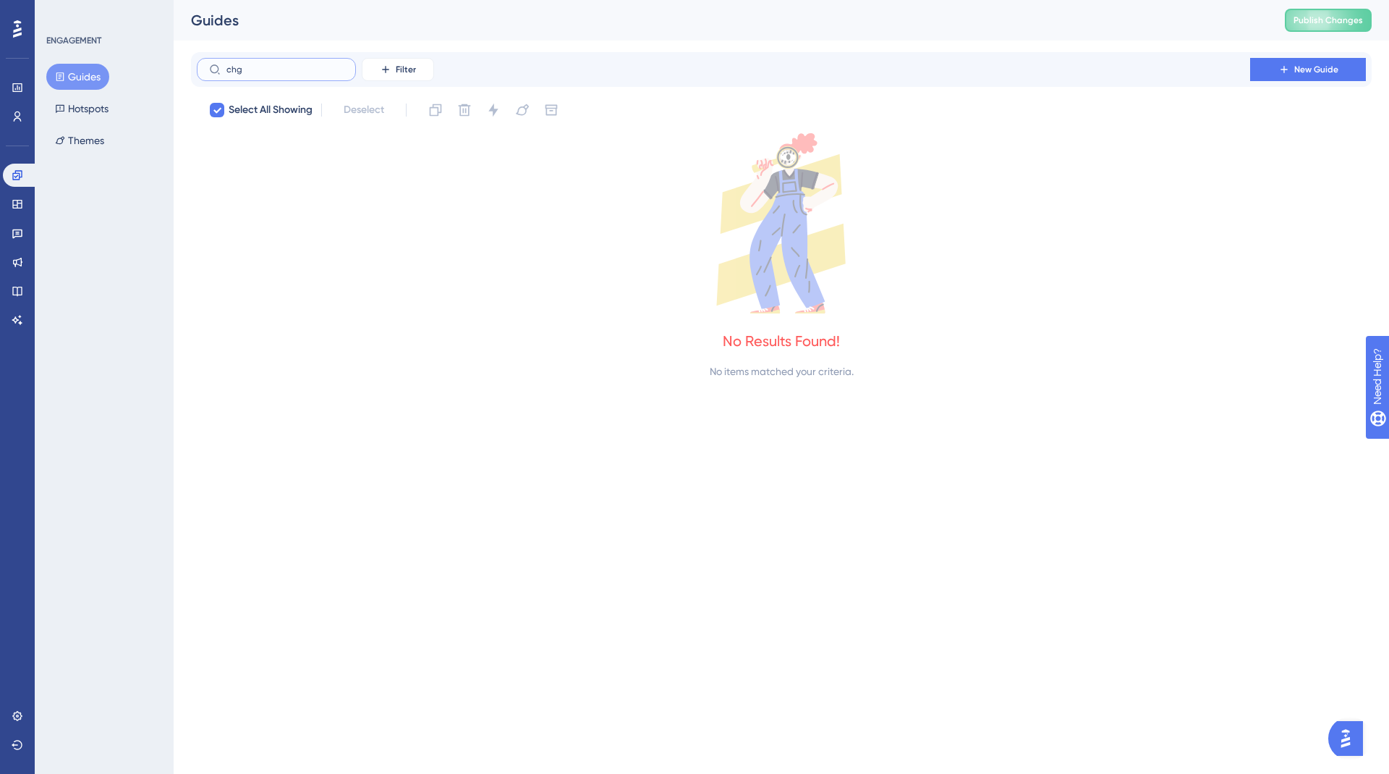
type input "ch"
checkbox input "false"
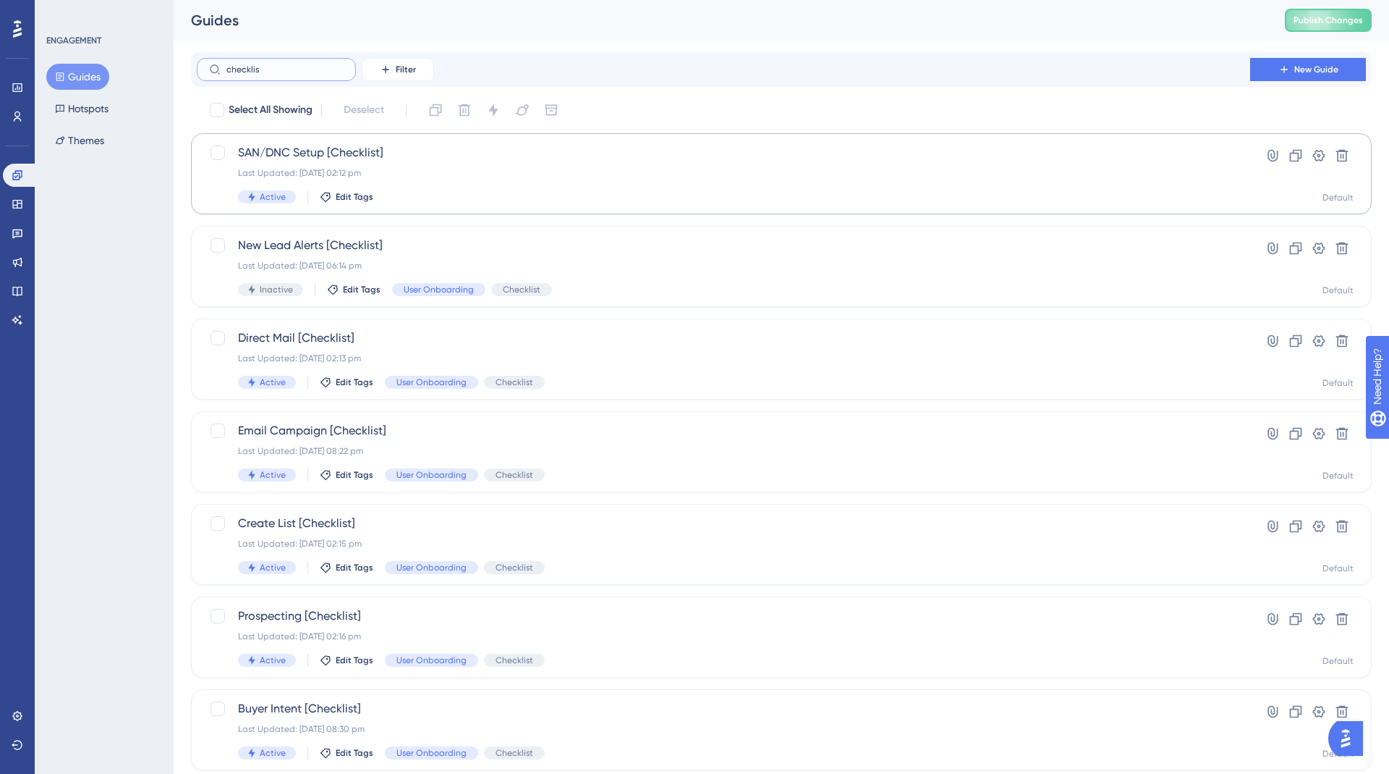
type input "checklis"
click at [332, 153] on span "SAN/DNC Setup [Checklist]" at bounding box center [723, 152] width 971 height 17
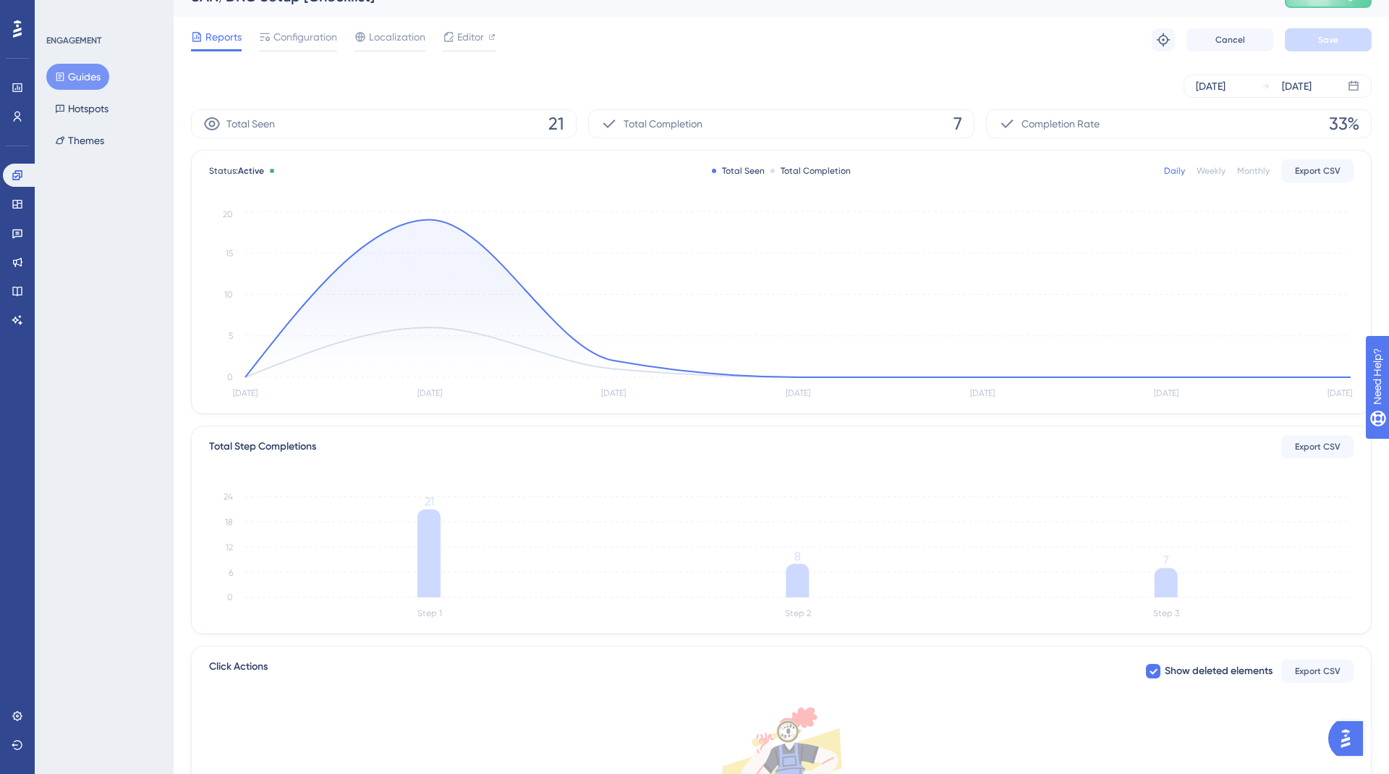
scroll to position [40, 0]
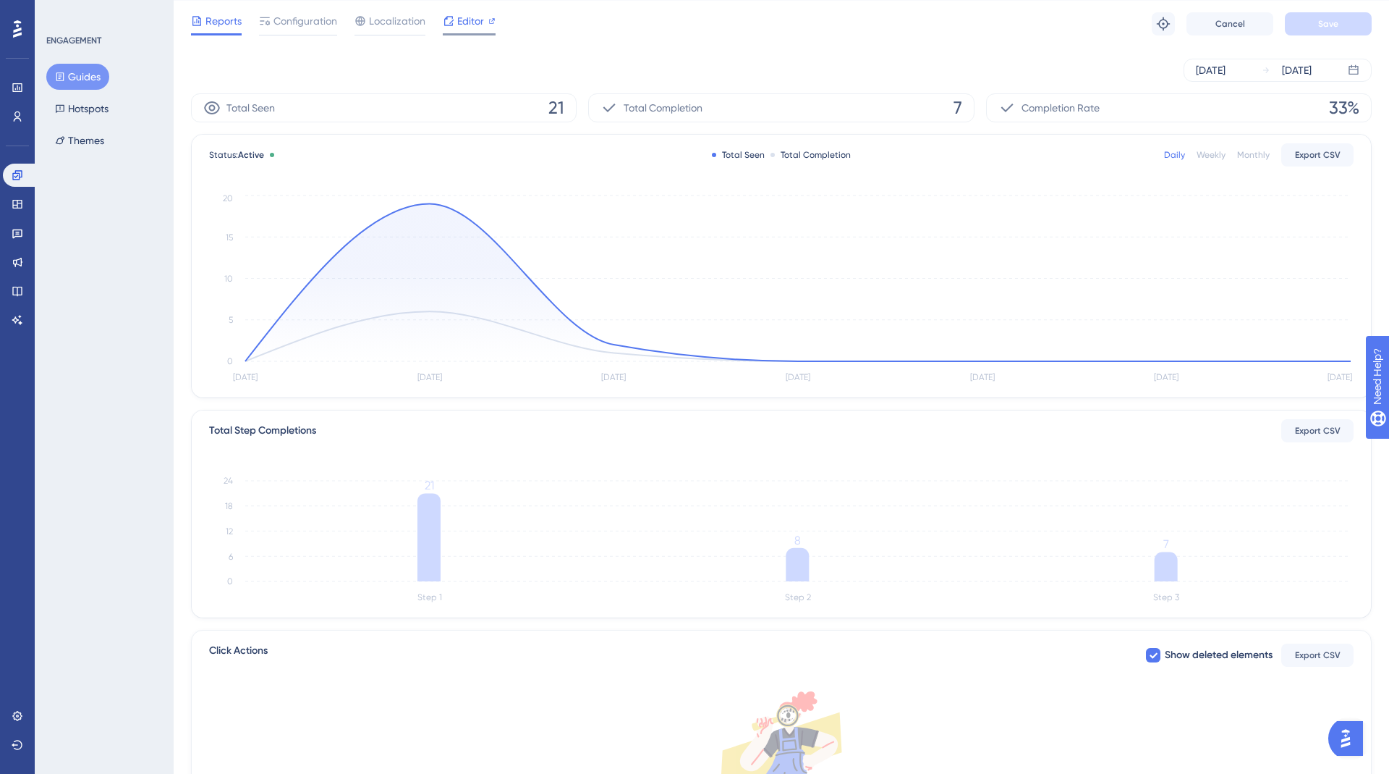
click at [473, 25] on span "Editor" at bounding box center [470, 20] width 27 height 17
click at [12, 267] on icon at bounding box center [18, 262] width 12 height 12
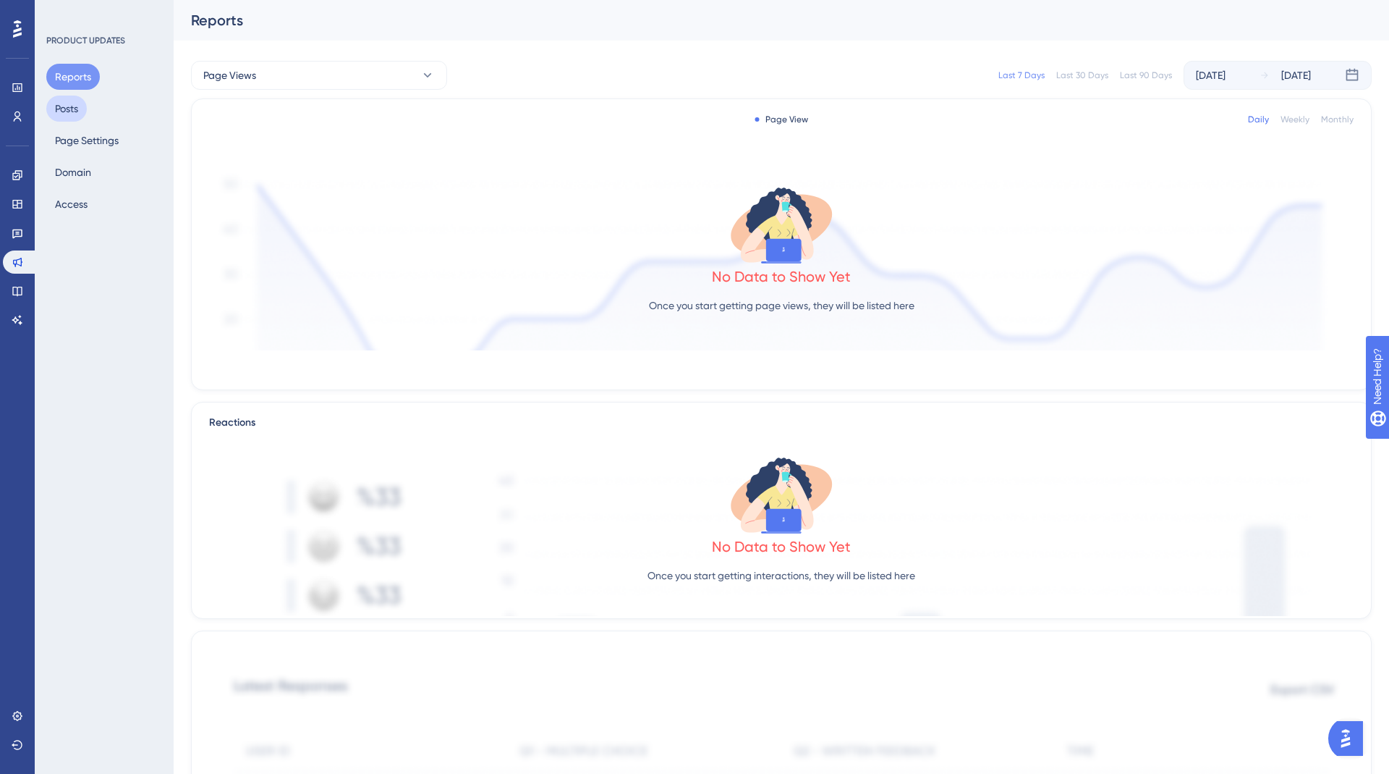
click at [76, 106] on button "Posts" at bounding box center [66, 109] width 41 height 26
